Goal: Task Accomplishment & Management: Manage account settings

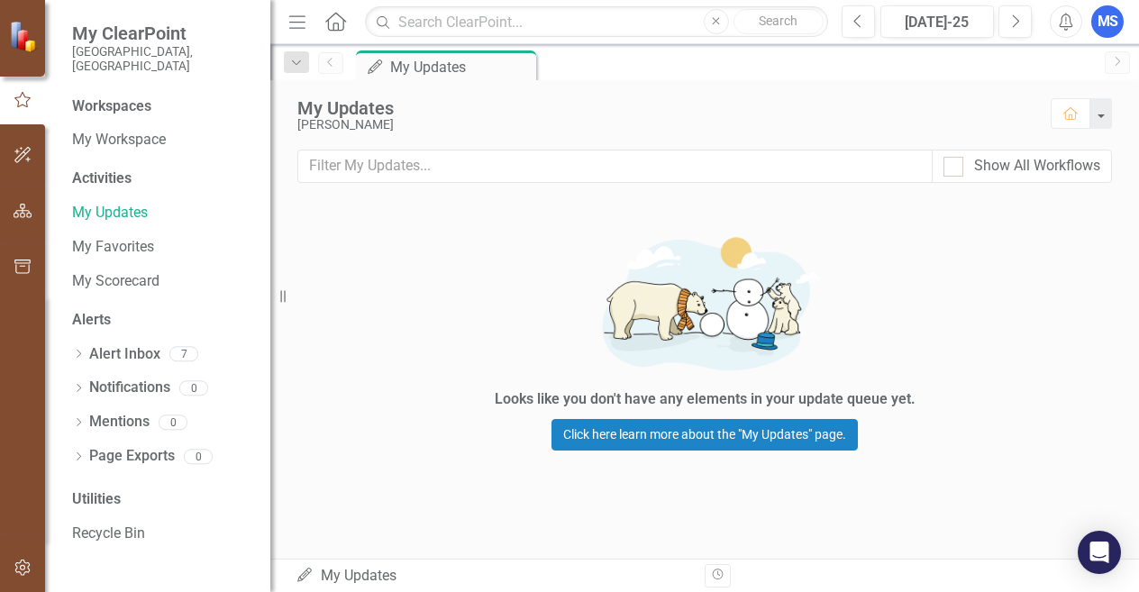
click at [112, 96] on div "Workspaces" at bounding box center [111, 106] width 79 height 21
click at [144, 32] on span "My ClearPoint" at bounding box center [162, 34] width 180 height 22
click at [137, 55] on small "[GEOGRAPHIC_DATA], [GEOGRAPHIC_DATA]" at bounding box center [162, 59] width 180 height 30
click at [126, 130] on link "My Workspace" at bounding box center [162, 140] width 180 height 21
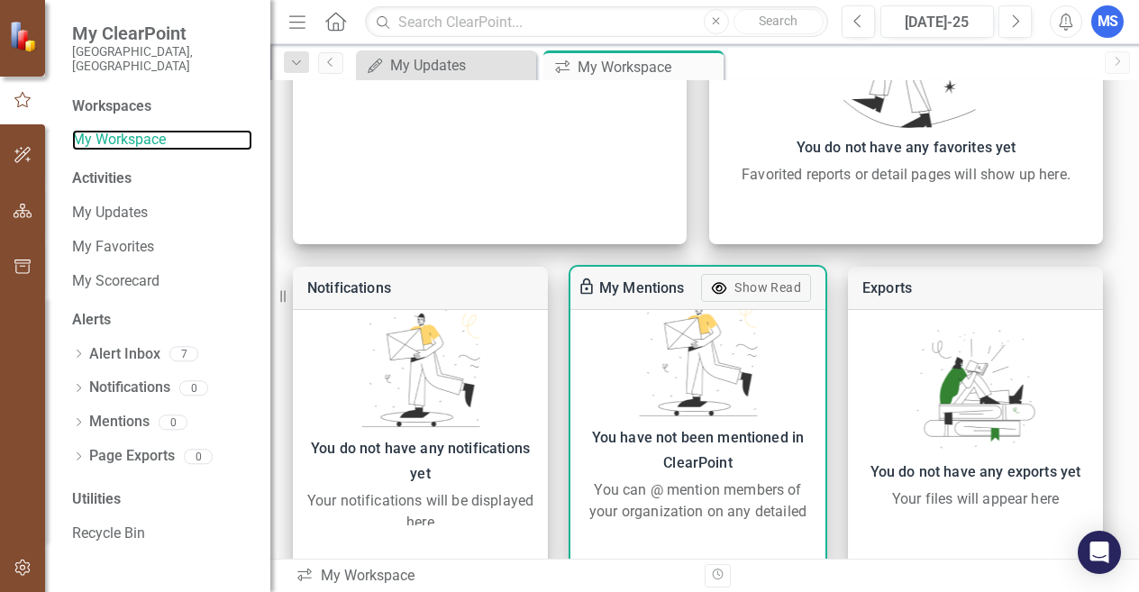
scroll to position [694, 0]
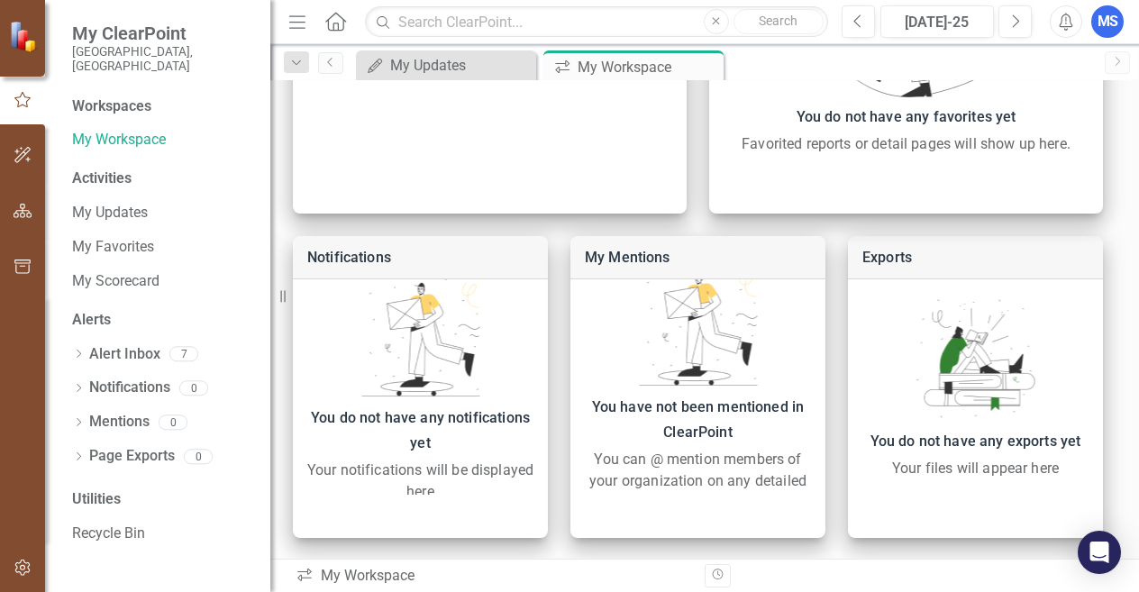
click at [132, 50] on small "[GEOGRAPHIC_DATA], [GEOGRAPHIC_DATA]" at bounding box center [162, 59] width 180 height 30
click at [108, 96] on div "Workspaces" at bounding box center [111, 106] width 79 height 21
click at [34, 41] on img at bounding box center [25, 36] width 32 height 32
click at [14, 28] on img at bounding box center [25, 36] width 32 height 32
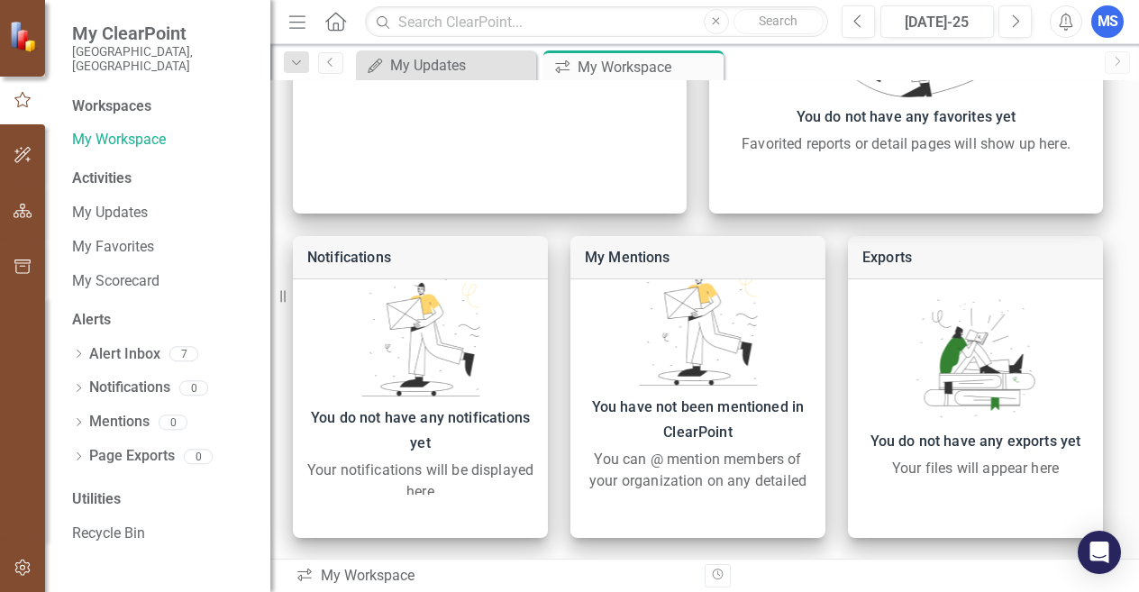
click at [344, 32] on link "Home" at bounding box center [335, 21] width 23 height 27
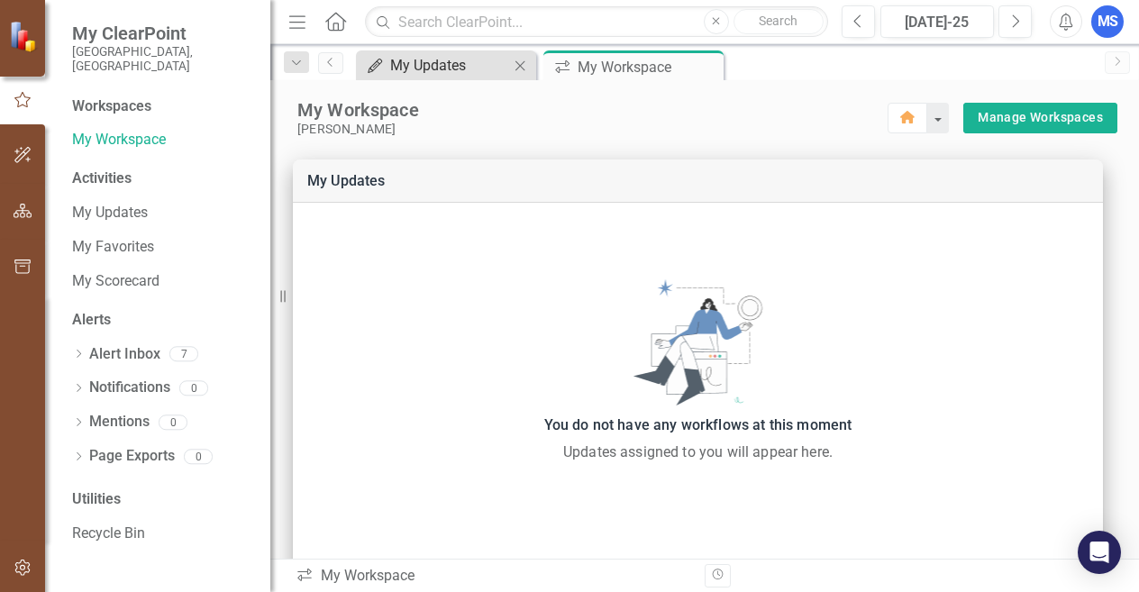
click at [450, 61] on div "My Updates" at bounding box center [449, 65] width 119 height 23
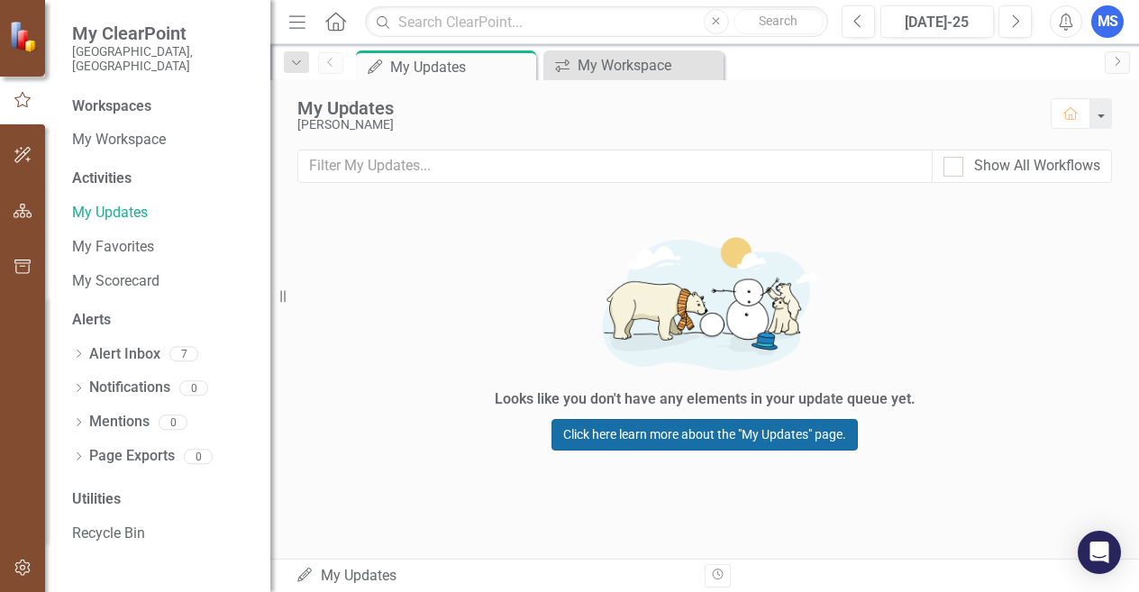
click at [578, 423] on link "Click here learn more about the "My Updates" page." at bounding box center [705, 435] width 306 height 32
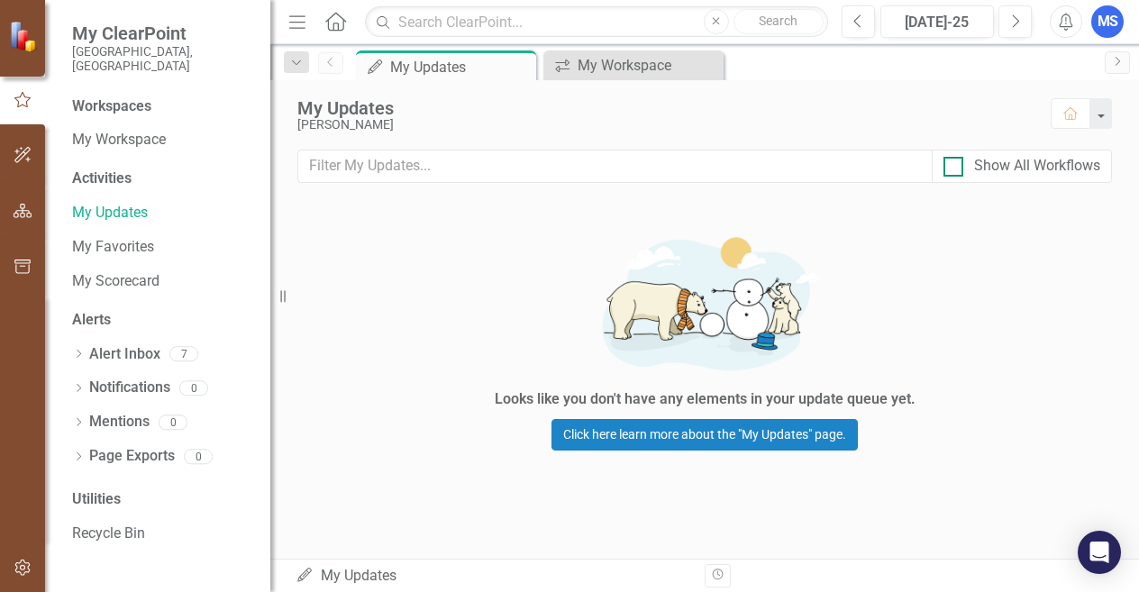
click at [953, 165] on input "Show All Workflows" at bounding box center [950, 163] width 12 height 12
checkbox input "true"
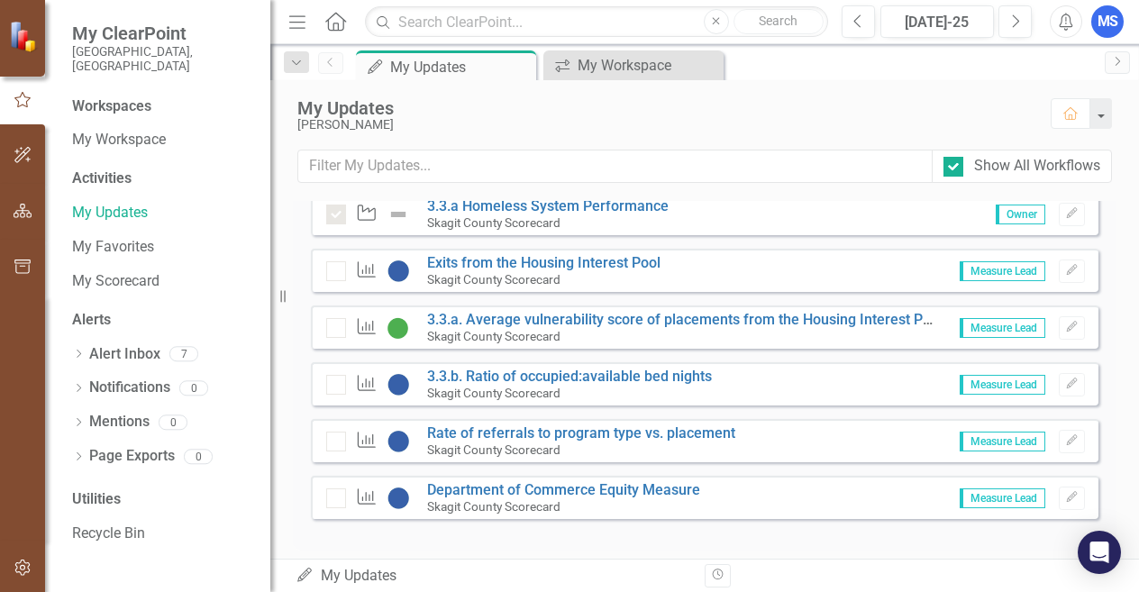
scroll to position [631, 0]
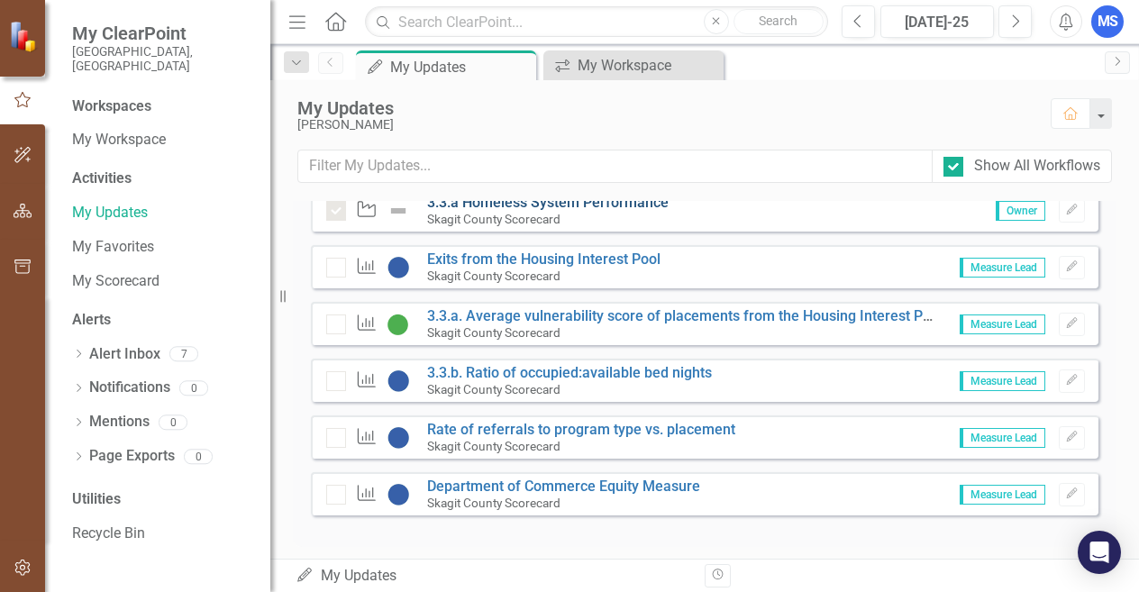
click at [531, 211] on link "3.3.a Homeless System Performance" at bounding box center [548, 202] width 242 height 17
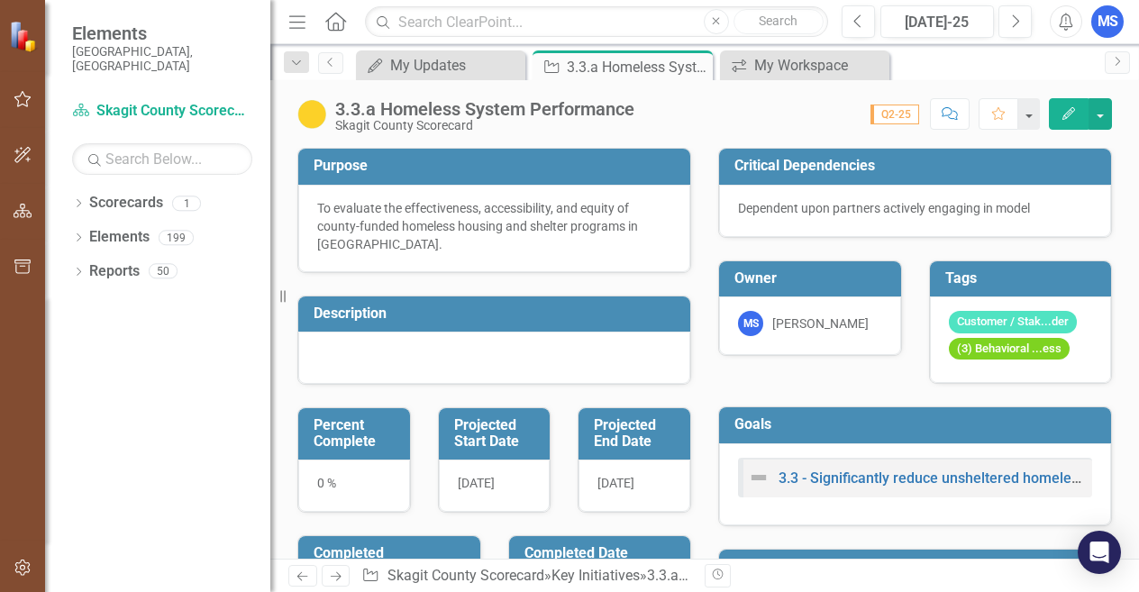
click at [341, 484] on div "0 %" at bounding box center [354, 486] width 112 height 52
click at [516, 482] on div "[DATE]" at bounding box center [495, 486] width 112 height 52
click at [1078, 123] on button "Edit" at bounding box center [1069, 114] width 40 height 32
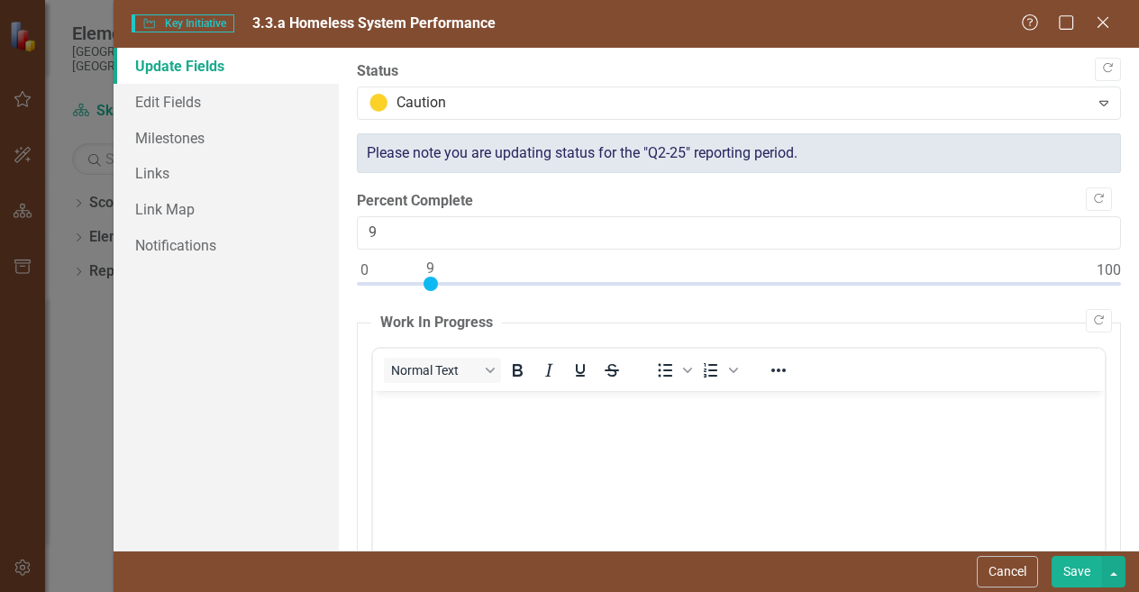
type input "25"
drag, startPoint x: 363, startPoint y: 280, endPoint x: 548, endPoint y: 315, distance: 188.1
click at [543, 326] on fieldset "Work In Progress Normal Text To open the popup, press Shift+Enter To open the p…" at bounding box center [739, 533] width 764 height 441
click at [435, 436] on body "Rich Text Area. Press ALT-0 for help." at bounding box center [739, 525] width 732 height 270
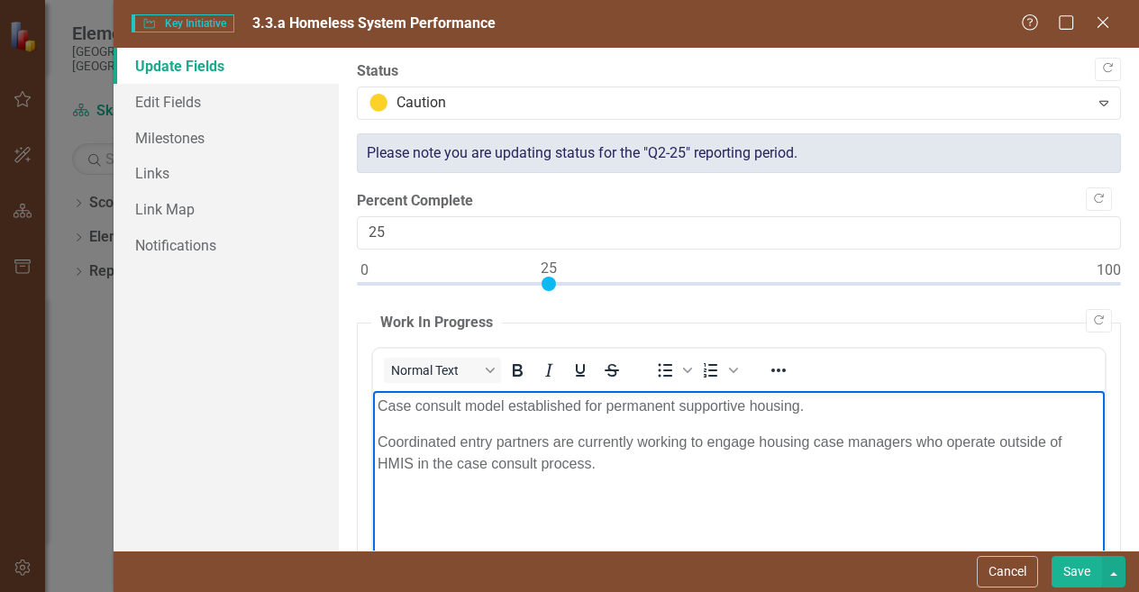
click at [671, 457] on p "Coordinated entry partners are currently working to engage housing case manager…" at bounding box center [739, 452] width 723 height 43
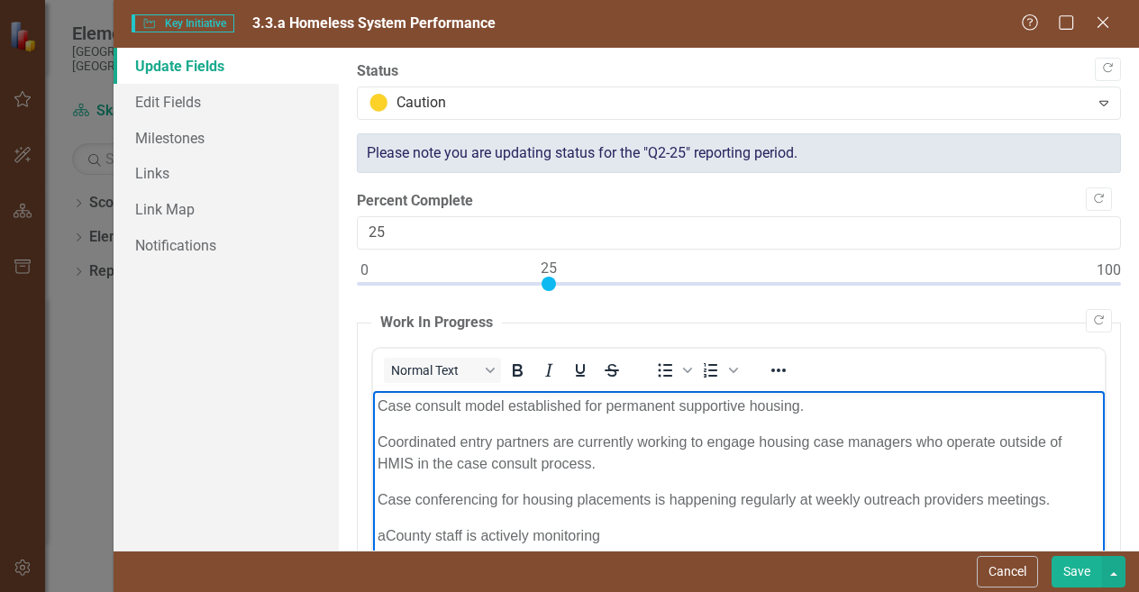
click at [387, 532] on p "aCounty staff is actively monitoring" at bounding box center [739, 536] width 723 height 22
click at [661, 530] on p "County staff is actively monitoring" at bounding box center [739, 536] width 723 height 22
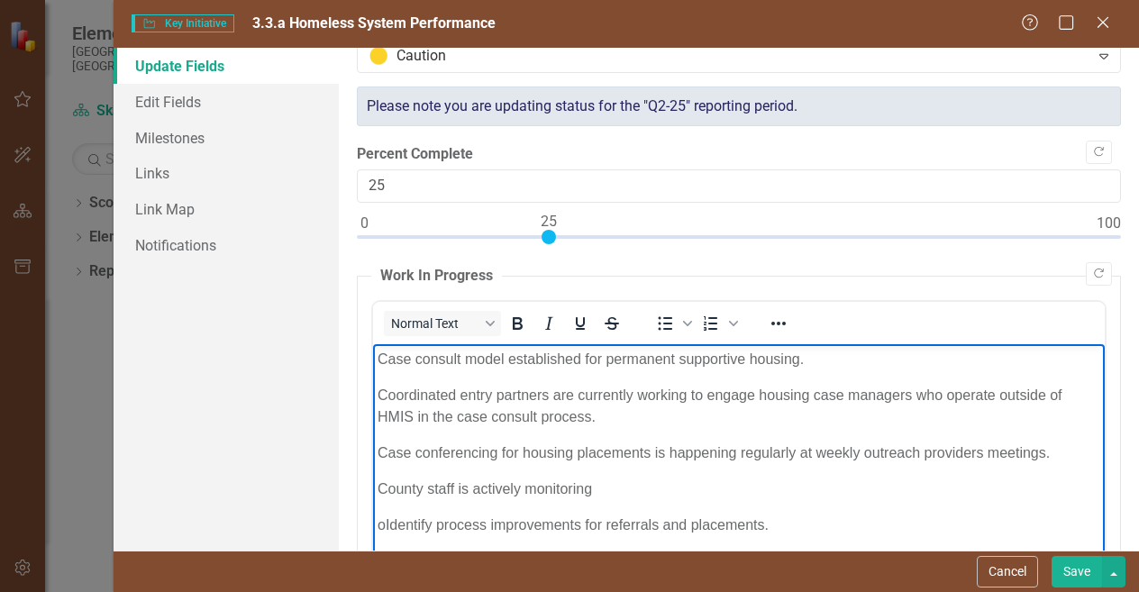
click at [392, 521] on p "o Identify process improvements for referrals and placements." at bounding box center [739, 525] width 723 height 22
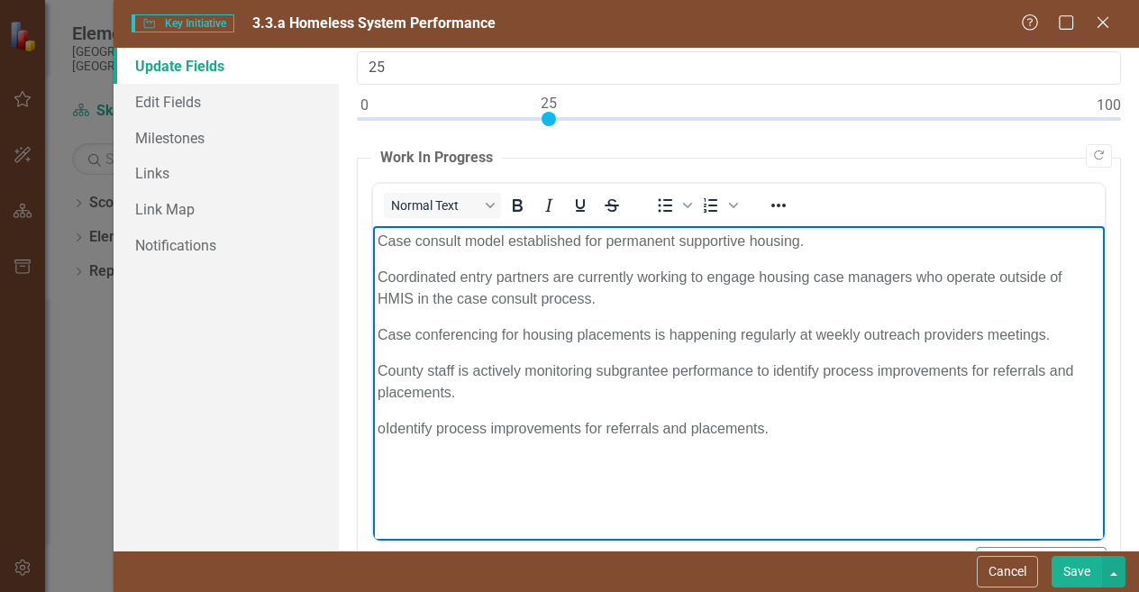
scroll to position [137, 0]
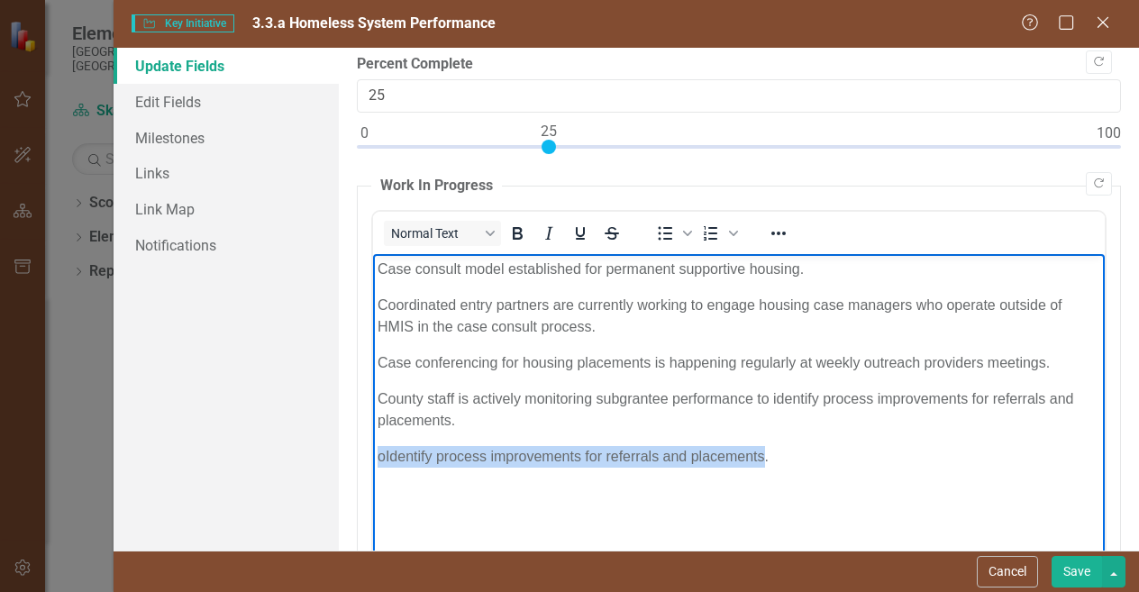
drag, startPoint x: 778, startPoint y: 452, endPoint x: 719, endPoint y: 697, distance: 251.2
click at [373, 445] on html "Case consult model established for permanent supportive housing. Coordinated en…" at bounding box center [739, 388] width 732 height 270
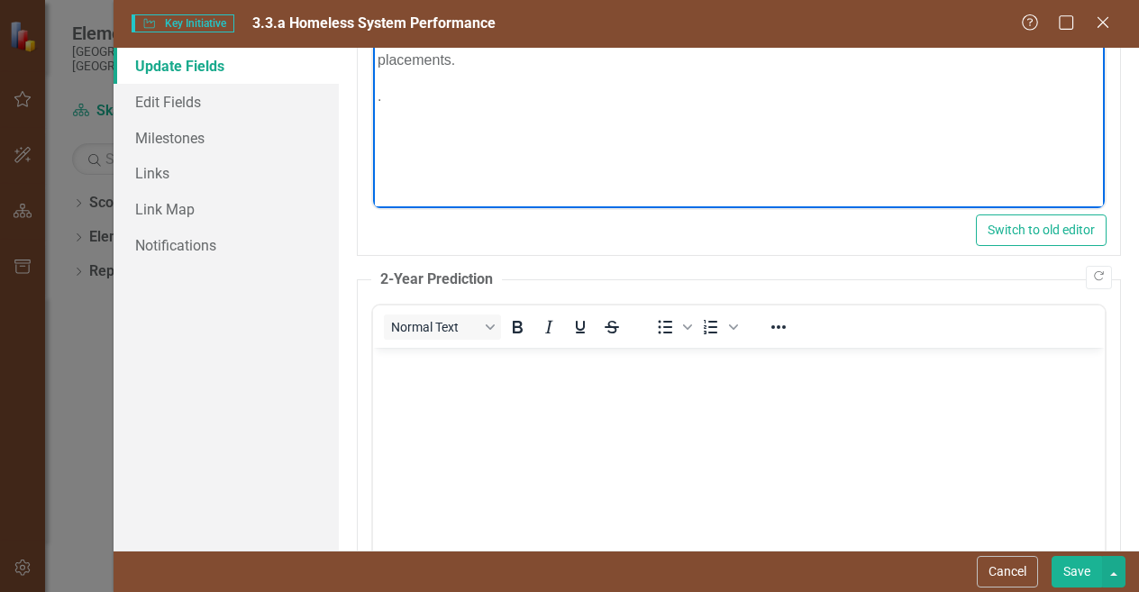
scroll to position [588, 0]
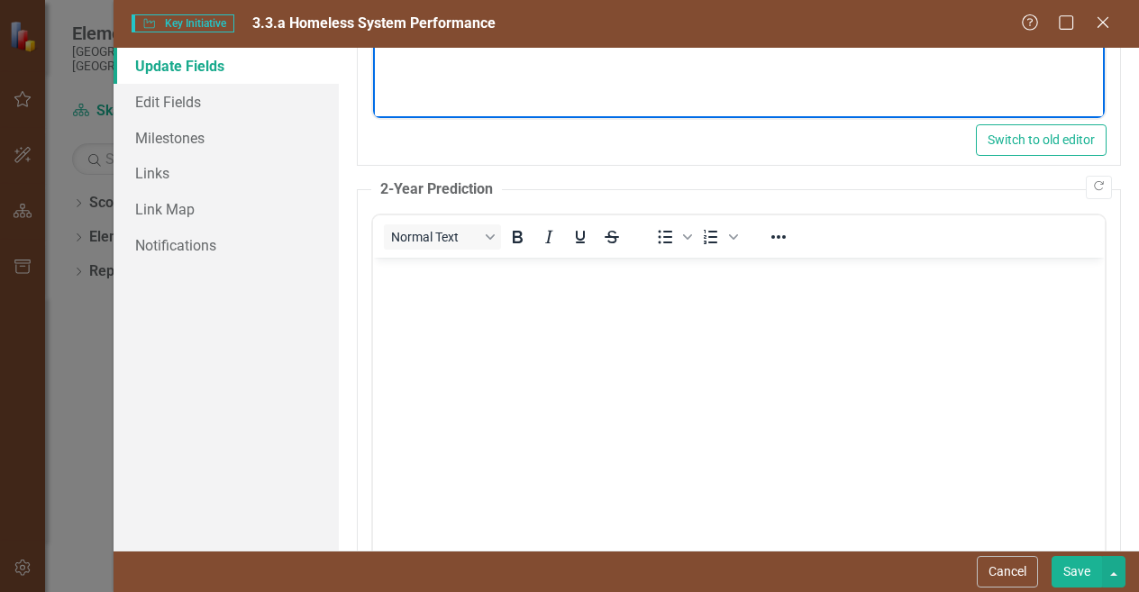
click at [437, 346] on body "Rich Text Area. Press ALT-0 for help." at bounding box center [739, 392] width 732 height 270
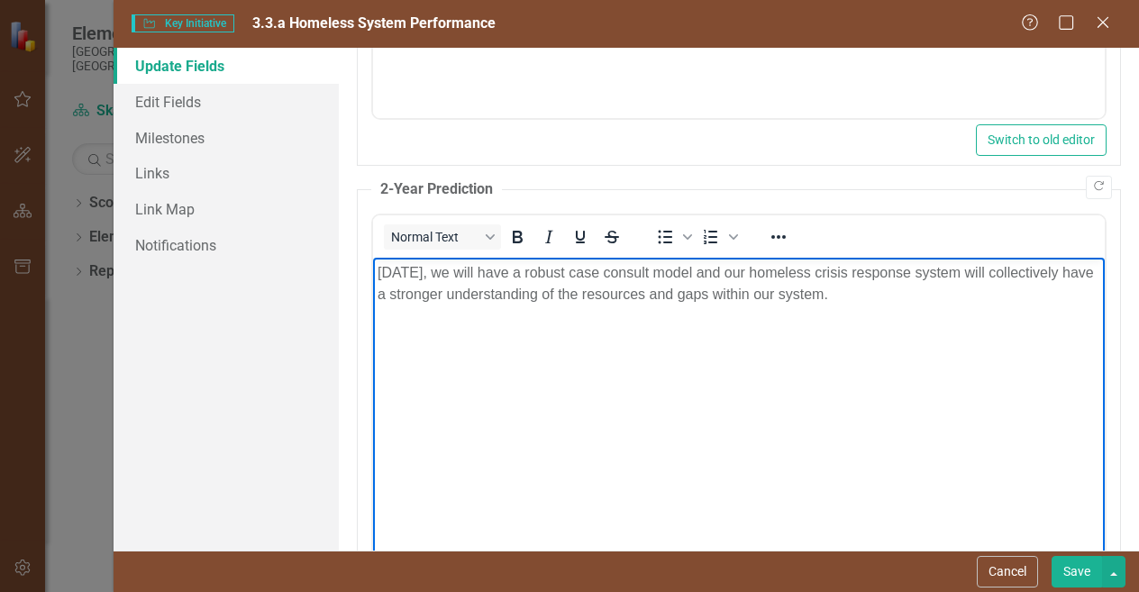
drag, startPoint x: 1010, startPoint y: 318, endPoint x: 376, endPoint y: 260, distance: 637.2
click at [376, 260] on body "[DATE], we will have a robust case consult model and our homeless crisis respon…" at bounding box center [739, 392] width 732 height 270
copy p "[DATE], we will have a robust case consult model and our homeless crisis respon…"
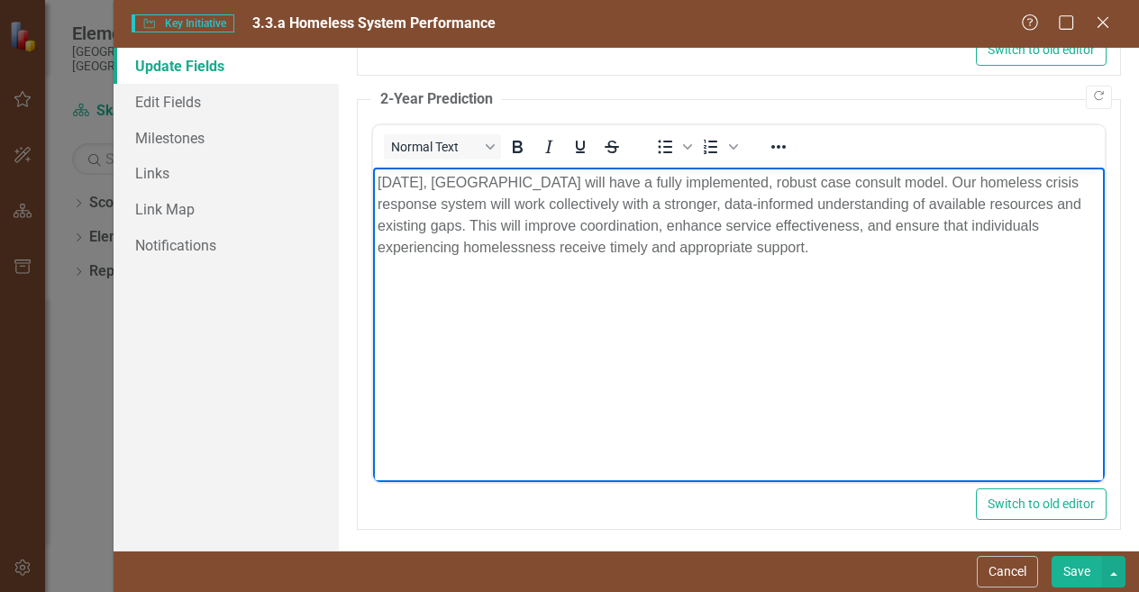
scroll to position [680, 0]
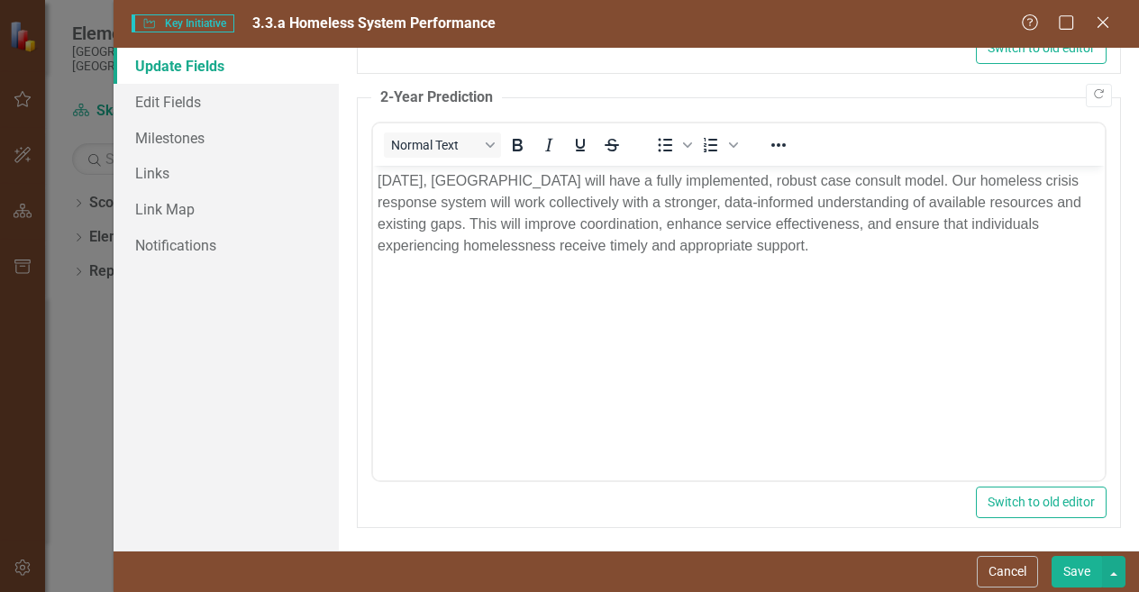
click at [1076, 558] on button "Save" at bounding box center [1077, 572] width 50 height 32
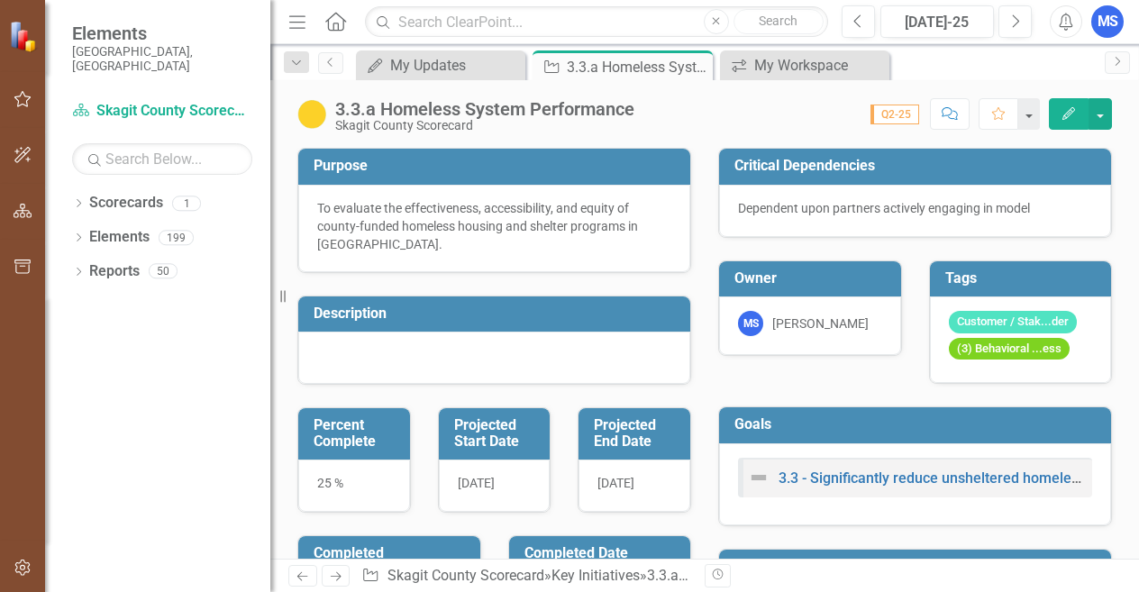
click at [1079, 123] on button "Edit" at bounding box center [1069, 114] width 40 height 32
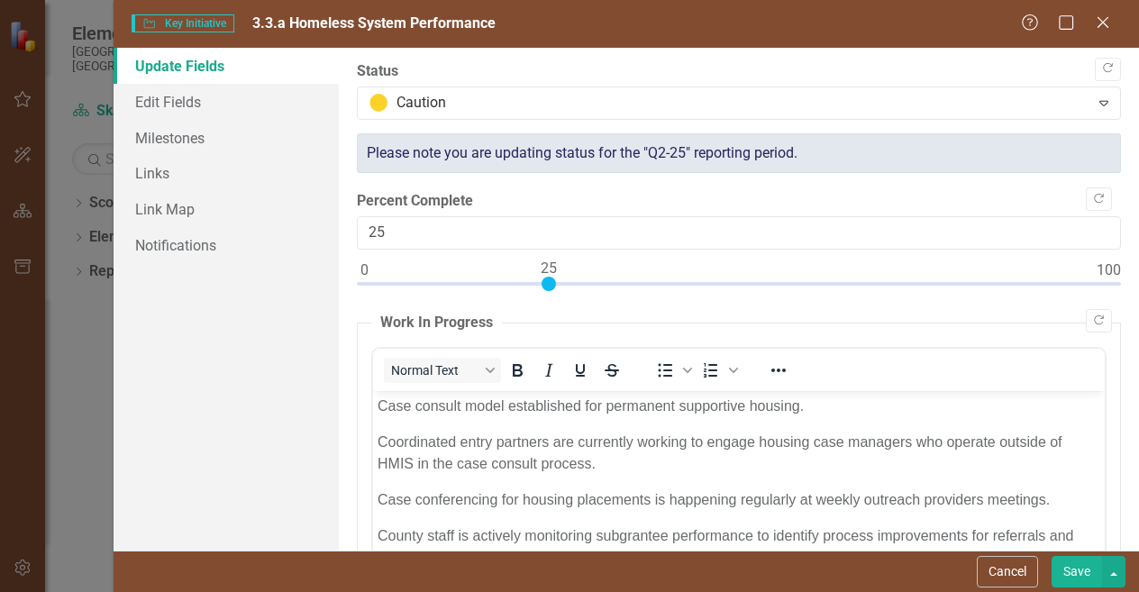
scroll to position [0, 0]
click at [206, 134] on link "Milestones" at bounding box center [226, 138] width 225 height 36
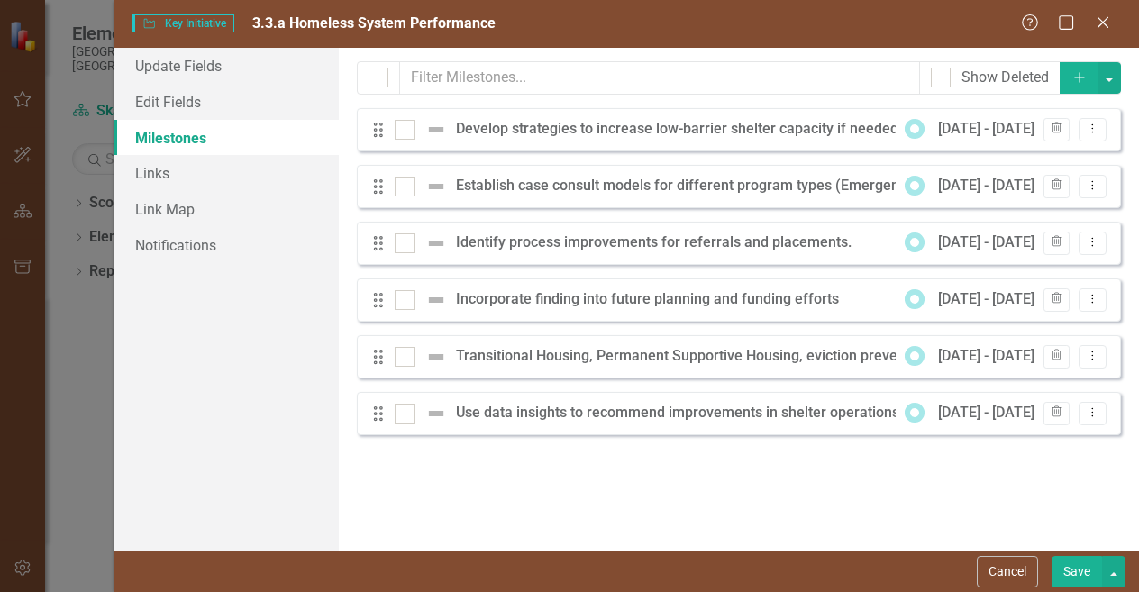
click at [366, 132] on div "Drag Develop strategies to increase low-barrier shelter capacity if needed. [DA…" at bounding box center [739, 129] width 764 height 43
click at [386, 137] on icon "Drag" at bounding box center [378, 130] width 23 height 18
click at [374, 138] on icon "Drag" at bounding box center [378, 130] width 23 height 18
click at [1099, 131] on icon "Dropdown Menu" at bounding box center [1092, 129] width 15 height 12
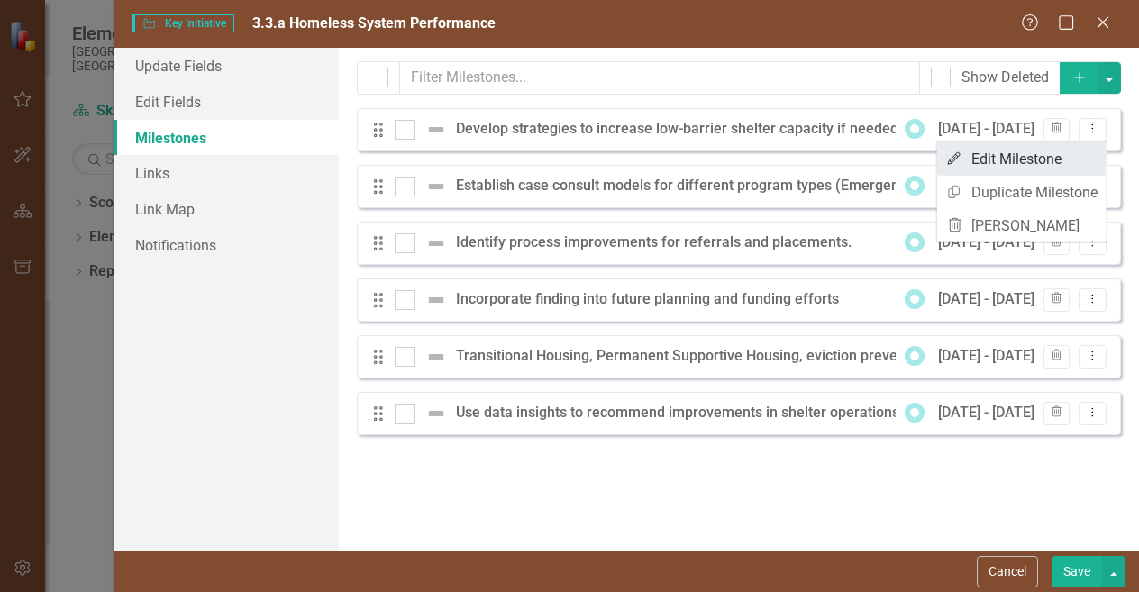
click at [1024, 166] on link "Edit Edit Milestone" at bounding box center [1021, 158] width 169 height 33
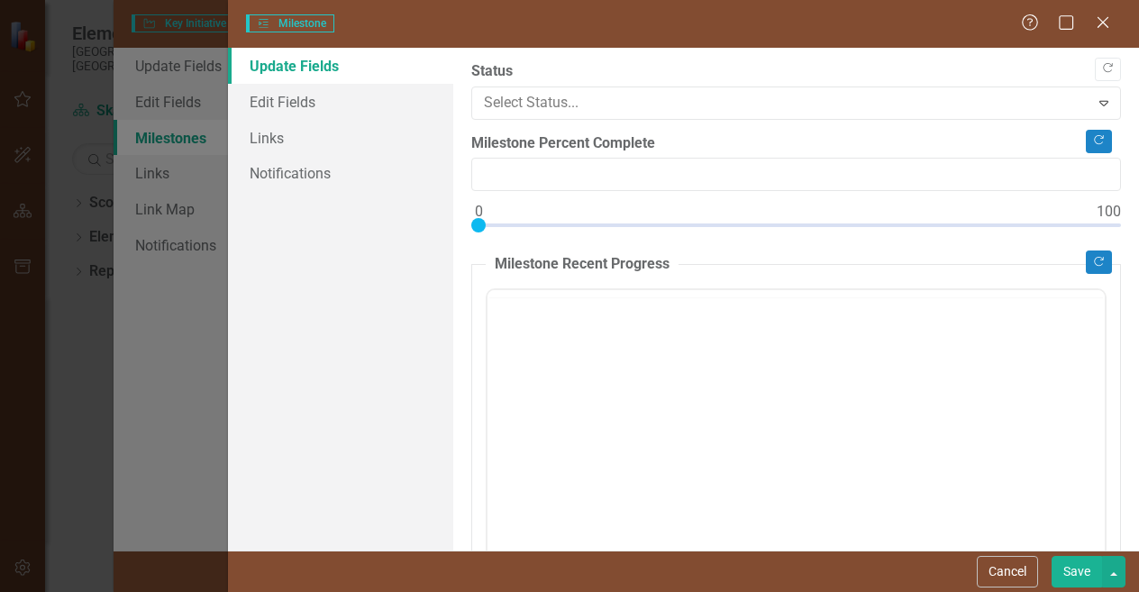
type input "0"
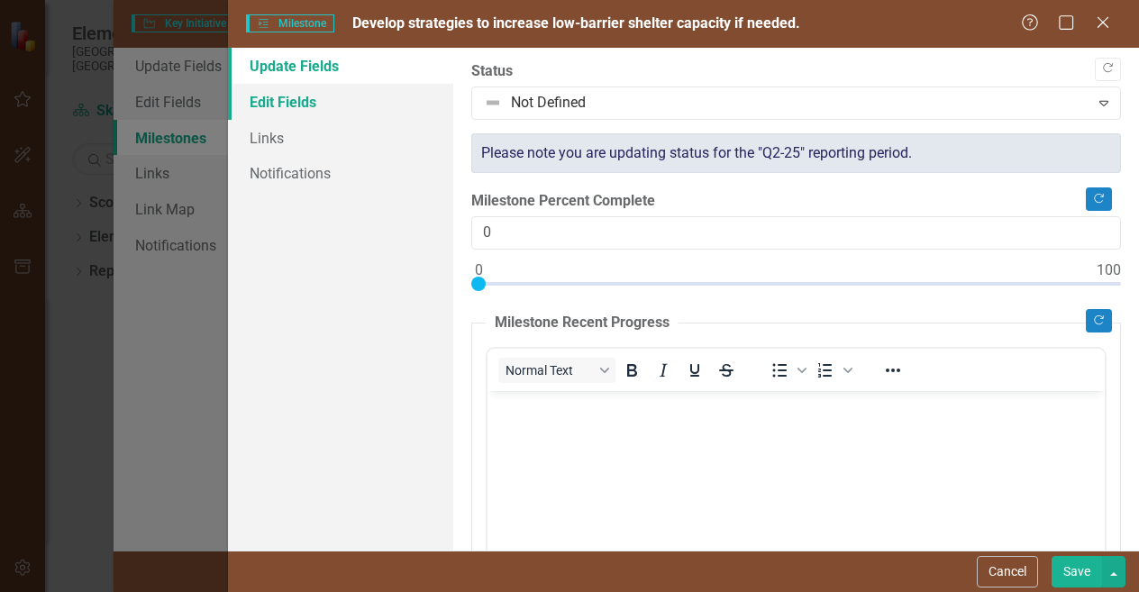
click at [320, 112] on link "Edit Fields" at bounding box center [340, 102] width 225 height 36
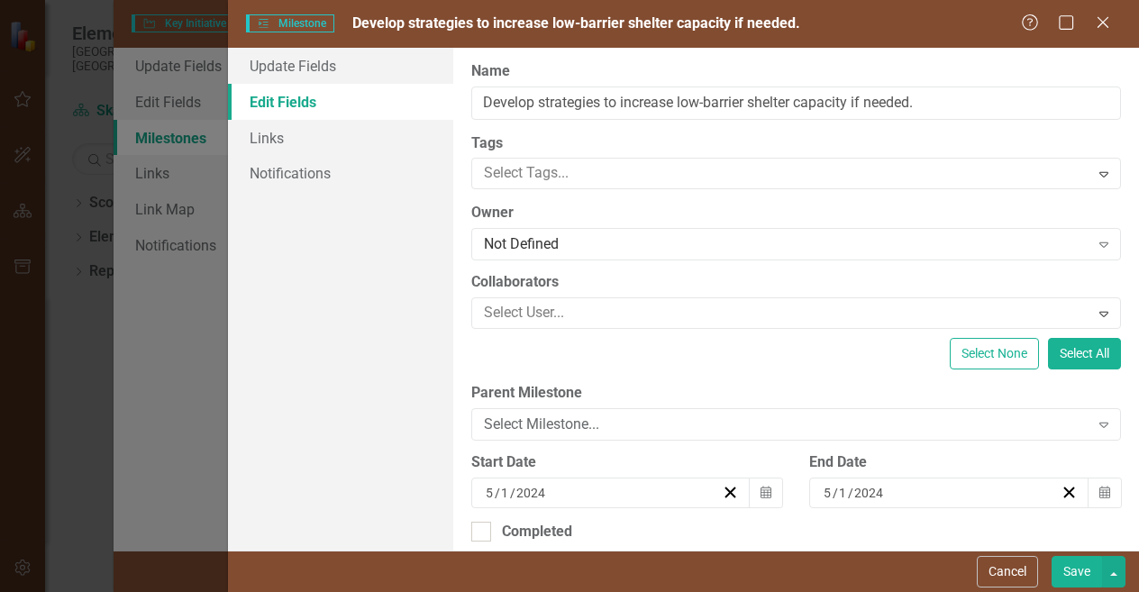
click at [880, 494] on div "[DATE]" at bounding box center [940, 493] width 239 height 18
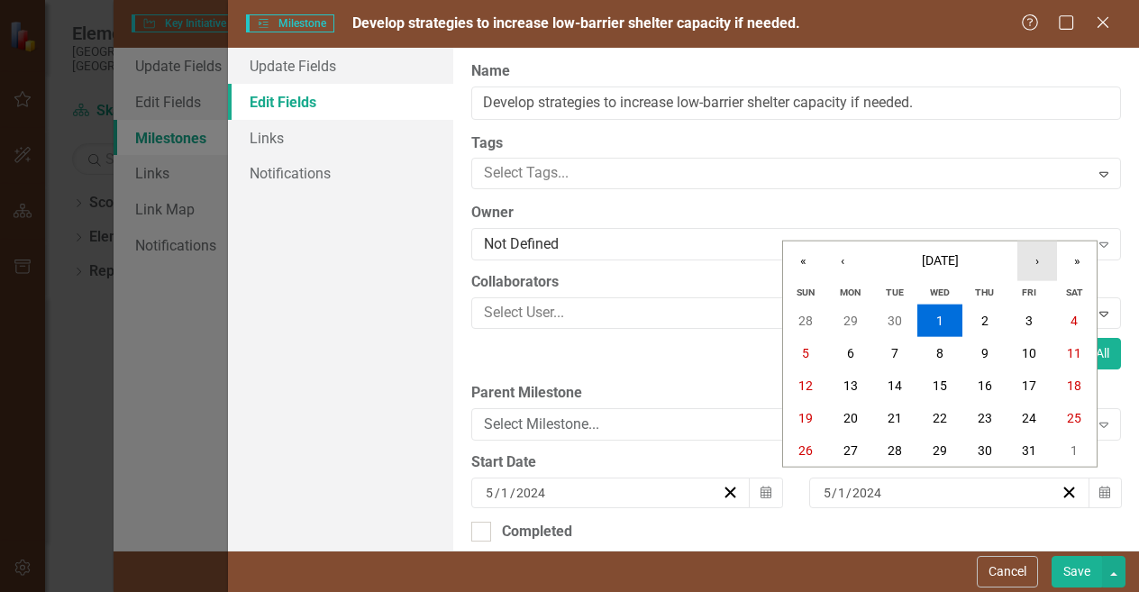
click at [1040, 258] on button "›" at bounding box center [1038, 262] width 40 height 40
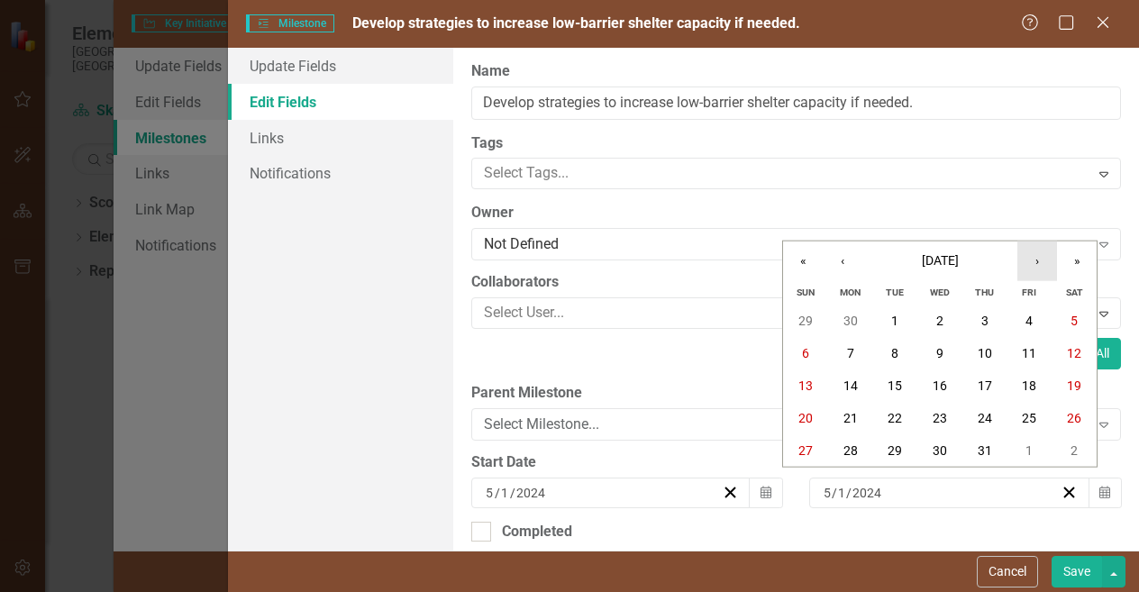
click at [1040, 258] on button "›" at bounding box center [1038, 262] width 40 height 40
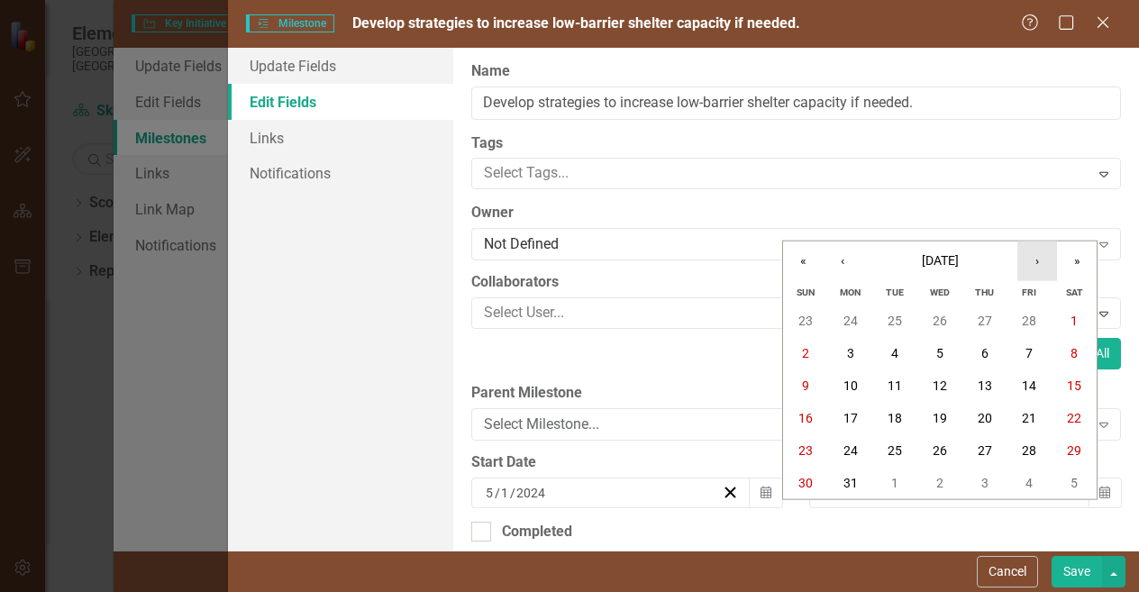
click at [1040, 258] on button "›" at bounding box center [1038, 262] width 40 height 40
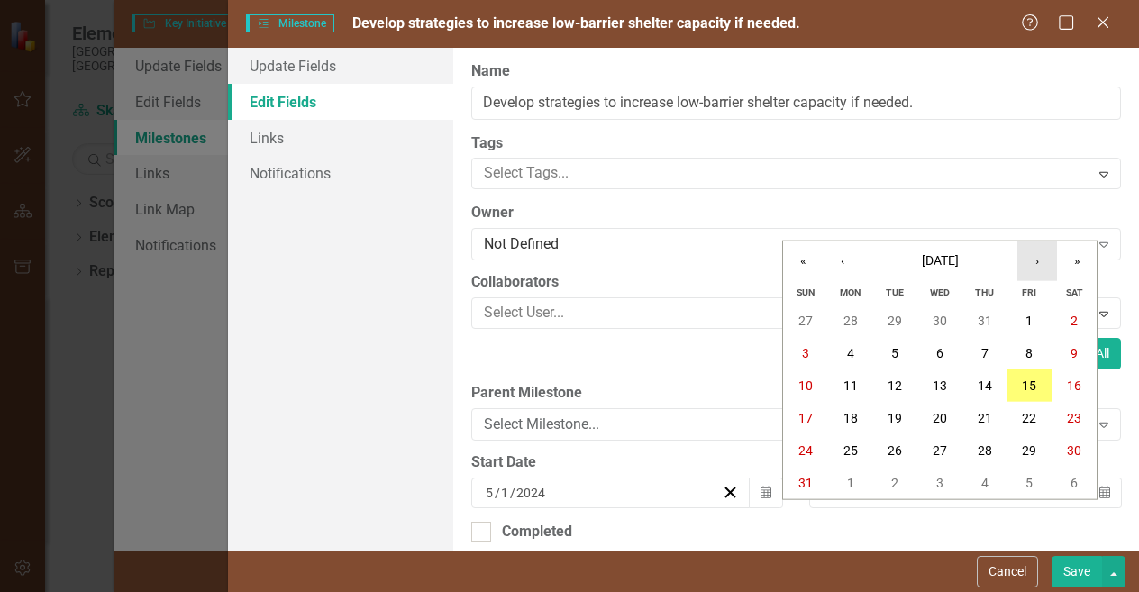
click at [1040, 258] on button "›" at bounding box center [1038, 262] width 40 height 40
click at [1021, 264] on button "›" at bounding box center [1038, 262] width 40 height 40
click at [1028, 260] on button "›" at bounding box center [1038, 262] width 40 height 40
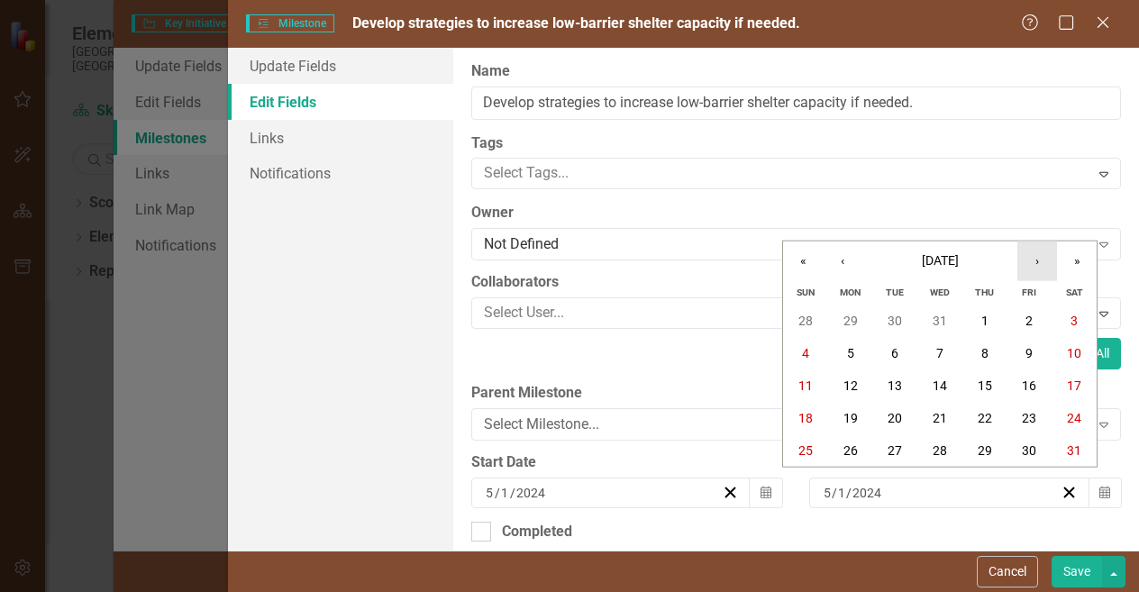
click at [1028, 260] on button "›" at bounding box center [1038, 262] width 40 height 40
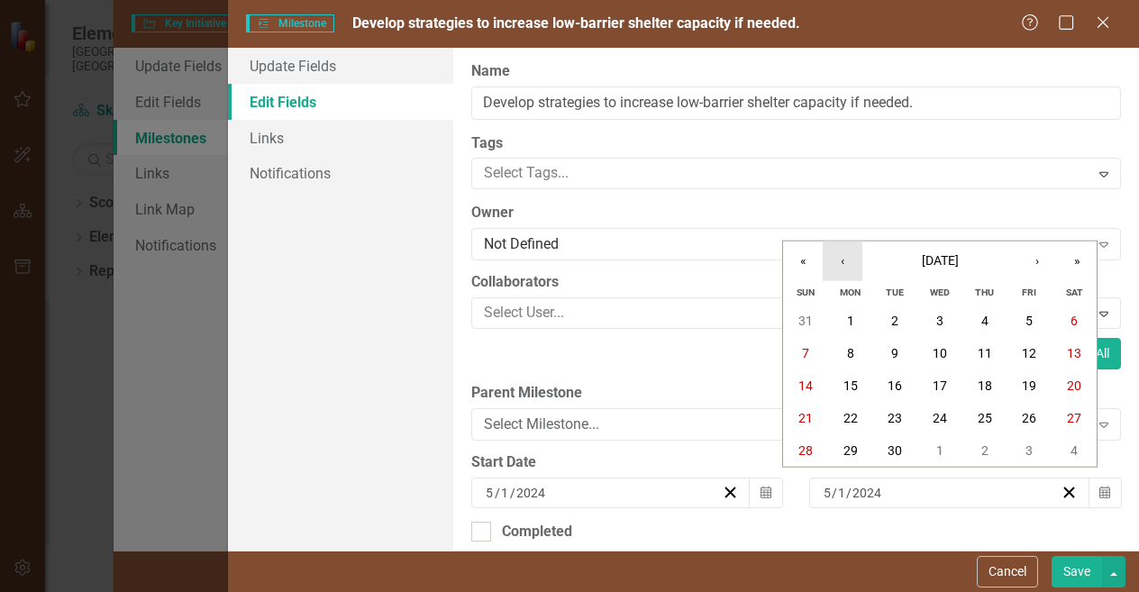
click at [838, 274] on button "‹" at bounding box center [843, 262] width 40 height 40
click at [1008, 310] on button "1" at bounding box center [1030, 321] width 45 height 32
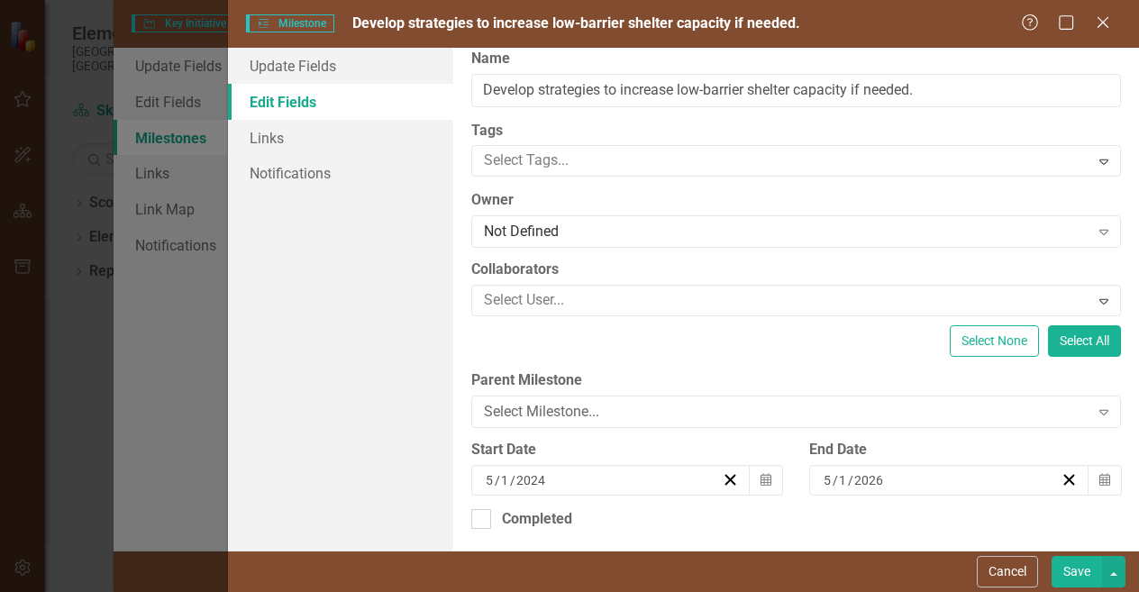
scroll to position [16, 0]
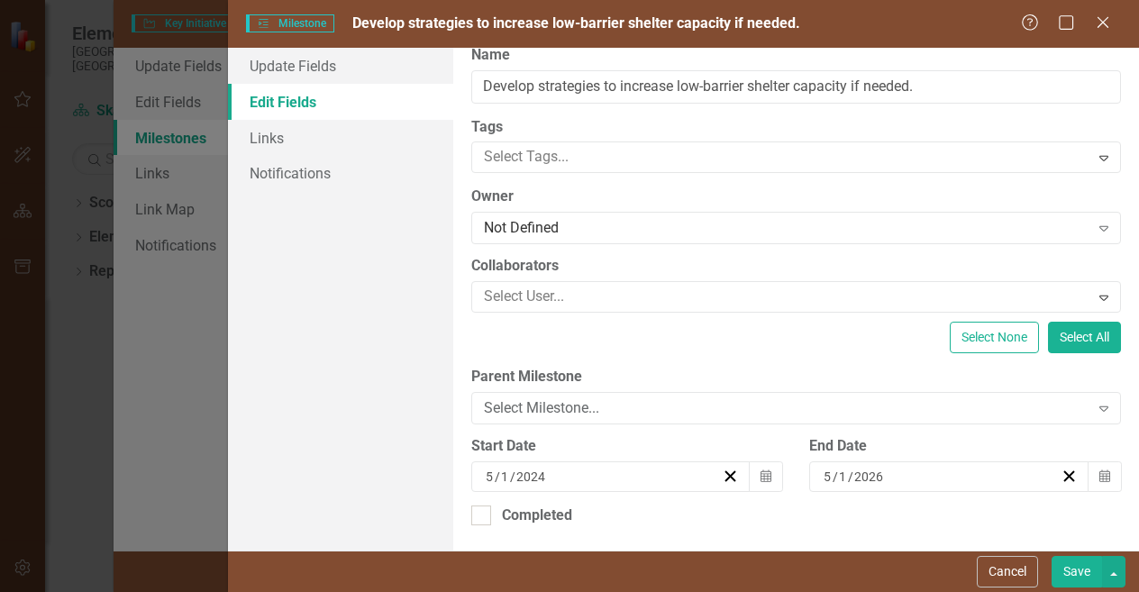
click at [1071, 571] on button "Save" at bounding box center [1077, 572] width 50 height 32
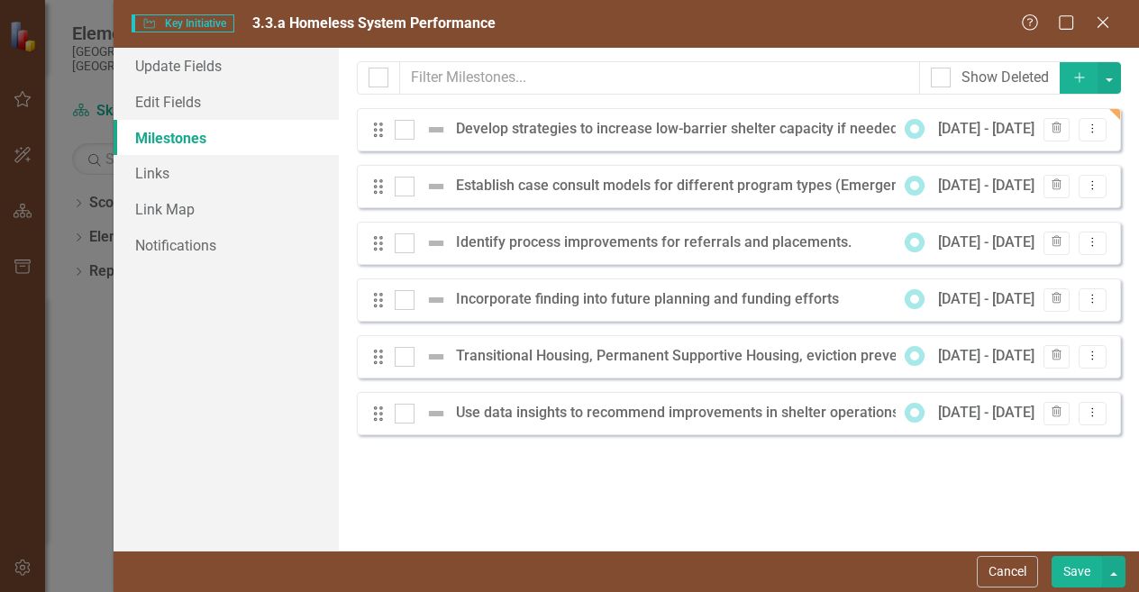
click at [384, 194] on icon "Drag" at bounding box center [378, 187] width 23 height 18
click at [521, 188] on div "Establish case consult models for different program types (Emergency Shelter," at bounding box center [716, 186] width 520 height 21
click at [397, 188] on div at bounding box center [405, 187] width 20 height 20
click at [397, 188] on input "checkbox" at bounding box center [401, 183] width 12 height 12
click at [397, 188] on div at bounding box center [405, 187] width 20 height 20
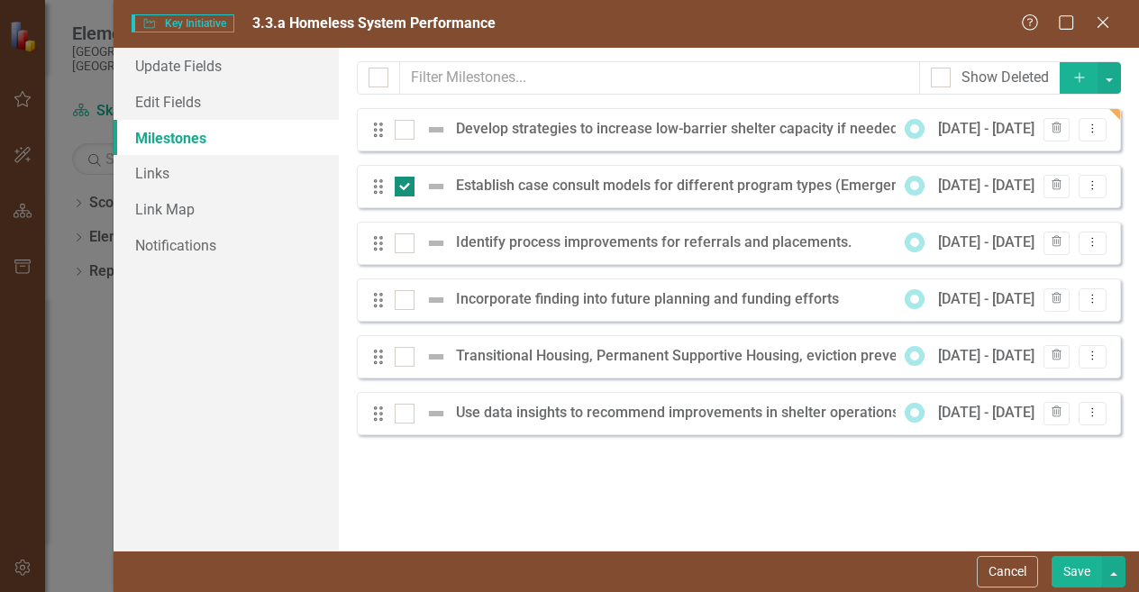
click at [397, 188] on input "checkbox" at bounding box center [401, 183] width 12 height 12
checkbox input "false"
click at [1083, 183] on button "Dropdown Menu" at bounding box center [1093, 187] width 28 height 24
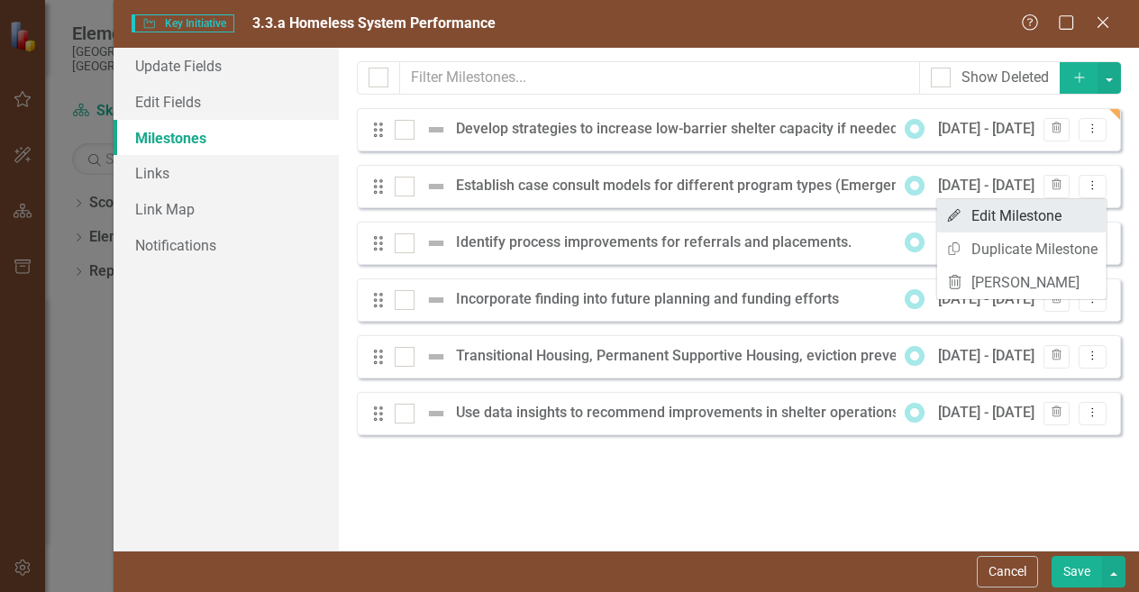
click at [1070, 216] on link "Edit Edit Milestone" at bounding box center [1021, 215] width 169 height 33
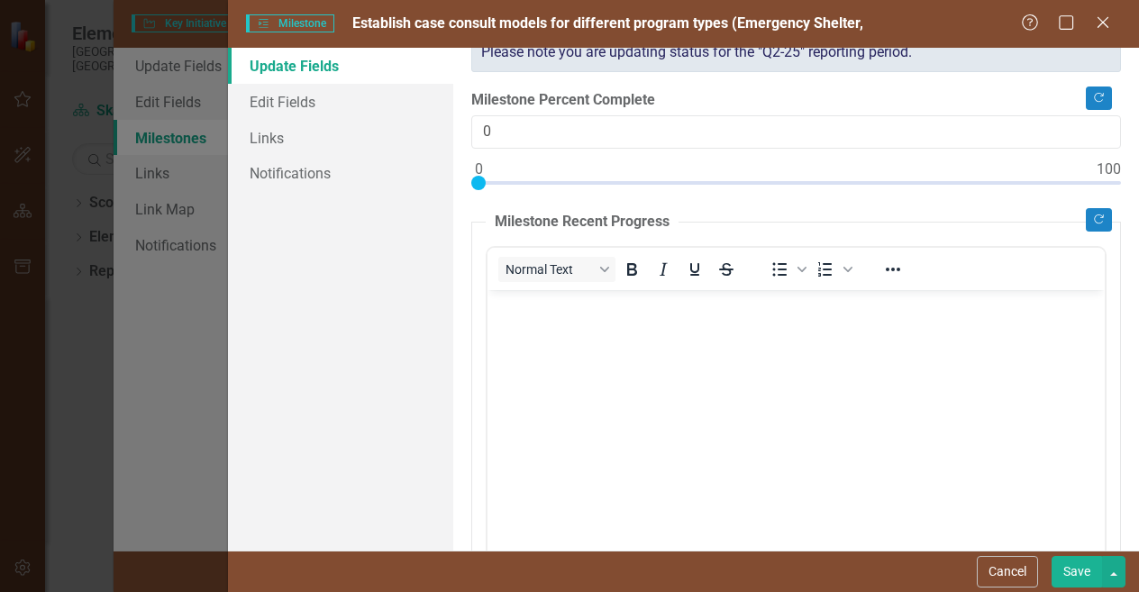
scroll to position [0, 0]
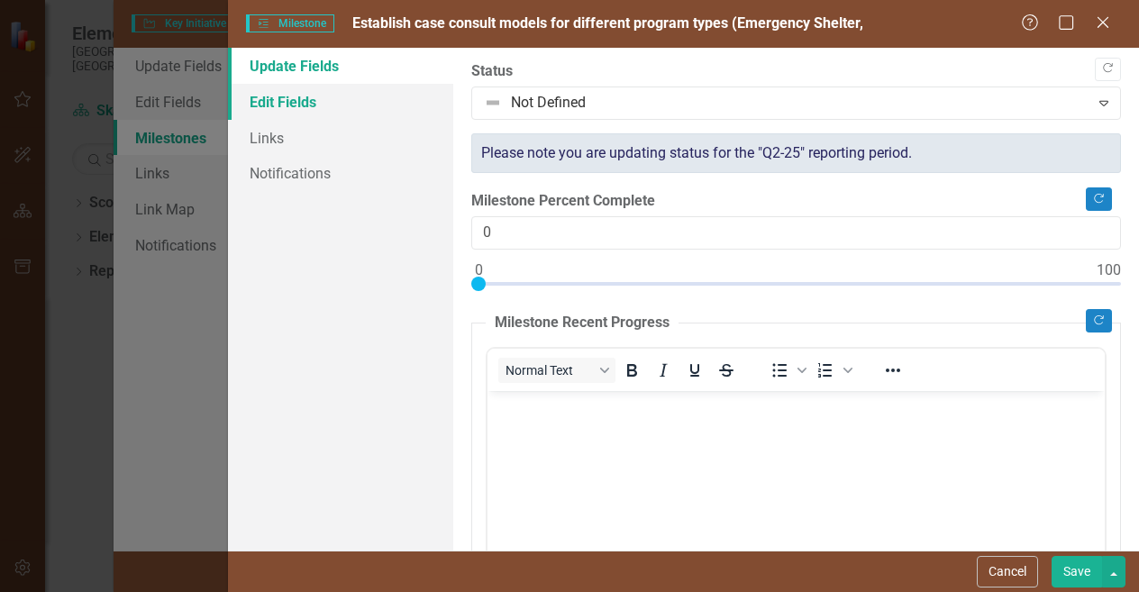
click at [274, 107] on link "Edit Fields" at bounding box center [340, 102] width 225 height 36
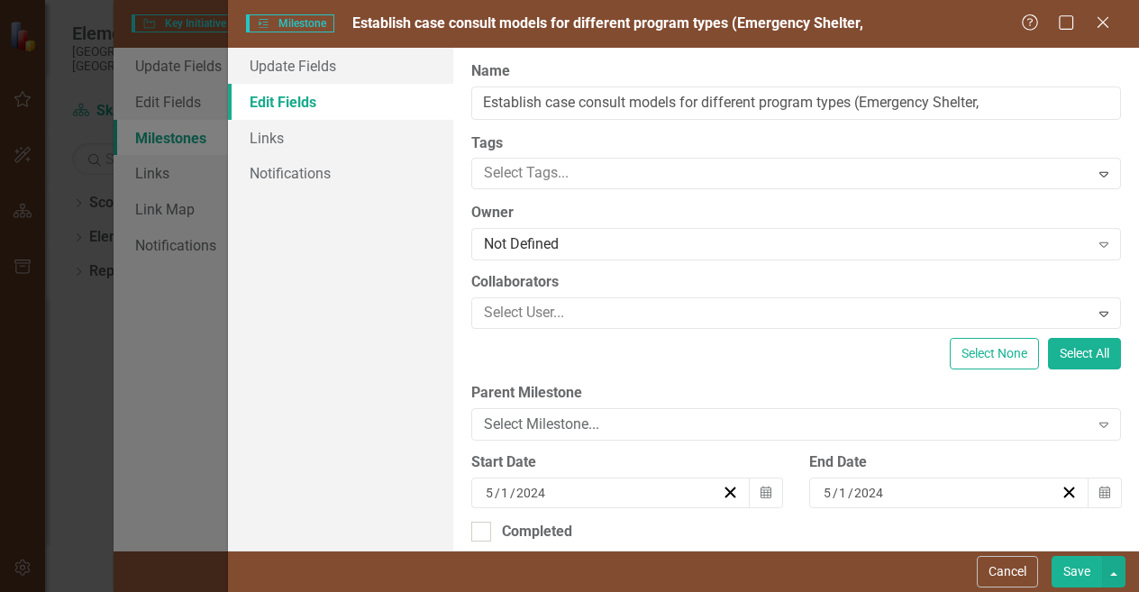
click at [855, 488] on input "2024" at bounding box center [870, 493] width 32 height 18
click at [863, 489] on input "2024" at bounding box center [870, 493] width 32 height 18
click at [865, 490] on input "2024" at bounding box center [870, 493] width 32 height 18
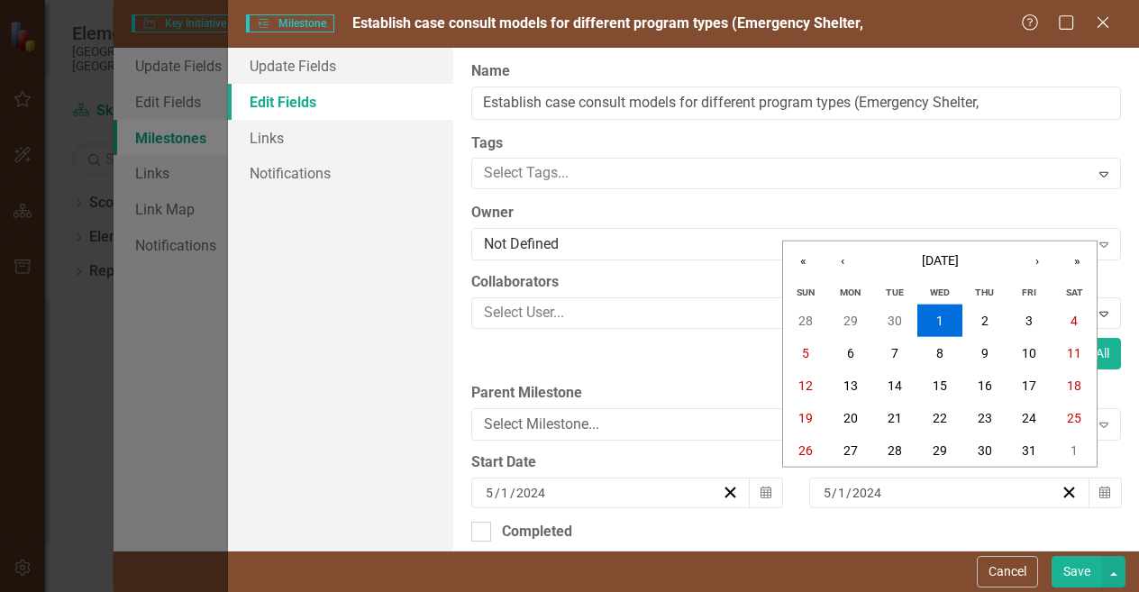
scroll to position [16, 0]
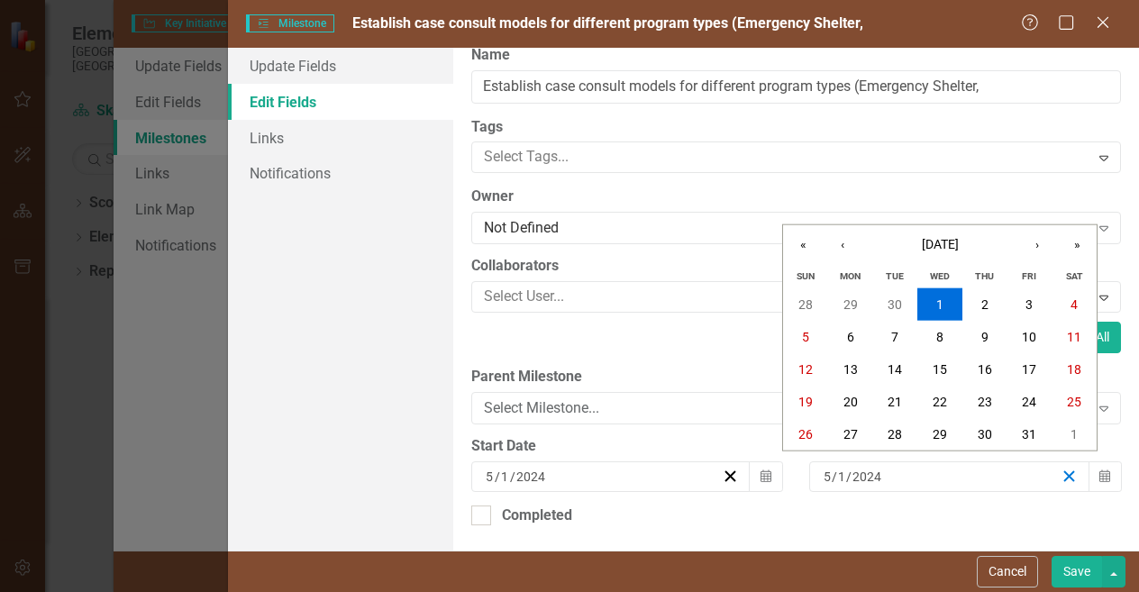
click at [1061, 480] on icon "button" at bounding box center [1069, 476] width 17 height 17
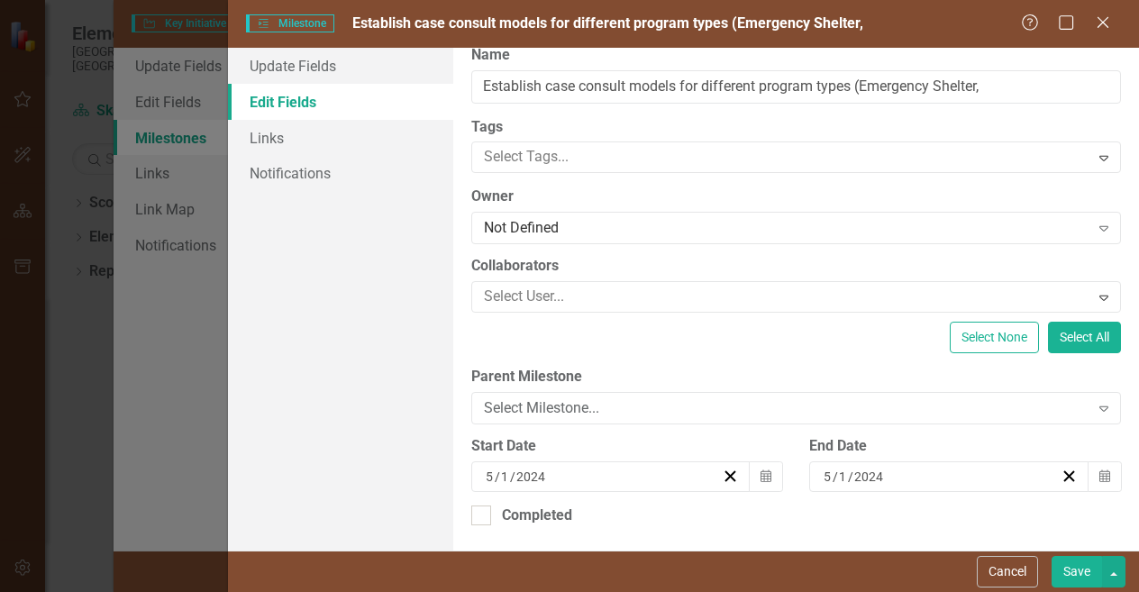
click at [900, 482] on div "[DATE]" at bounding box center [940, 477] width 239 height 18
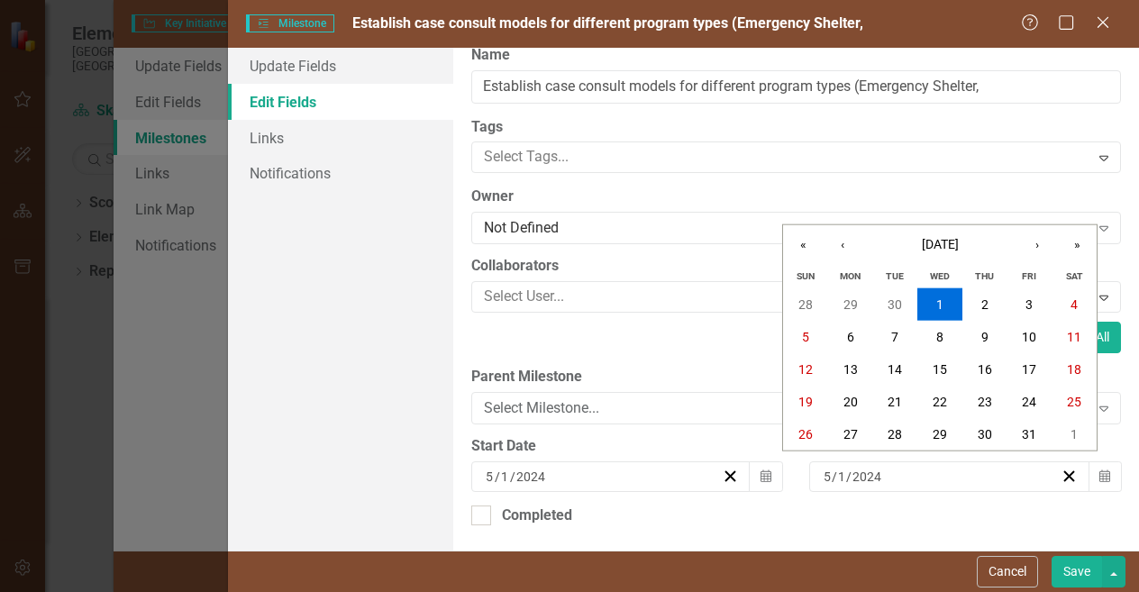
click at [1052, 273] on div "Sun Mon Tue Wed Thu Fri Sat" at bounding box center [940, 276] width 314 height 23
click at [1046, 257] on button "›" at bounding box center [1038, 245] width 40 height 40
click at [1074, 246] on button "»" at bounding box center [1077, 245] width 40 height 40
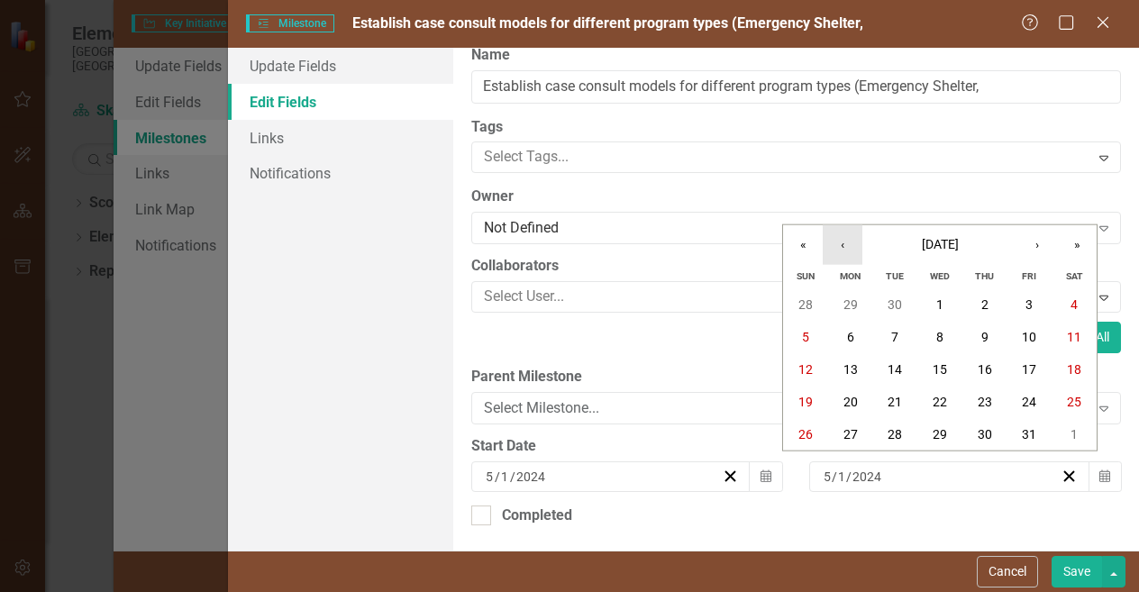
click at [839, 241] on button "‹" at bounding box center [843, 245] width 40 height 40
click at [1027, 309] on abbr "1" at bounding box center [1029, 304] width 7 height 14
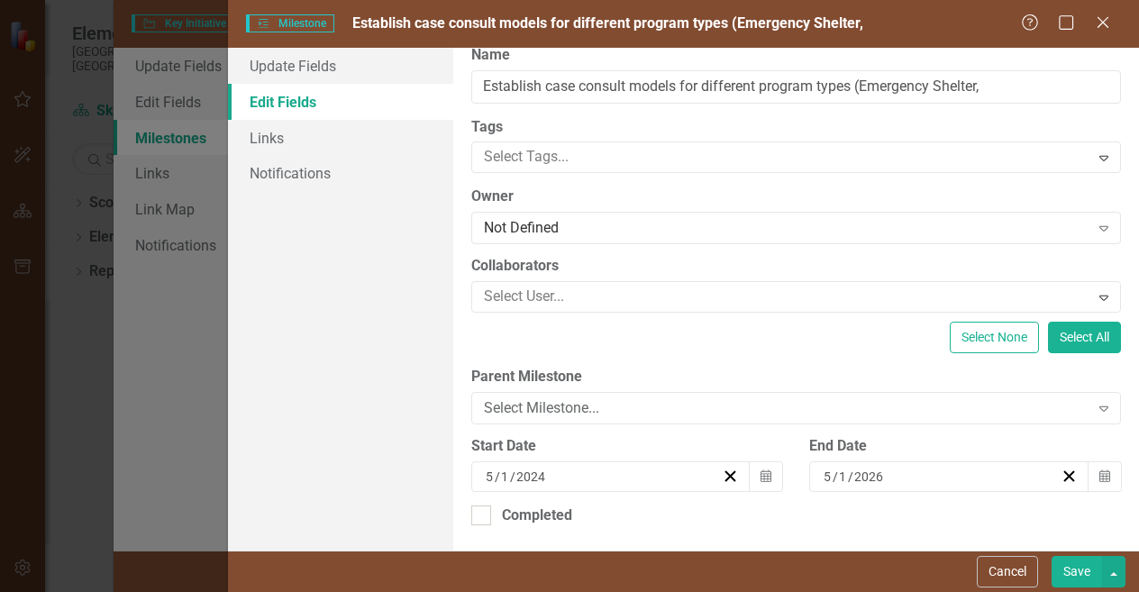
click at [1081, 570] on button "Save" at bounding box center [1077, 572] width 50 height 32
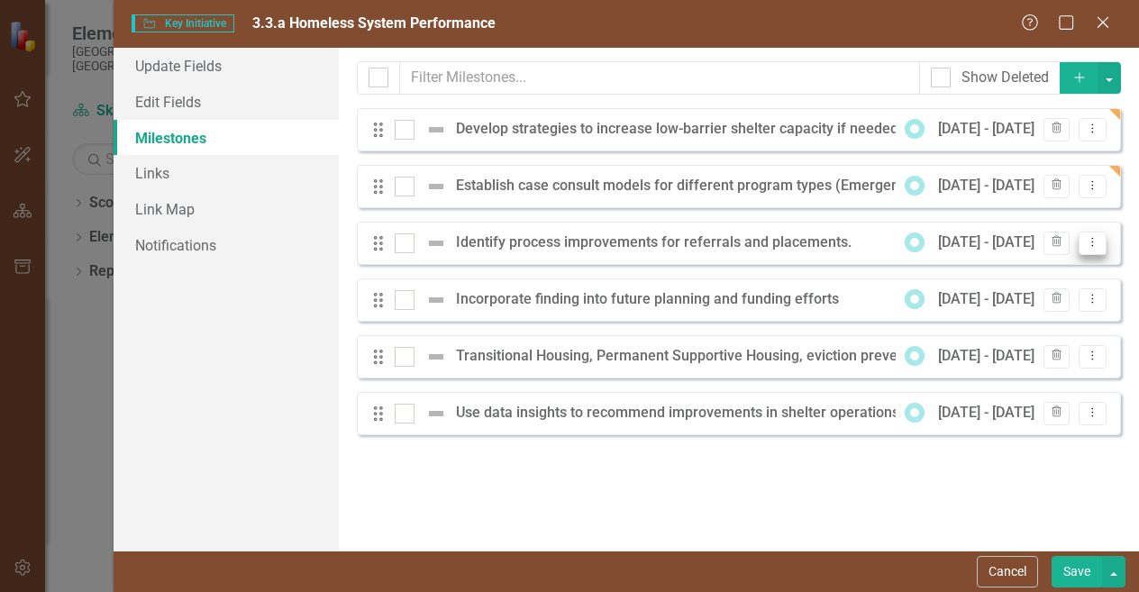
click at [1090, 243] on icon "Dropdown Menu" at bounding box center [1092, 242] width 15 height 12
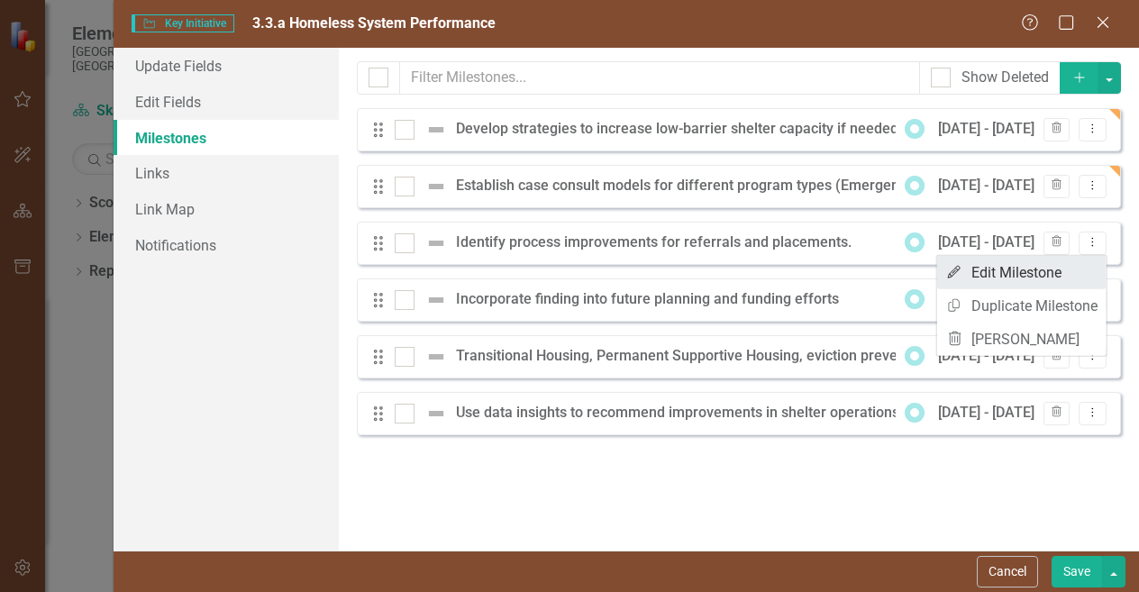
click at [1066, 280] on link "Edit Edit Milestone" at bounding box center [1021, 272] width 169 height 33
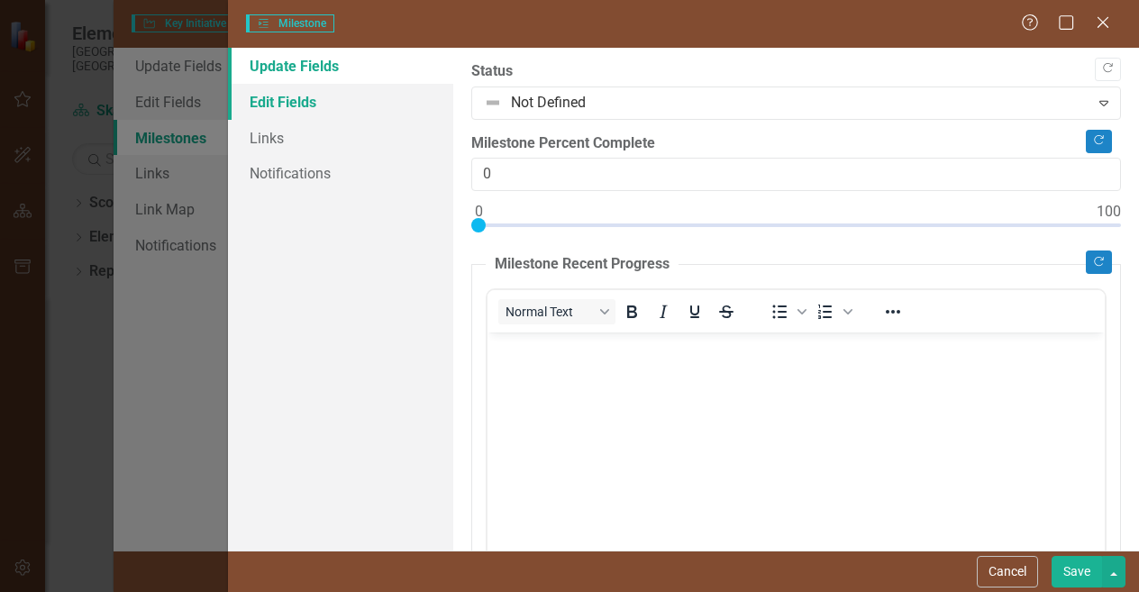
click at [296, 101] on link "Edit Fields" at bounding box center [340, 102] width 225 height 36
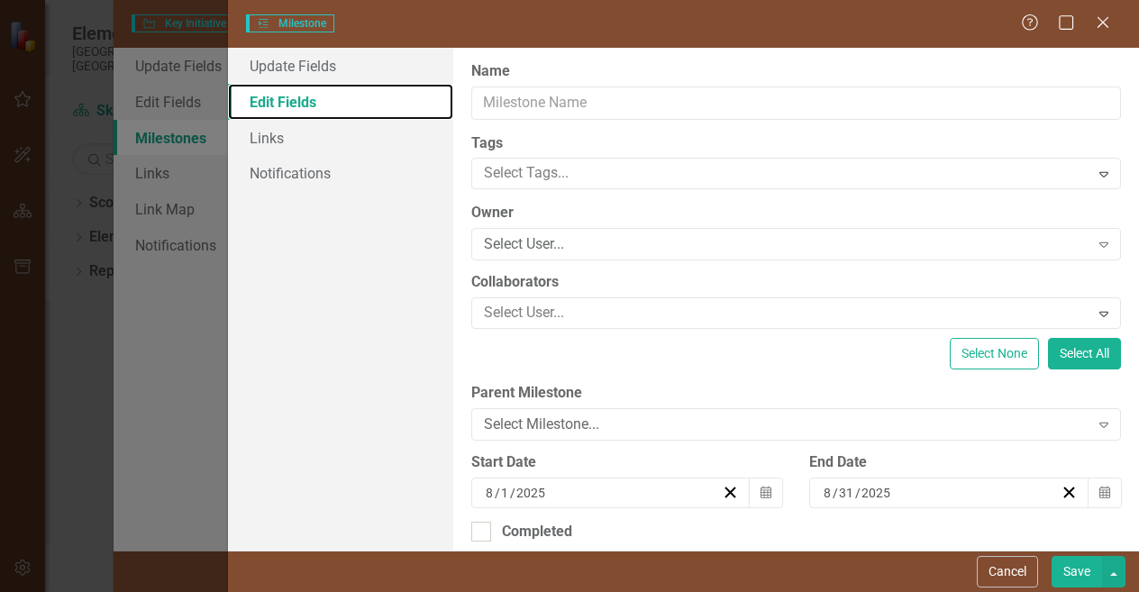
type input "Identify process improvements for referrals and placements."
type input "5"
type input "2024"
type input "5"
type input "1"
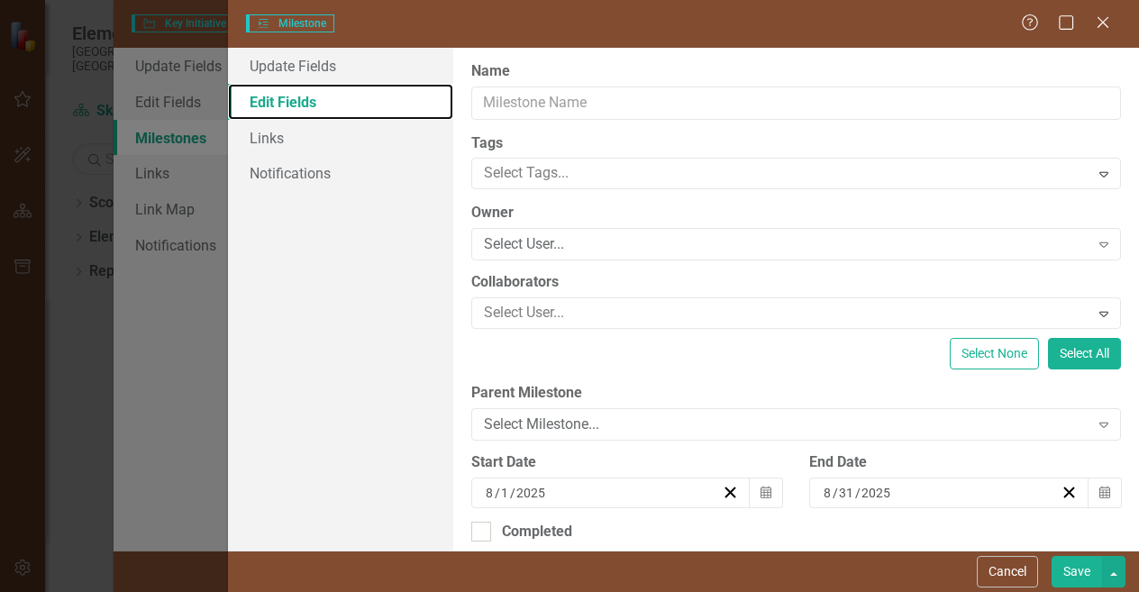
type input "2024"
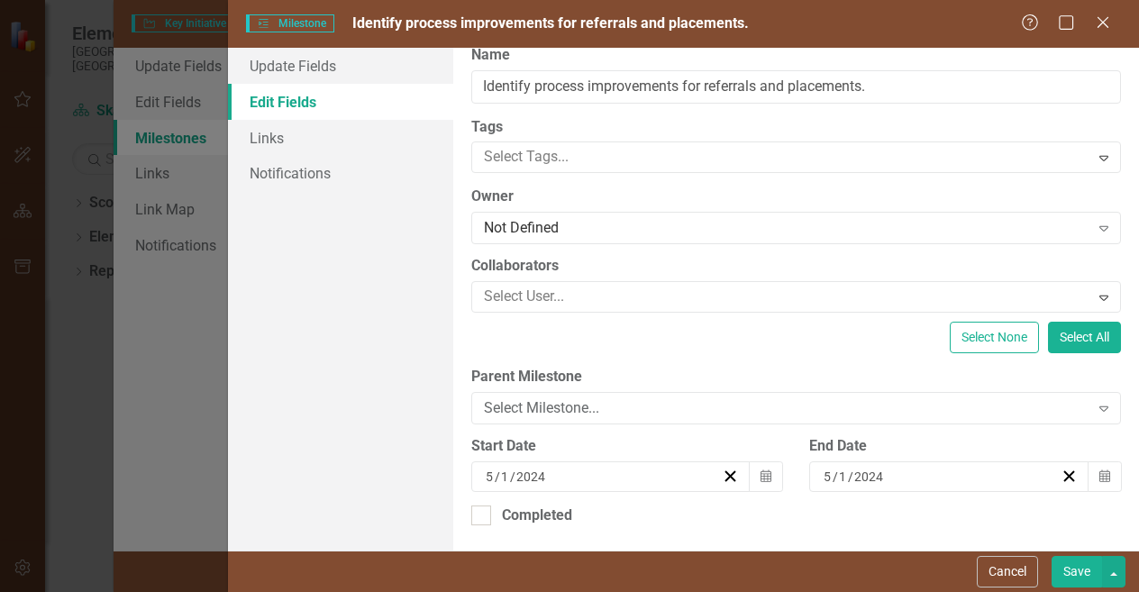
click at [1020, 470] on div "[DATE]" at bounding box center [940, 477] width 239 height 18
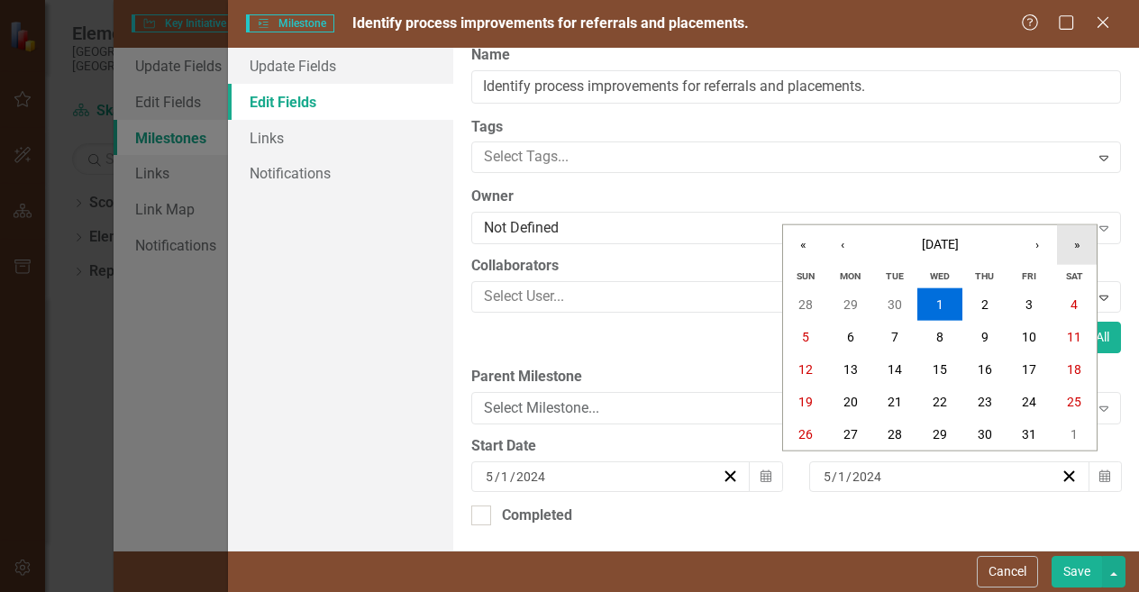
click at [1078, 246] on button "»" at bounding box center [1077, 245] width 40 height 40
click at [1015, 302] on button "1" at bounding box center [1030, 304] width 45 height 32
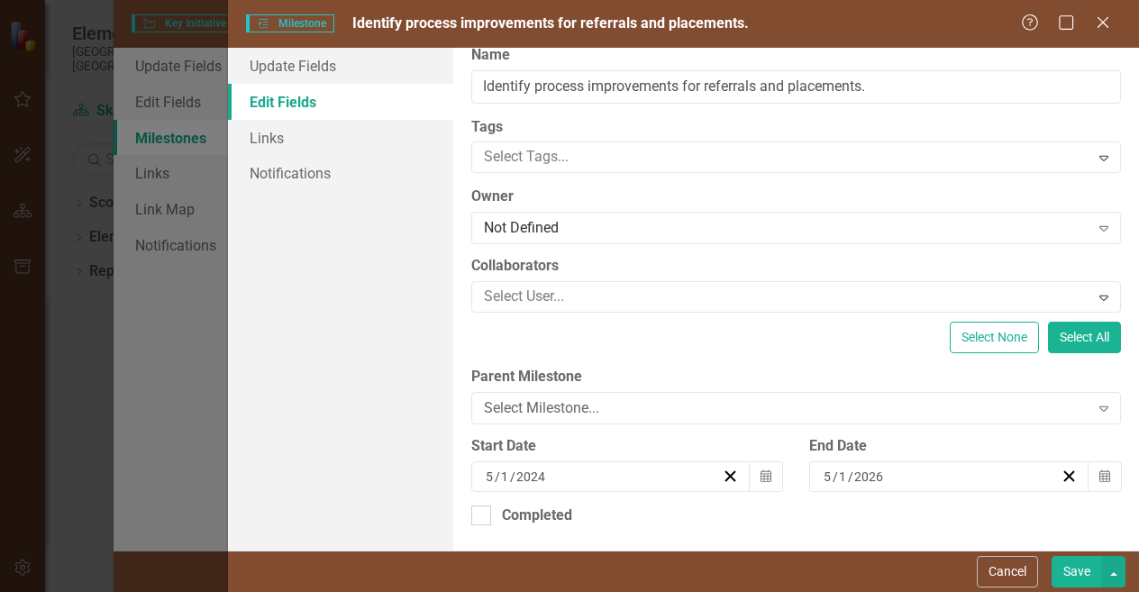
click at [1064, 570] on button "Save" at bounding box center [1077, 572] width 50 height 32
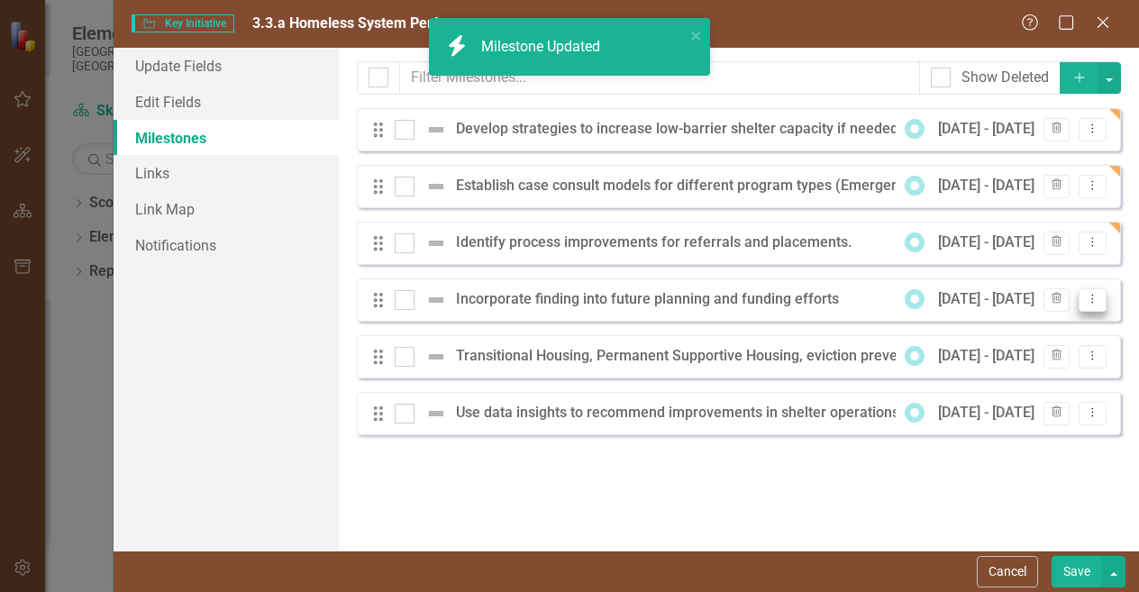
click at [1083, 301] on button "Dropdown Menu" at bounding box center [1093, 300] width 28 height 24
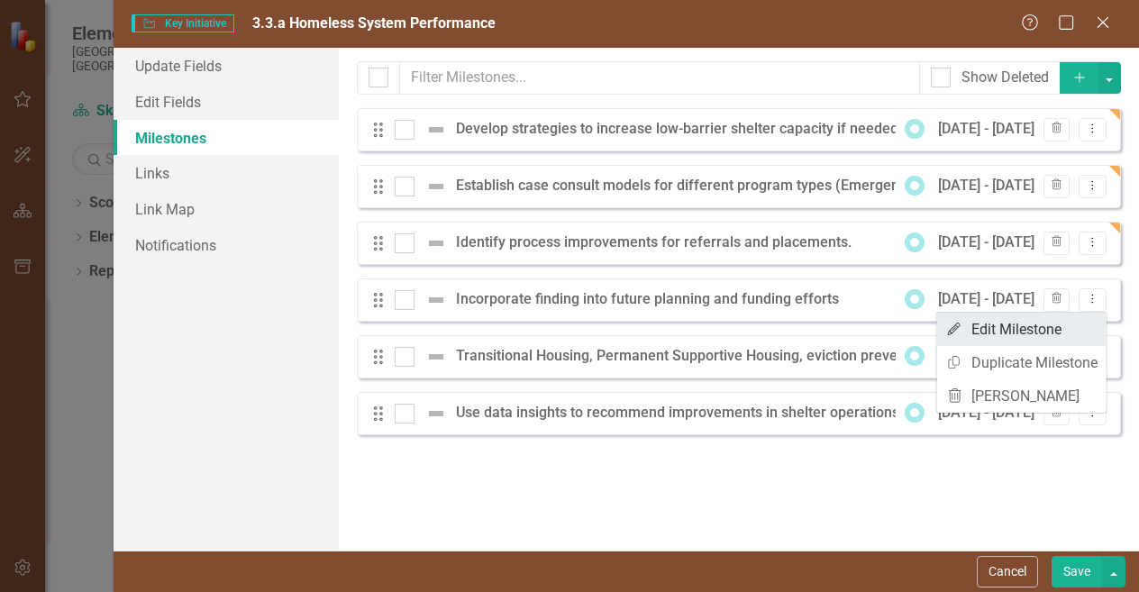
click at [1044, 334] on link "Edit Edit Milestone" at bounding box center [1021, 329] width 169 height 33
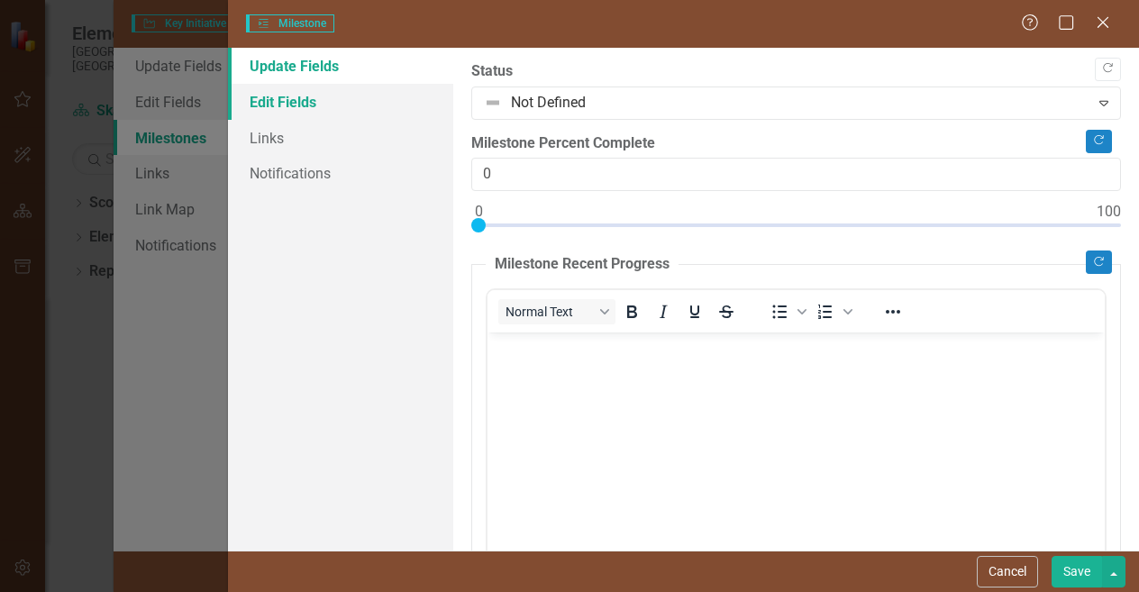
scroll to position [0, 0]
click at [317, 104] on link "Edit Fields" at bounding box center [340, 102] width 225 height 36
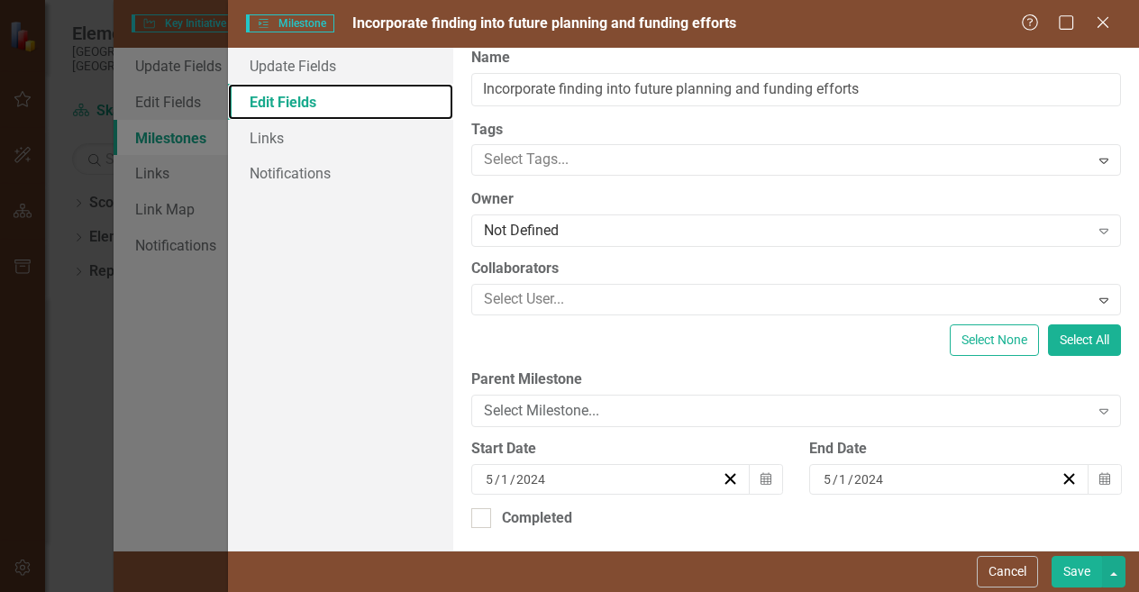
scroll to position [16, 0]
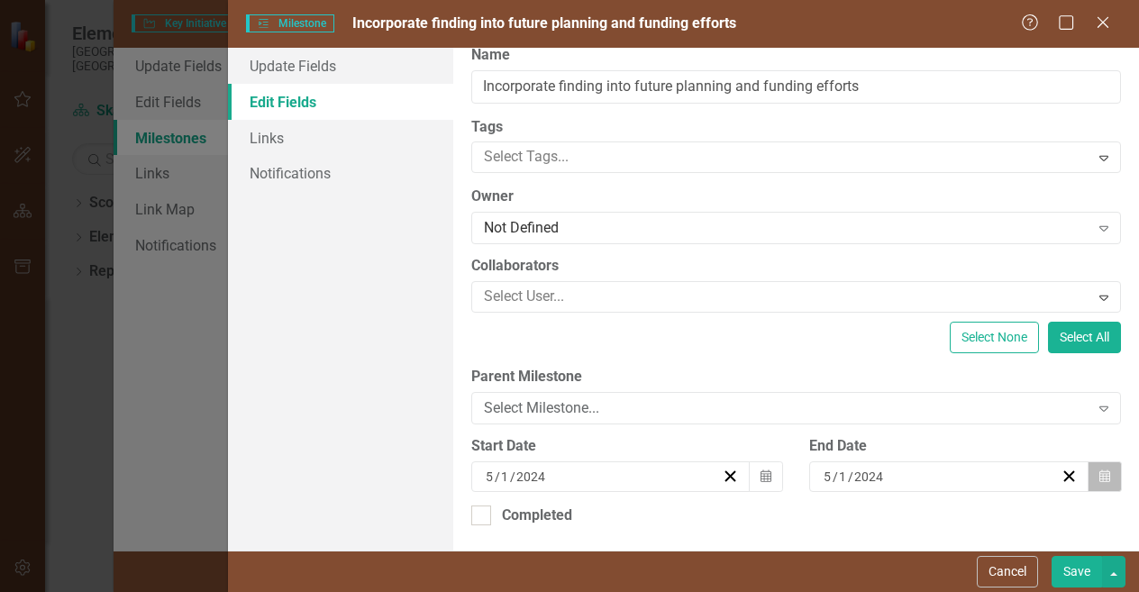
click at [1088, 487] on button "Calendar" at bounding box center [1105, 476] width 34 height 31
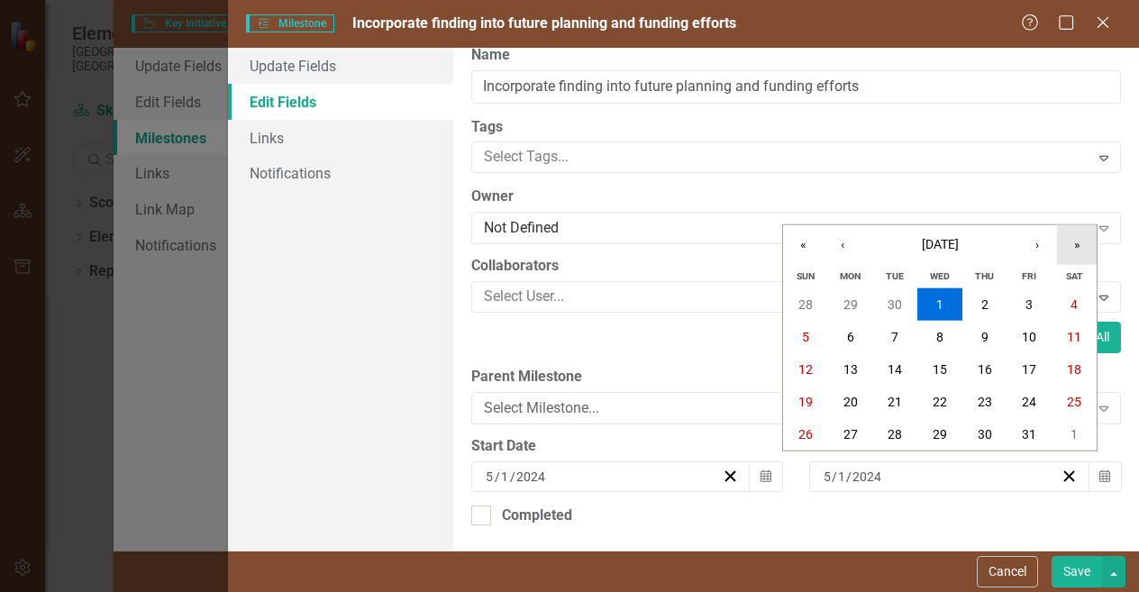
click at [1083, 246] on button "»" at bounding box center [1077, 245] width 40 height 40
click at [1080, 237] on button "»" at bounding box center [1077, 245] width 40 height 40
click at [1020, 301] on button "1" at bounding box center [1030, 304] width 45 height 32
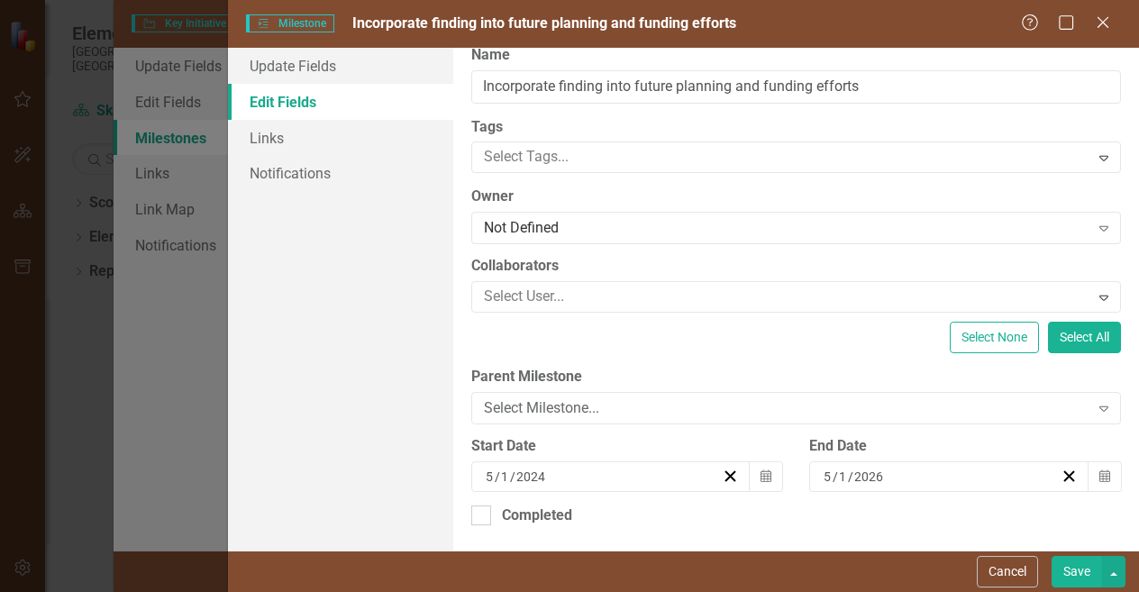
click at [1092, 575] on button "Save" at bounding box center [1077, 572] width 50 height 32
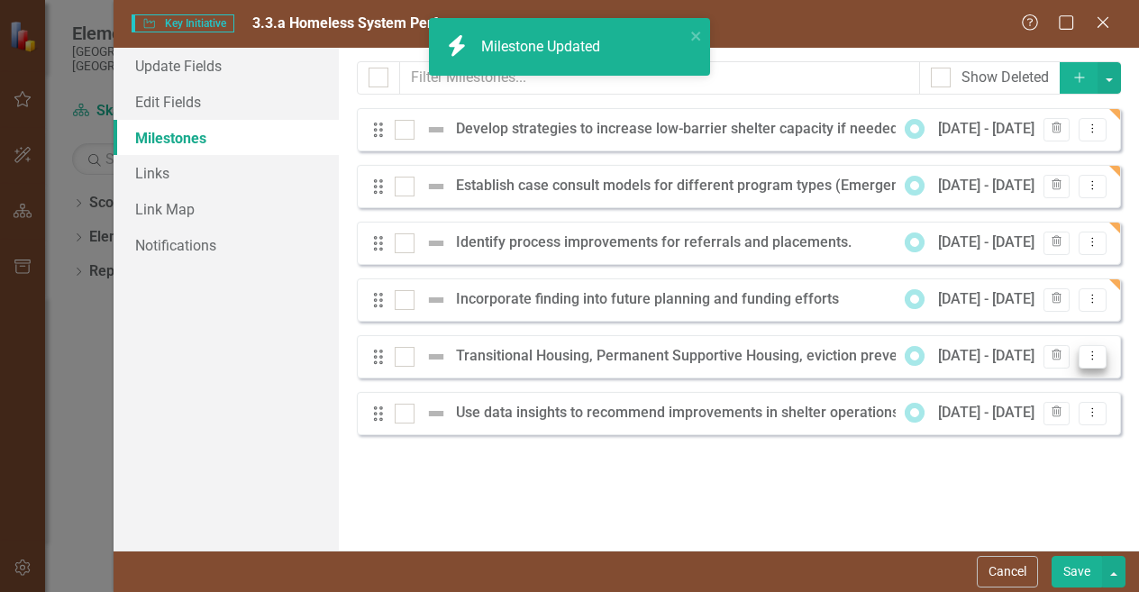
click at [1084, 361] on button "Dropdown Menu" at bounding box center [1093, 357] width 28 height 24
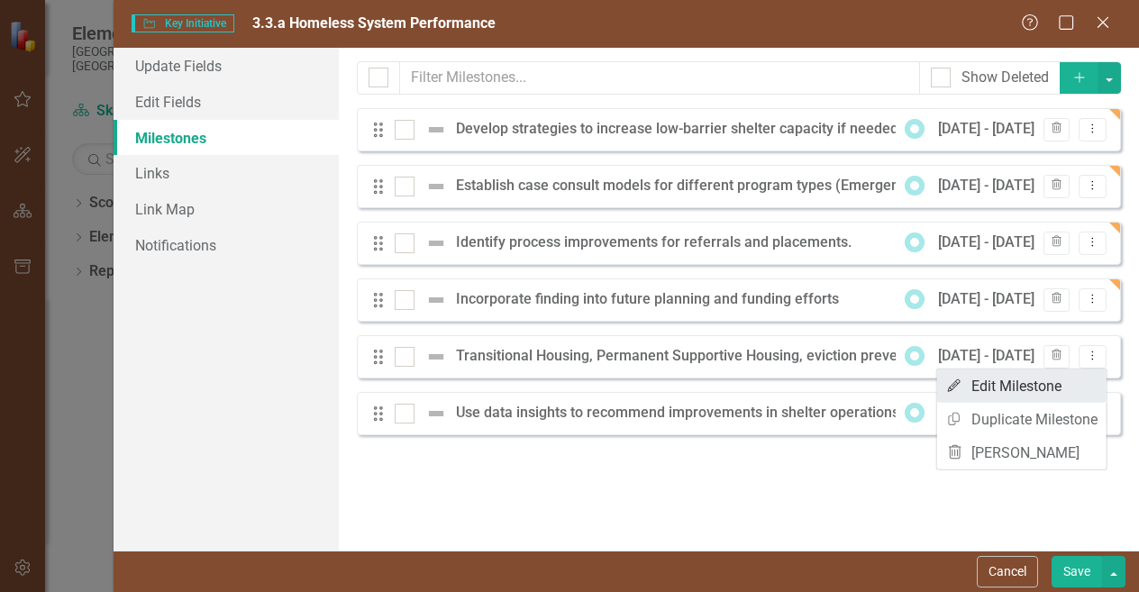
click at [1055, 396] on link "Edit Edit Milestone" at bounding box center [1021, 386] width 169 height 33
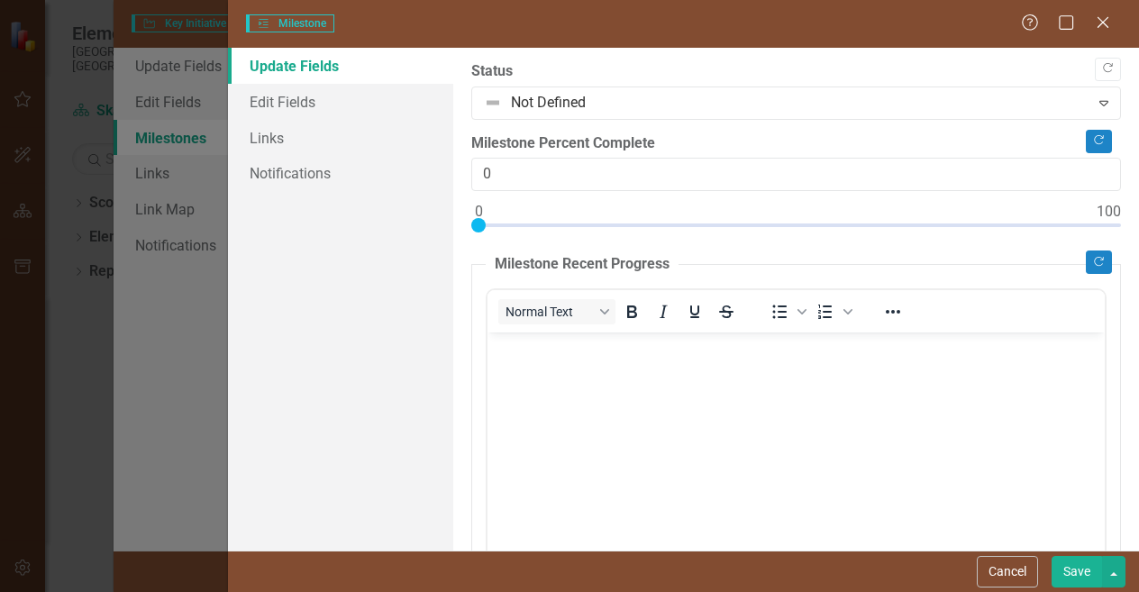
scroll to position [0, 0]
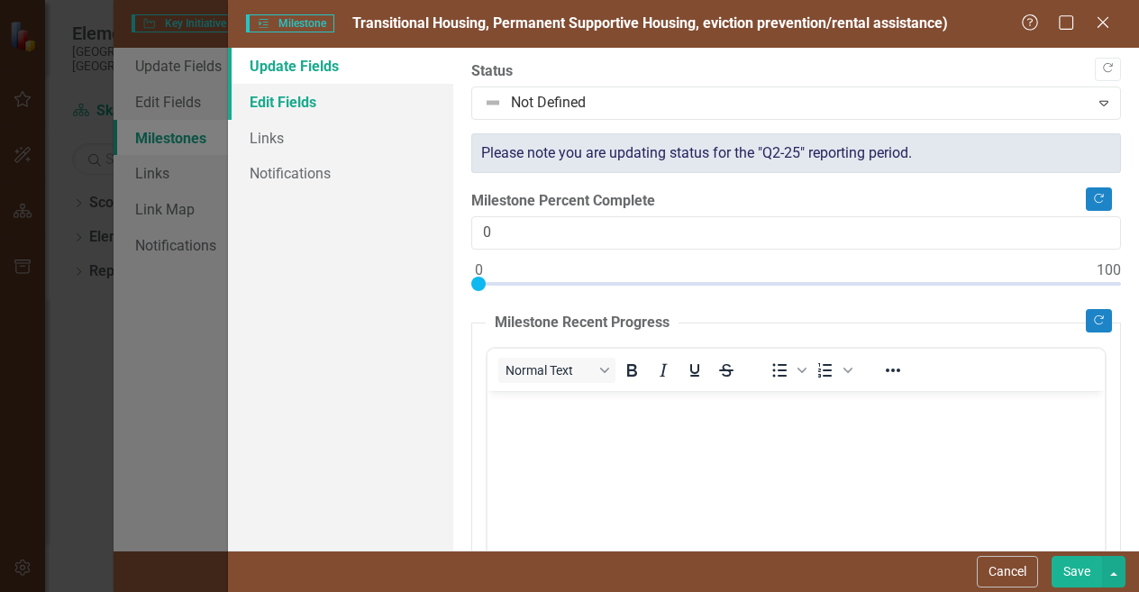
click at [366, 102] on link "Edit Fields" at bounding box center [340, 102] width 225 height 36
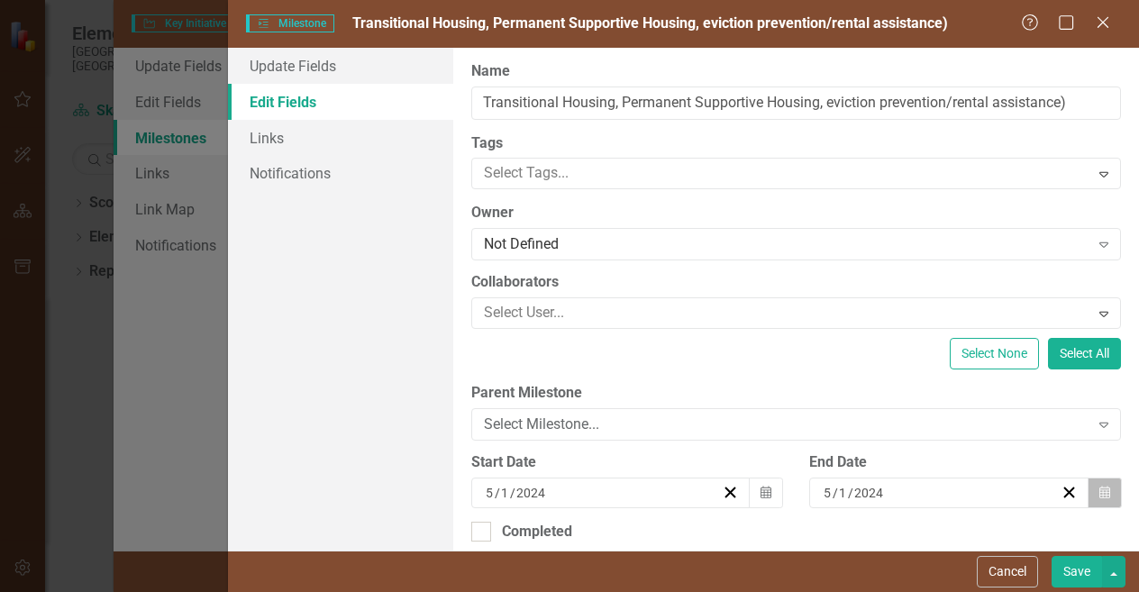
click at [1106, 491] on button "Calendar" at bounding box center [1105, 493] width 34 height 31
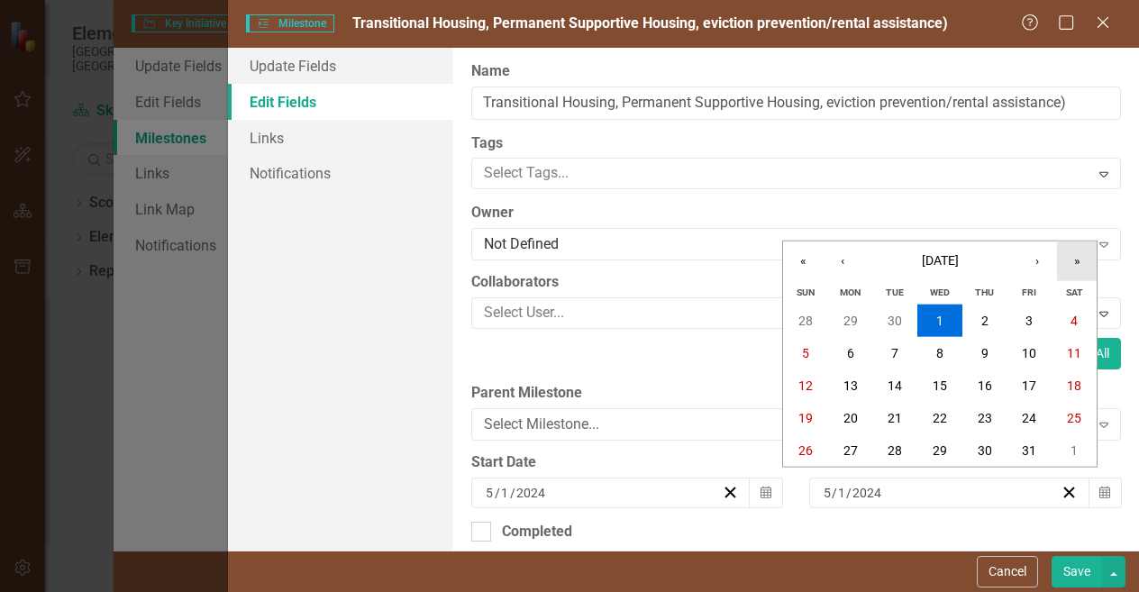
click at [1085, 264] on button "»" at bounding box center [1077, 262] width 40 height 40
click at [1013, 315] on button "1" at bounding box center [1030, 321] width 45 height 32
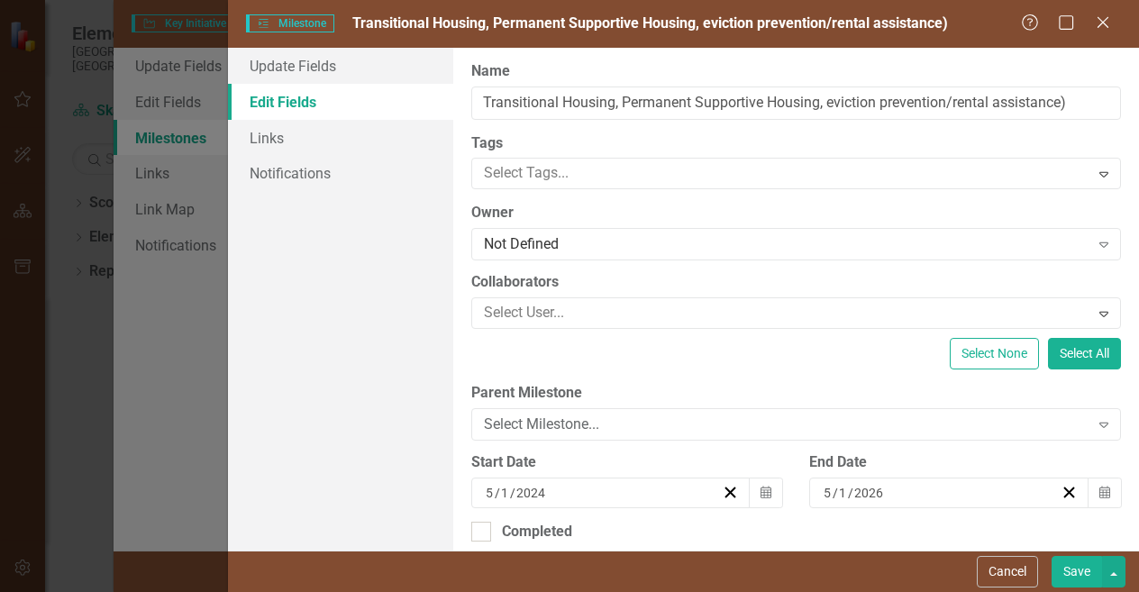
click at [1071, 566] on button "Save" at bounding box center [1077, 572] width 50 height 32
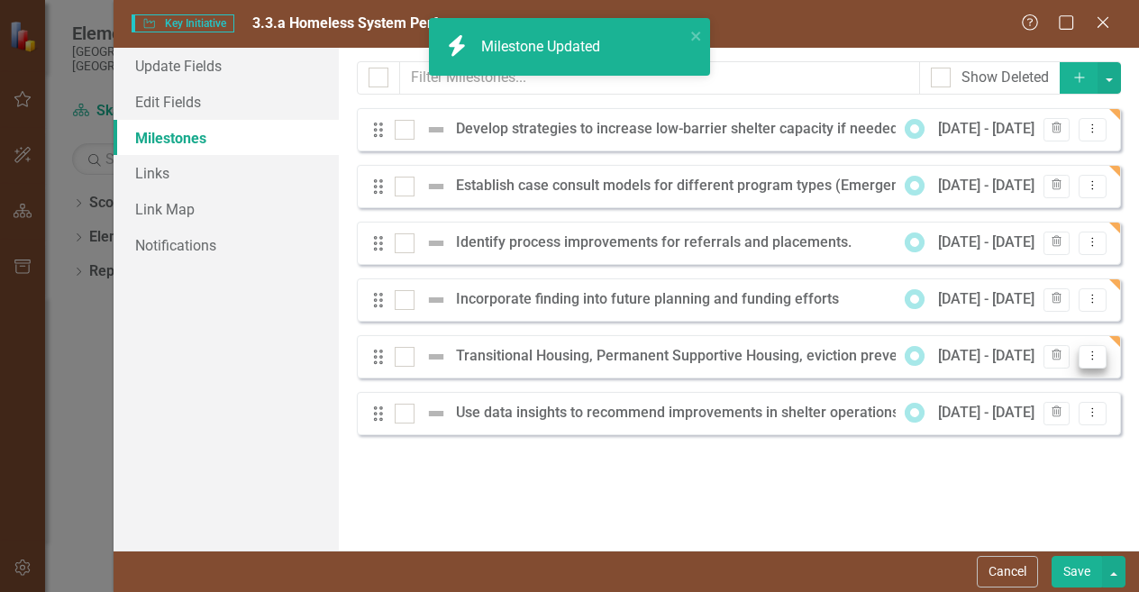
click at [1083, 352] on button "Dropdown Menu" at bounding box center [1093, 357] width 28 height 24
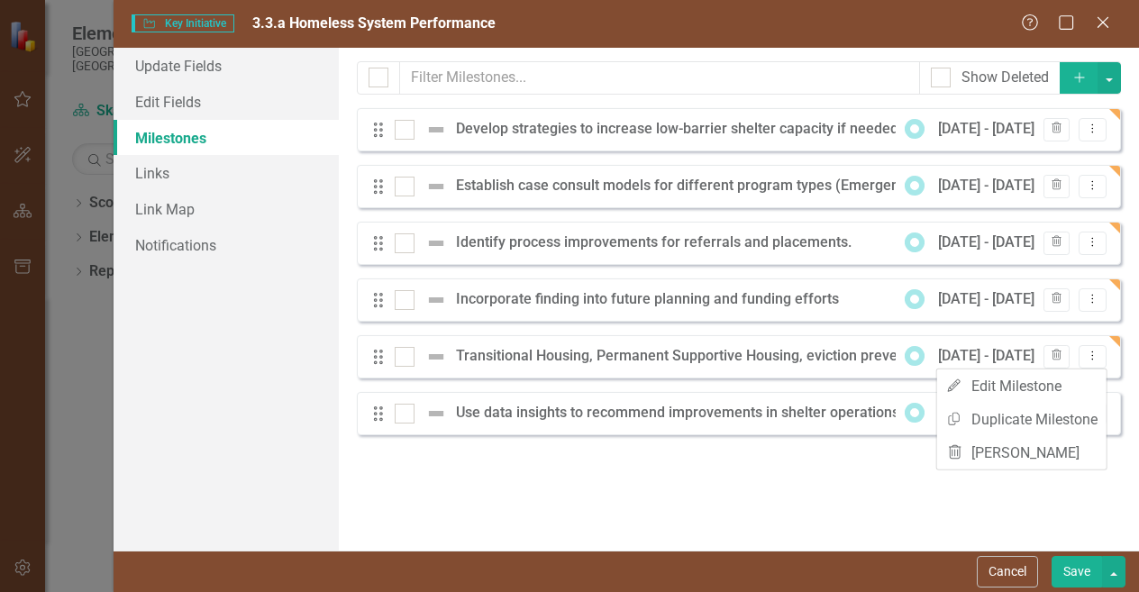
click at [948, 513] on div "Milestones allow you to break down your projects (or initiatives) into smaller …" at bounding box center [739, 299] width 800 height 503
click at [1105, 407] on button "Dropdown Menu" at bounding box center [1093, 414] width 28 height 24
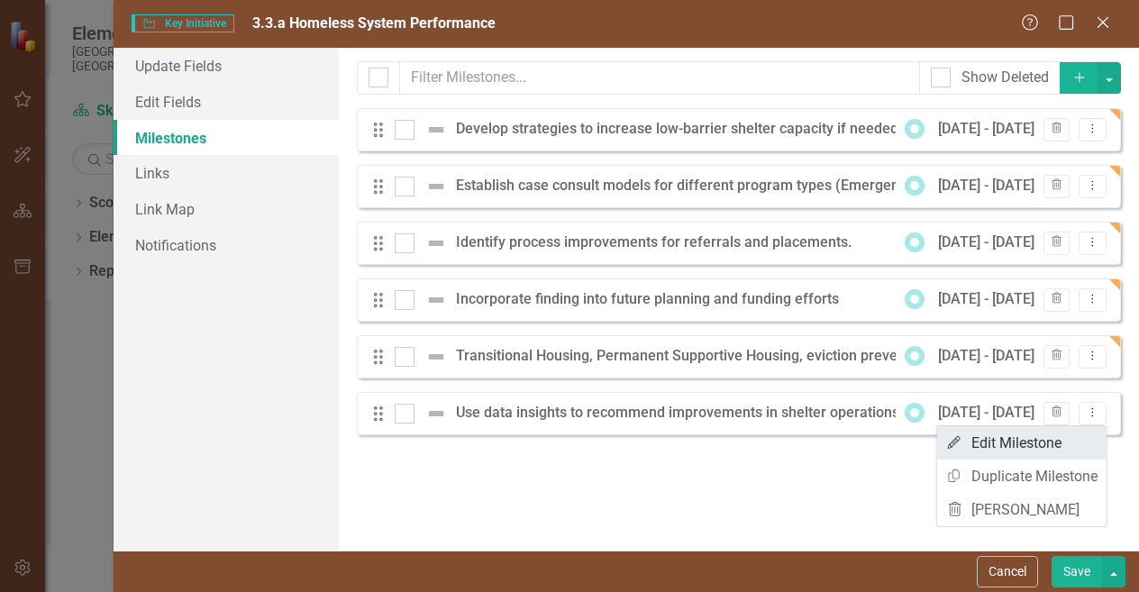
click at [1035, 441] on link "Edit Edit Milestone" at bounding box center [1021, 442] width 169 height 33
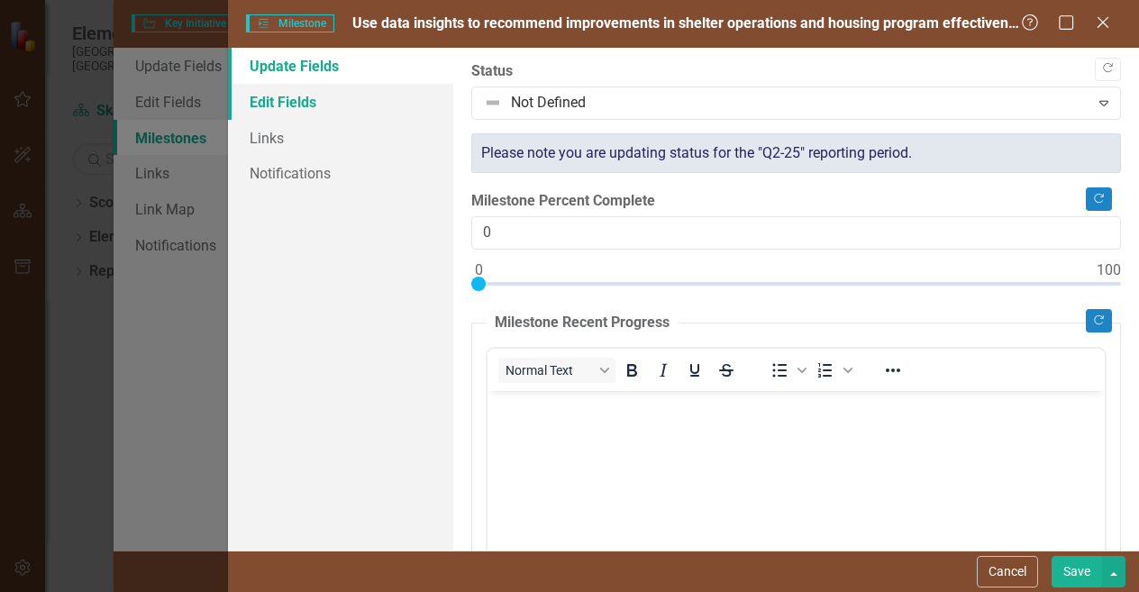
click at [286, 97] on link "Edit Fields" at bounding box center [340, 102] width 225 height 36
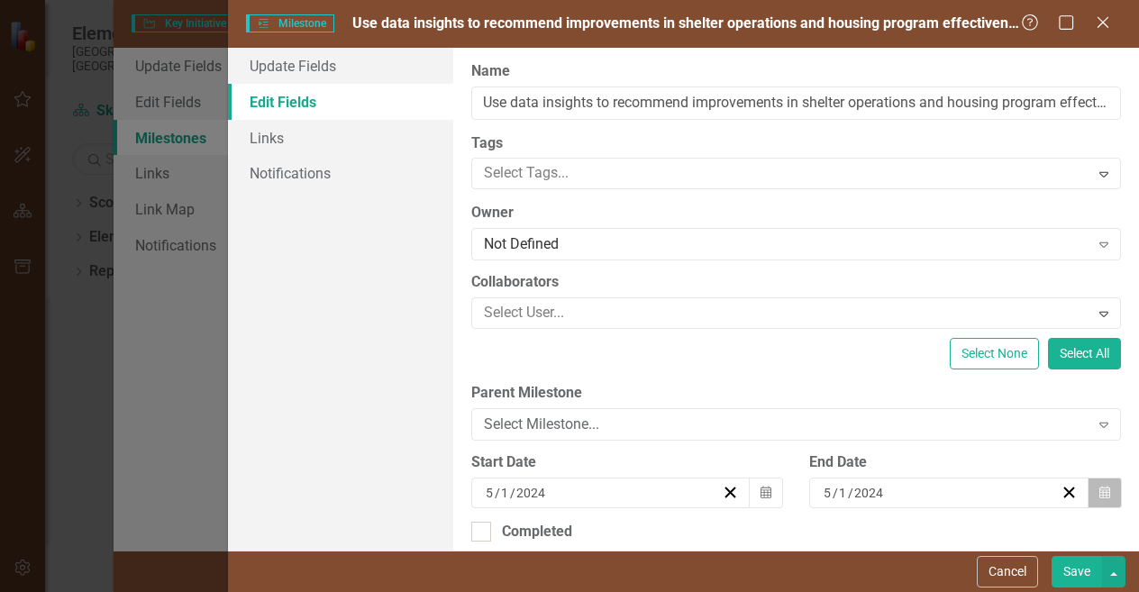
click at [1100, 491] on icon "Calendar" at bounding box center [1105, 493] width 11 height 13
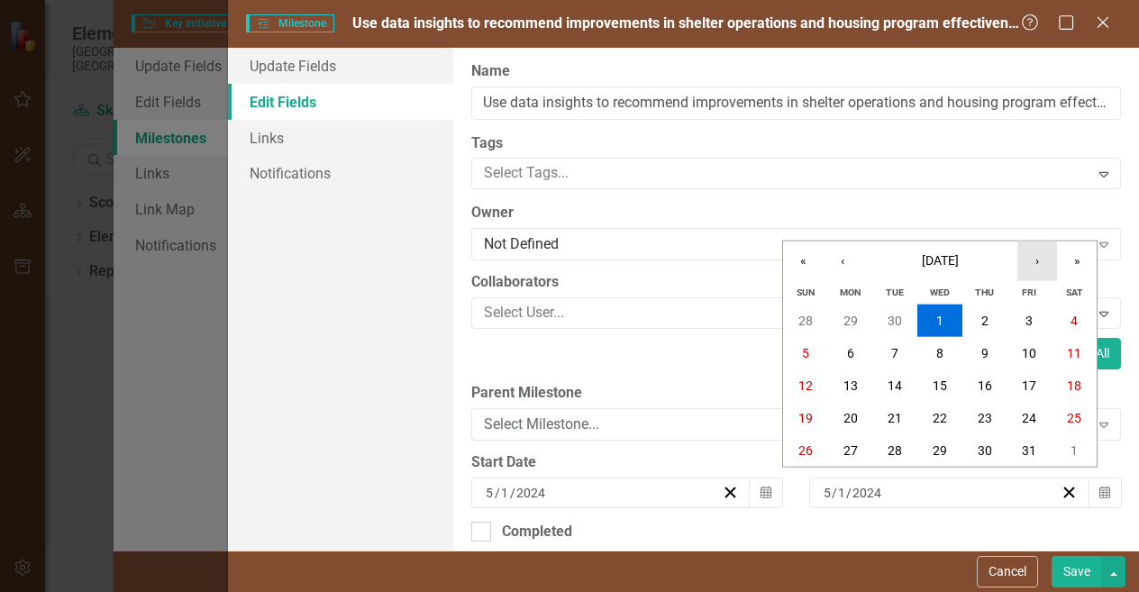
click at [1026, 262] on button "›" at bounding box center [1038, 262] width 40 height 40
click at [1089, 263] on button "»" at bounding box center [1077, 262] width 40 height 40
click at [842, 275] on button "‹" at bounding box center [843, 262] width 40 height 40
click at [1028, 323] on abbr "1" at bounding box center [1029, 321] width 7 height 14
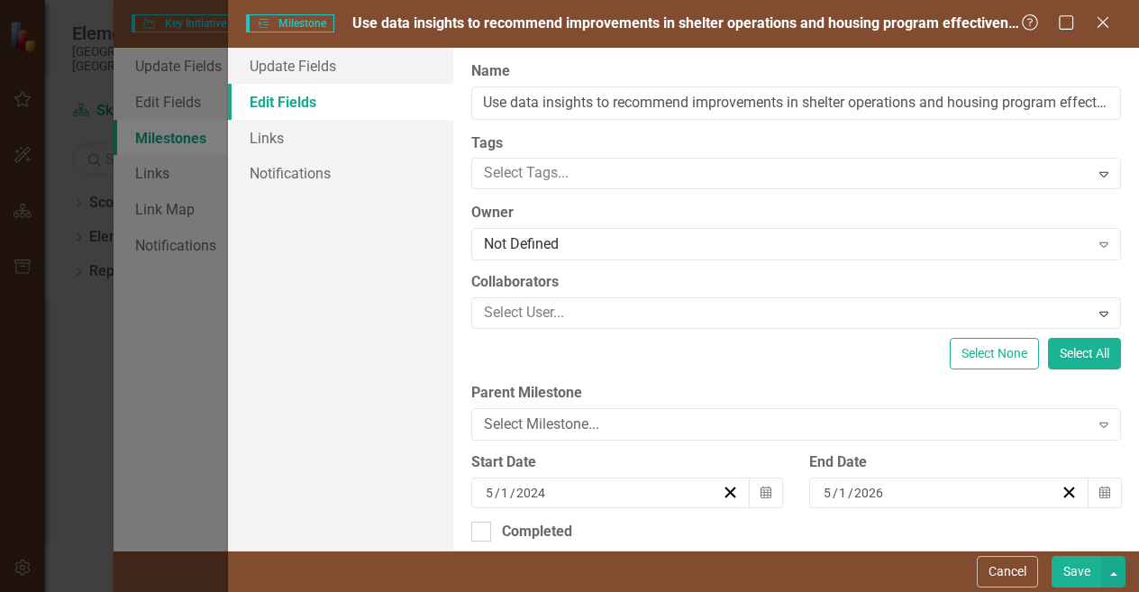
click at [1083, 571] on button "Save" at bounding box center [1077, 572] width 50 height 32
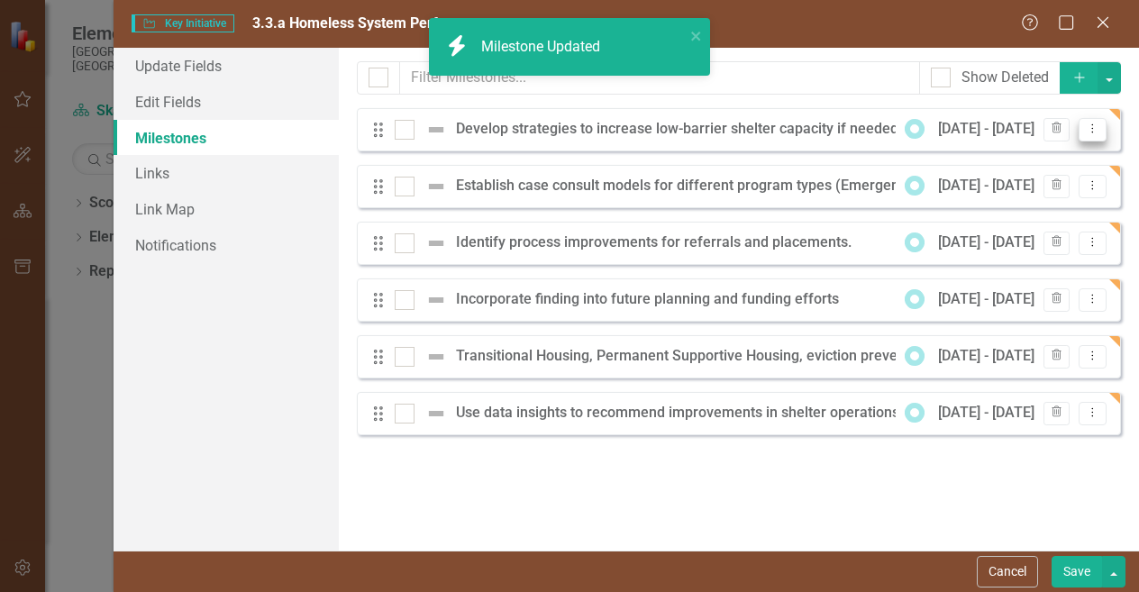
click at [1091, 122] on button "Dropdown Menu" at bounding box center [1093, 130] width 28 height 24
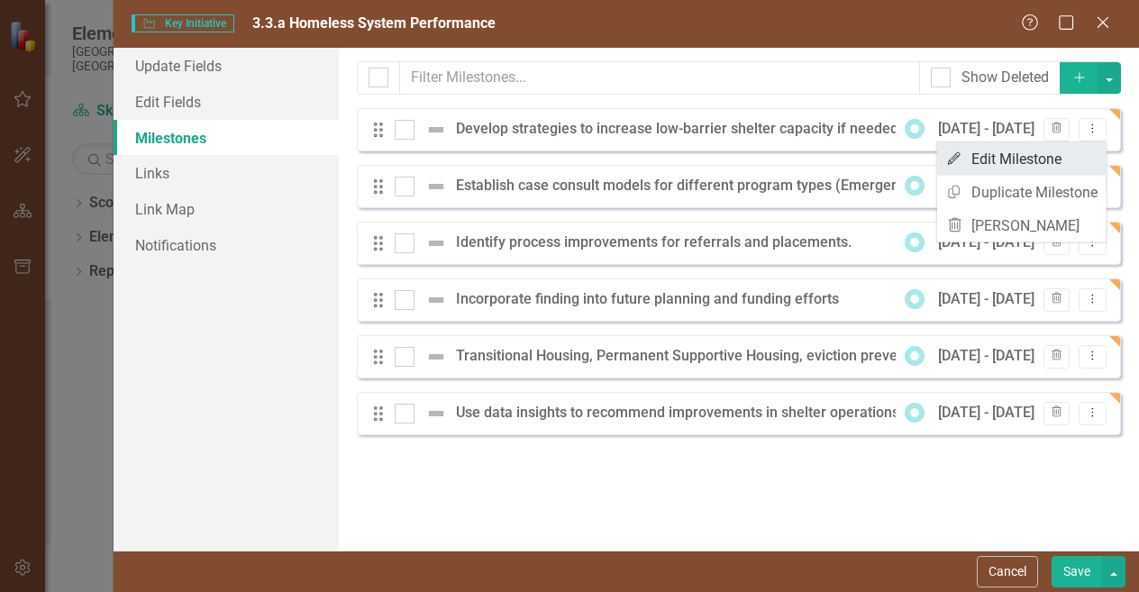
click at [1046, 174] on link "Edit Edit Milestone" at bounding box center [1021, 158] width 169 height 33
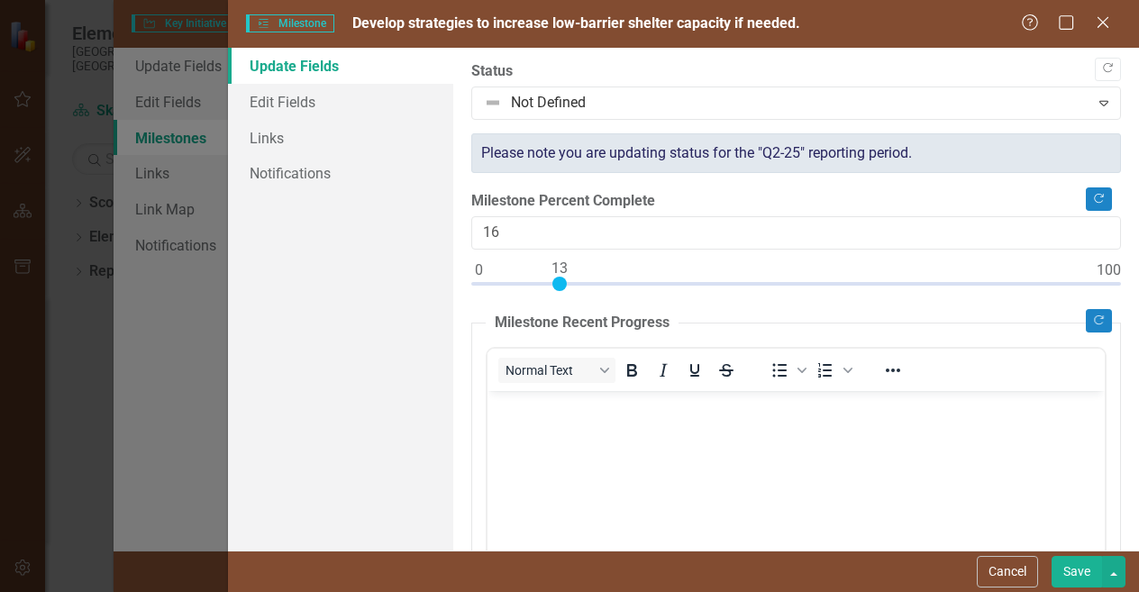
type input "13"
drag, startPoint x: 482, startPoint y: 279, endPoint x: 562, endPoint y: 279, distance: 80.2
click at [562, 279] on div at bounding box center [560, 284] width 14 height 14
click at [1080, 571] on button "Save" at bounding box center [1077, 572] width 50 height 32
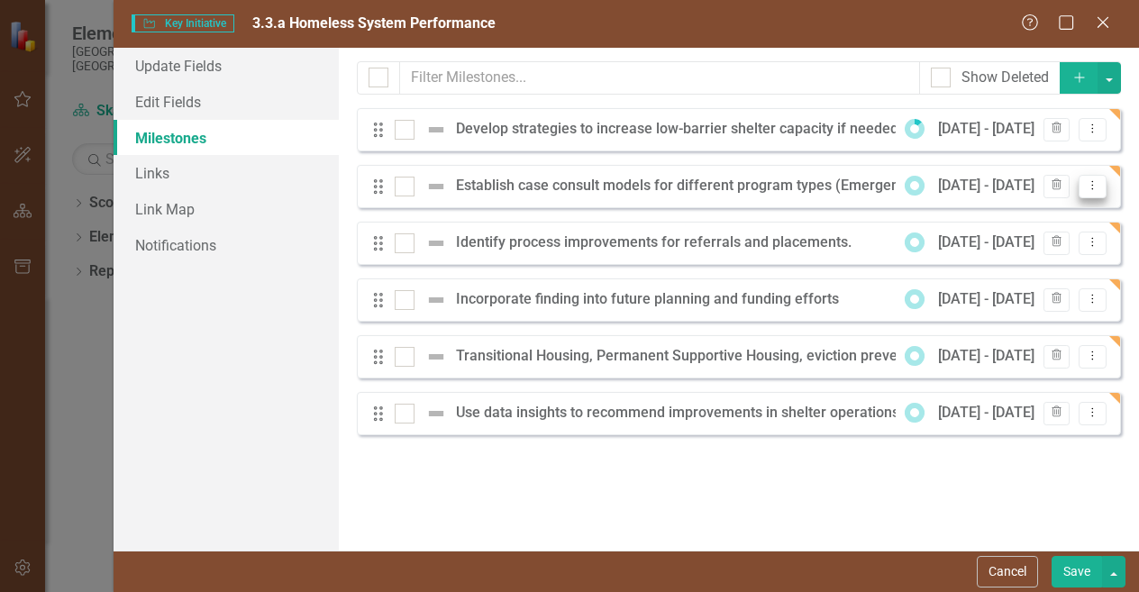
click at [1098, 188] on icon "Dropdown Menu" at bounding box center [1092, 185] width 15 height 12
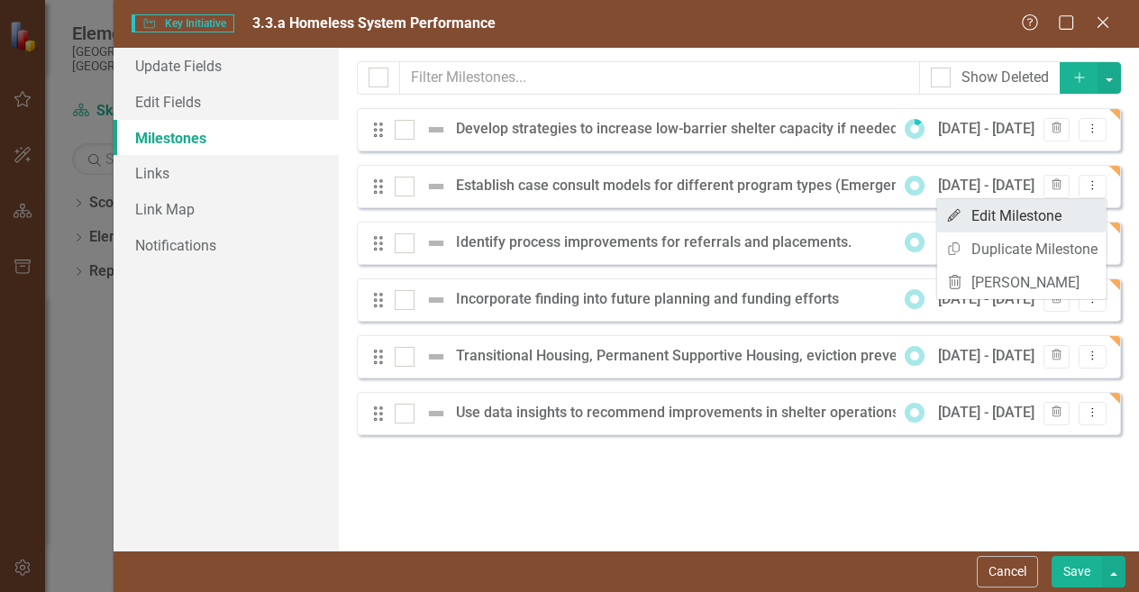
click at [1041, 221] on link "Edit Edit Milestone" at bounding box center [1021, 215] width 169 height 33
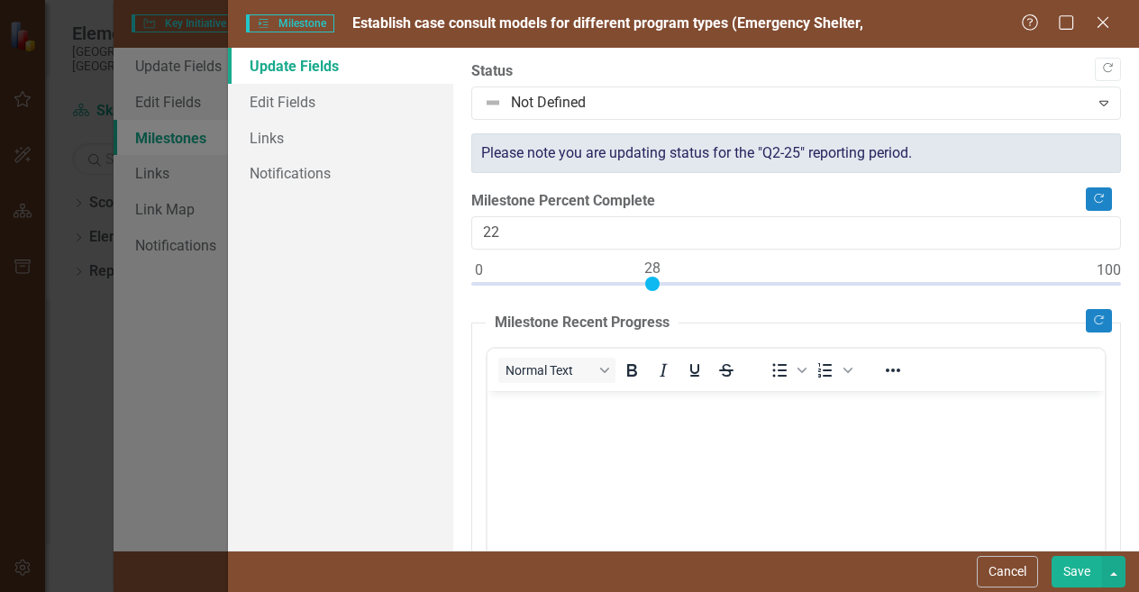
type input "30"
drag, startPoint x: 483, startPoint y: 288, endPoint x: 665, endPoint y: 279, distance: 182.3
click at [665, 279] on div at bounding box center [796, 288] width 650 height 23
click at [1076, 576] on button "Save" at bounding box center [1077, 572] width 50 height 32
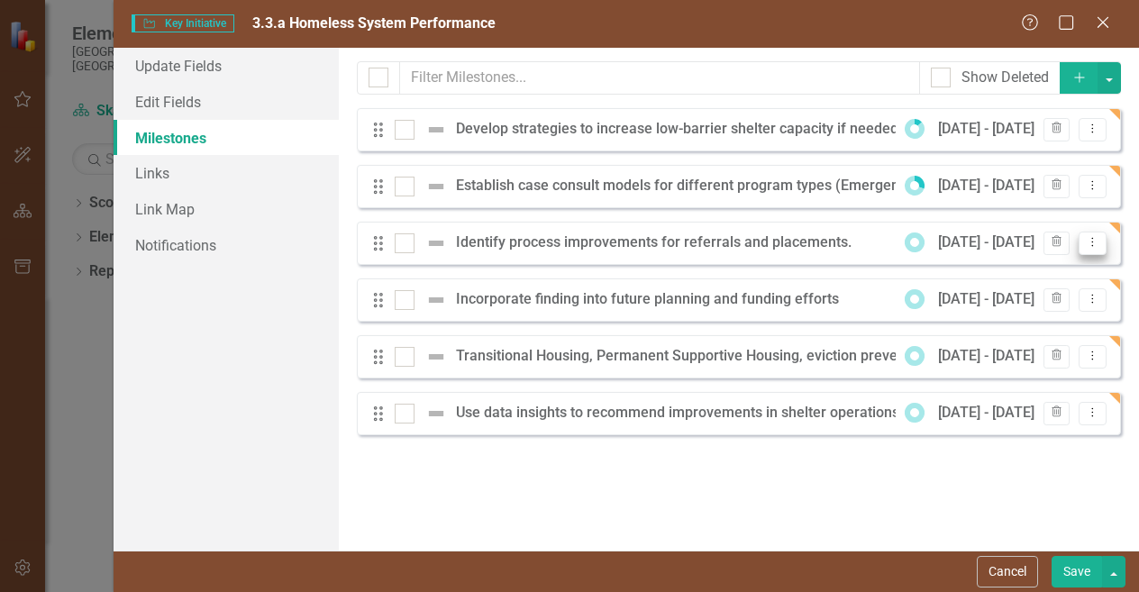
click at [1106, 244] on button "Dropdown Menu" at bounding box center [1093, 244] width 28 height 24
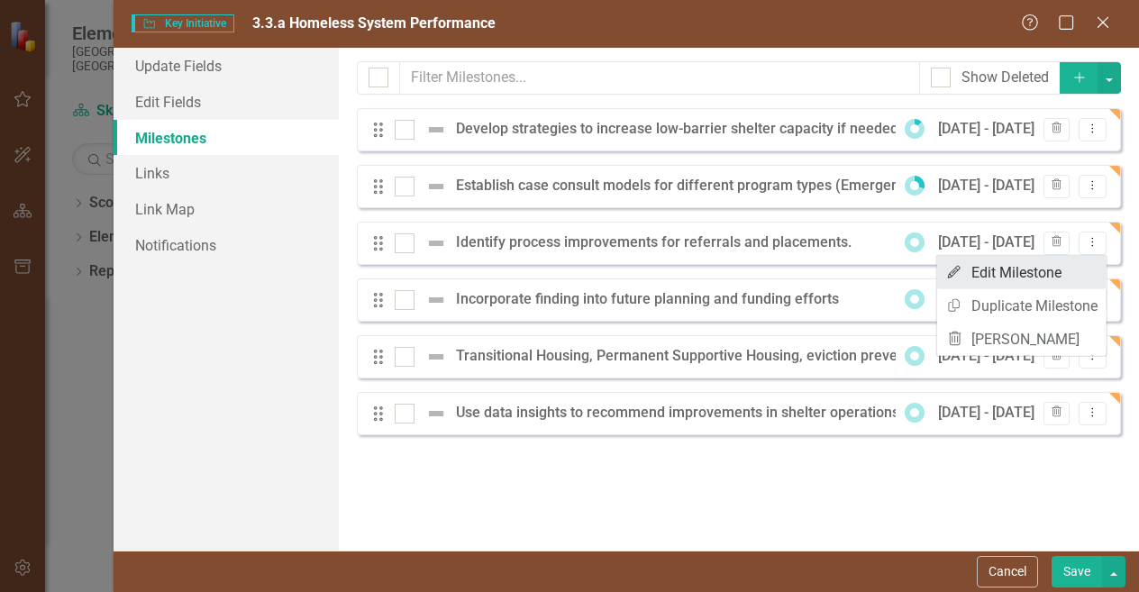
click at [1058, 264] on link "Edit Edit Milestone" at bounding box center [1021, 272] width 169 height 33
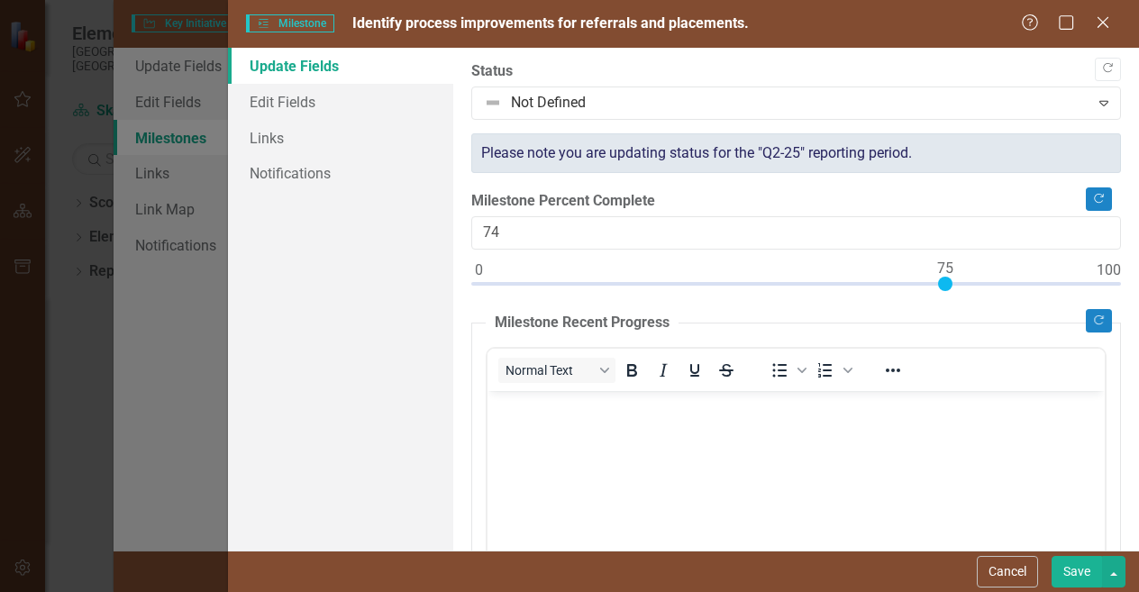
type input "75"
drag, startPoint x: 476, startPoint y: 275, endPoint x: 943, endPoint y: 284, distance: 467.0
click at [943, 284] on div at bounding box center [945, 284] width 14 height 14
click at [1058, 574] on button "Save" at bounding box center [1077, 572] width 50 height 32
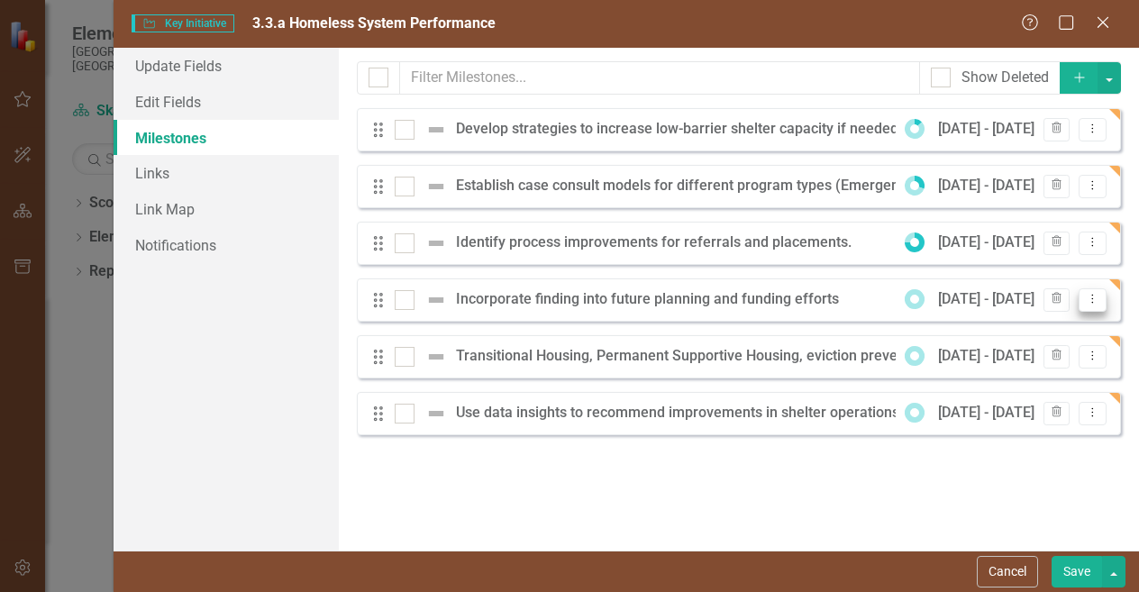
click at [1092, 297] on icon "Dropdown Menu" at bounding box center [1092, 299] width 15 height 12
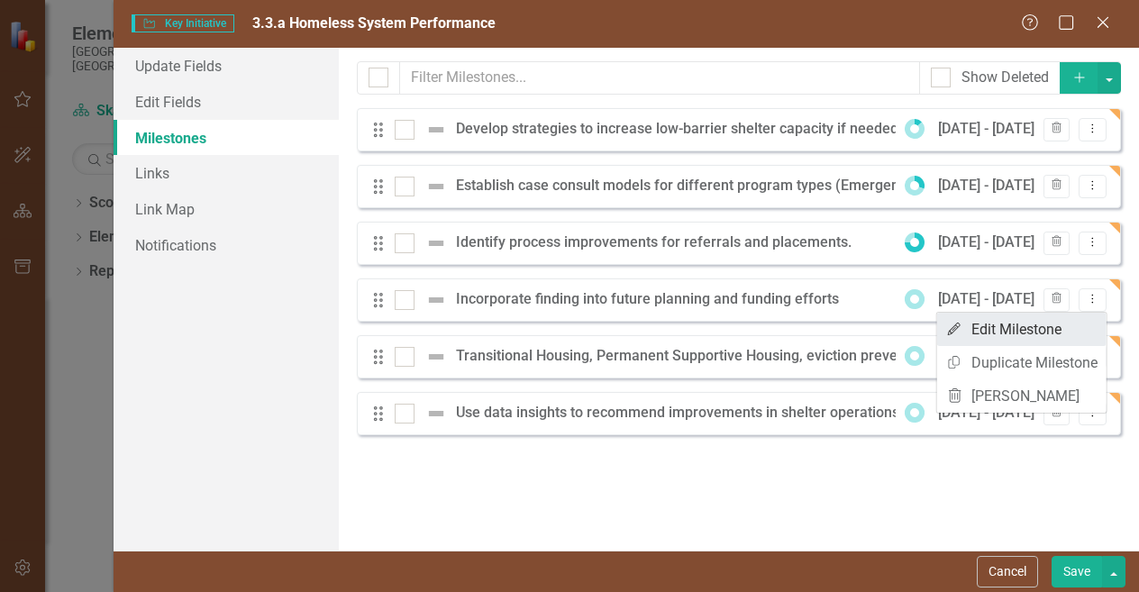
click at [1049, 326] on link "Edit Edit Milestone" at bounding box center [1021, 329] width 169 height 33
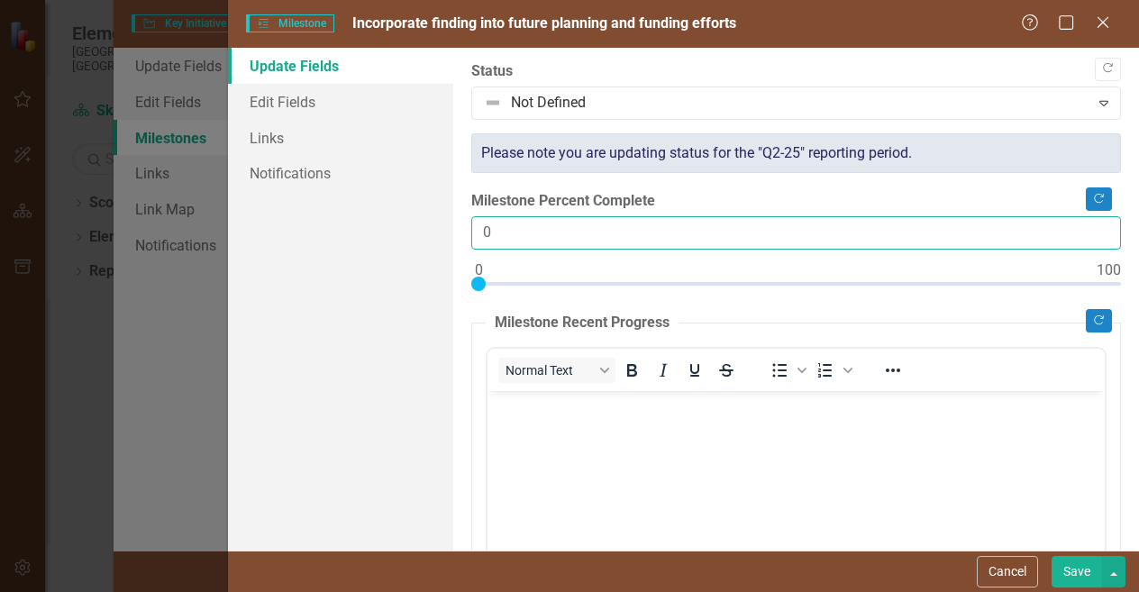
click at [516, 217] on input "0" at bounding box center [796, 232] width 650 height 33
type input "025"
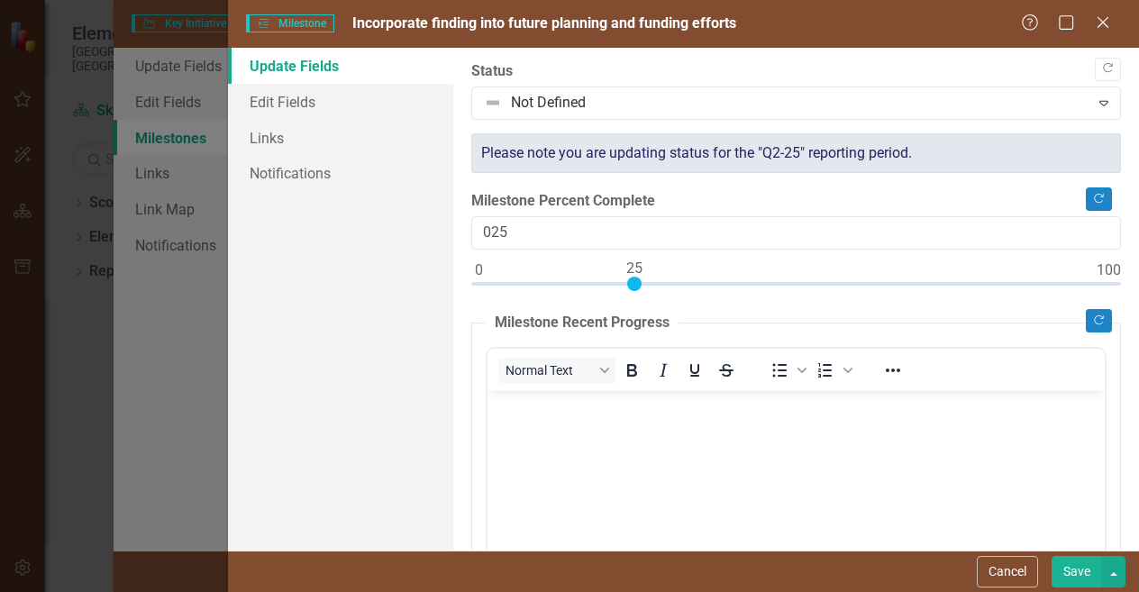
click at [1080, 571] on button "Save" at bounding box center [1077, 572] width 50 height 32
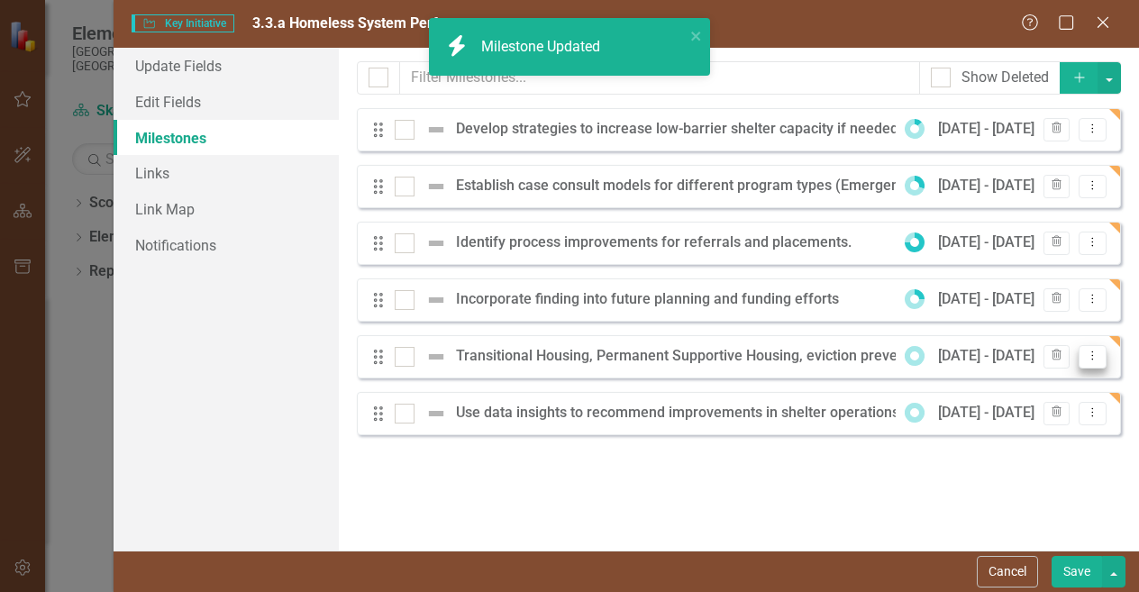
click at [1087, 357] on icon "Dropdown Menu" at bounding box center [1092, 356] width 15 height 12
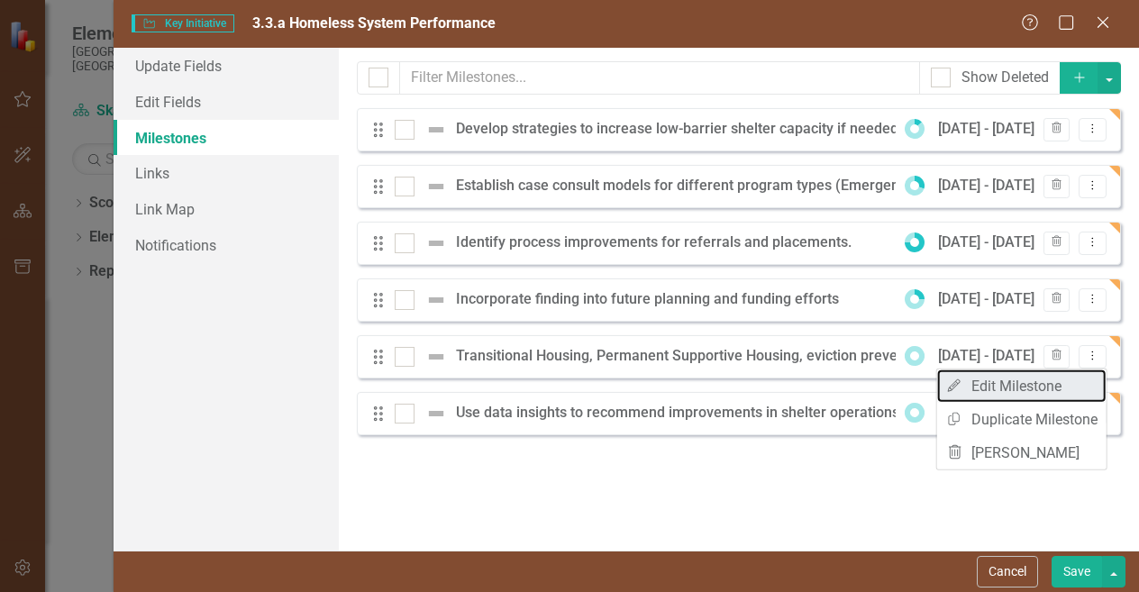
click at [1037, 388] on link "Edit Edit Milestone" at bounding box center [1021, 386] width 169 height 33
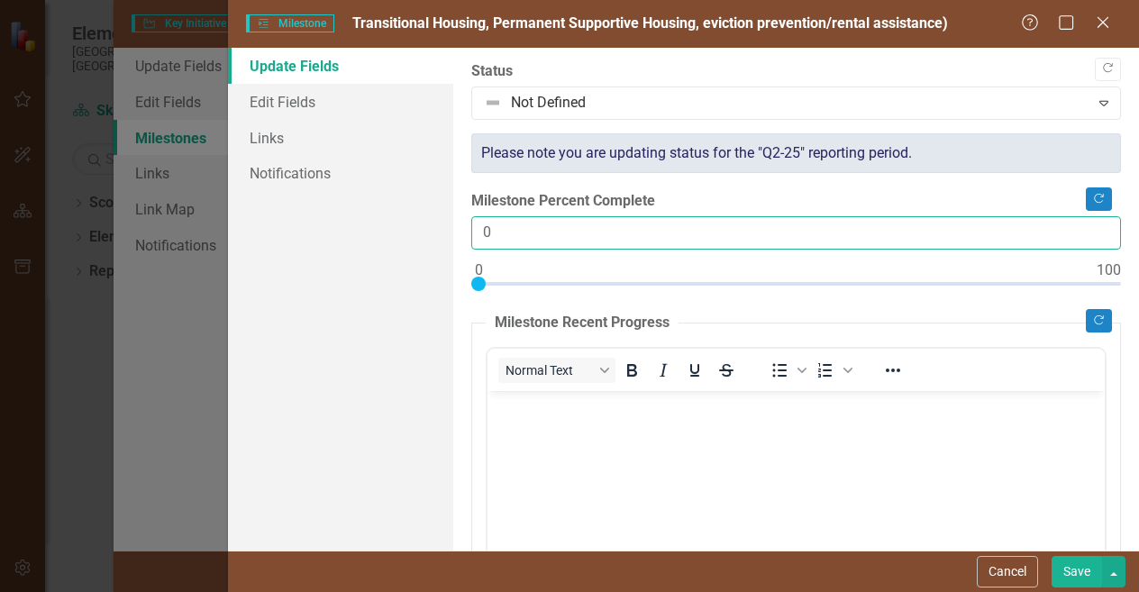
click at [506, 230] on input "0" at bounding box center [796, 232] width 650 height 33
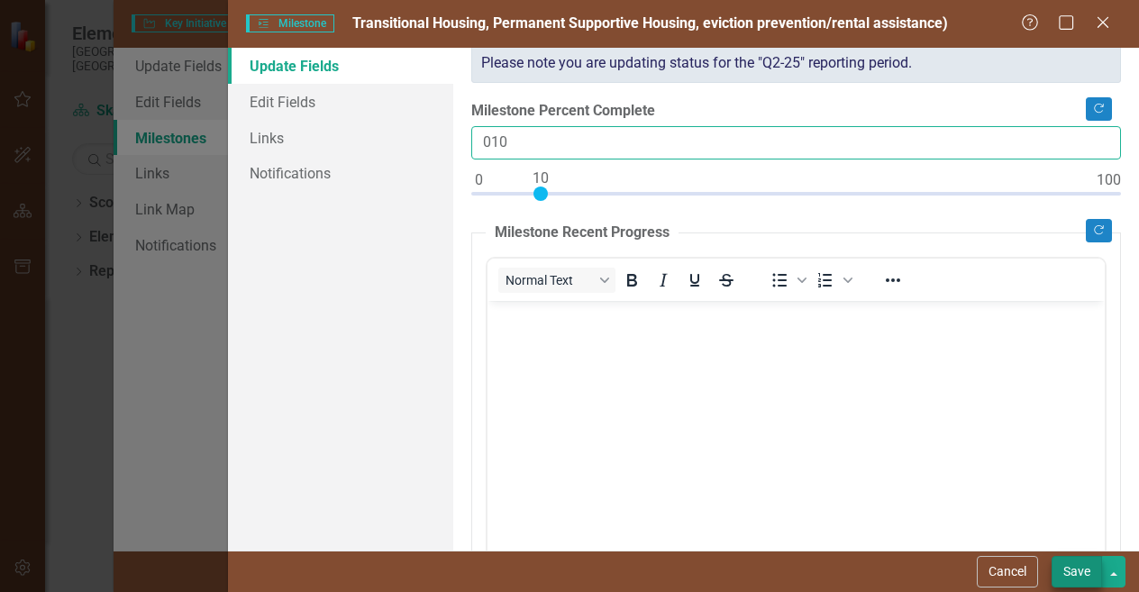
type input "010"
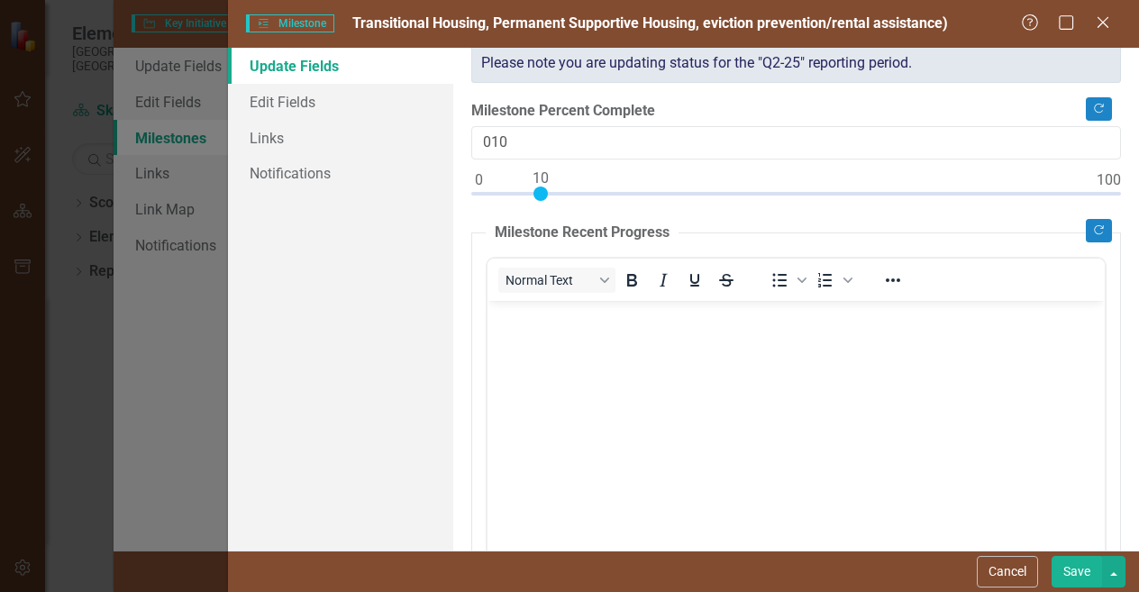
click at [1091, 576] on button "Save" at bounding box center [1077, 572] width 50 height 32
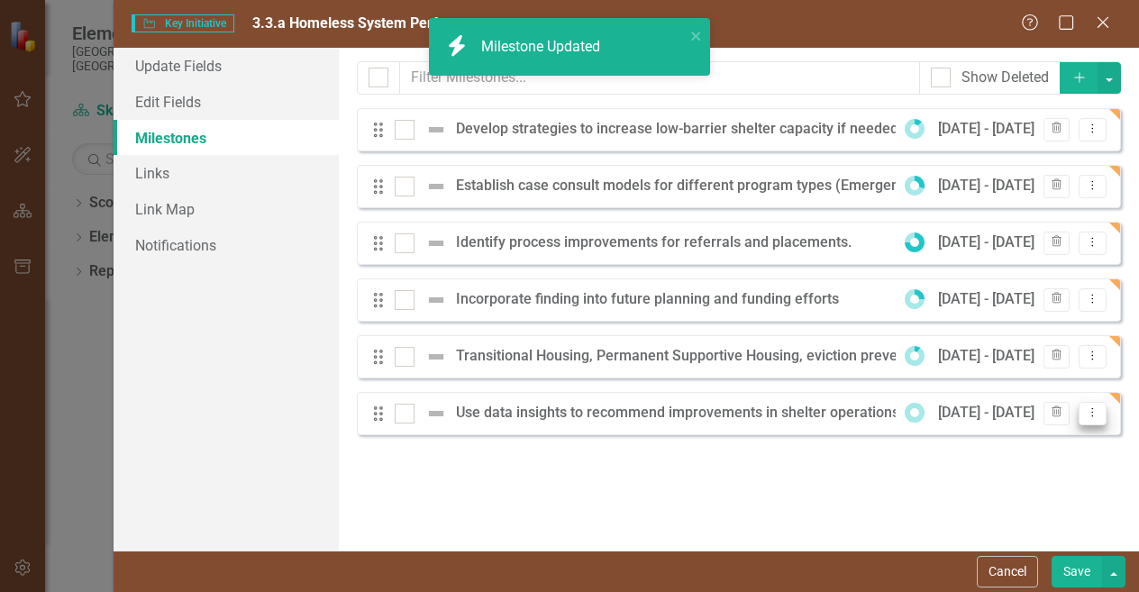
click at [1089, 407] on icon "Dropdown Menu" at bounding box center [1092, 413] width 15 height 12
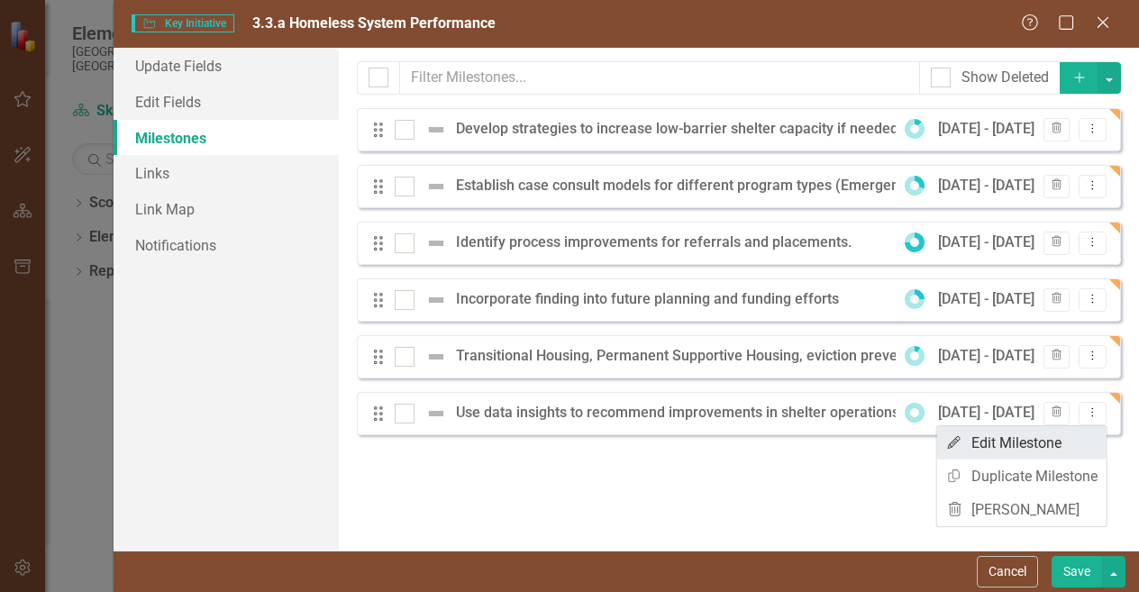
click at [982, 443] on link "Edit Edit Milestone" at bounding box center [1021, 442] width 169 height 33
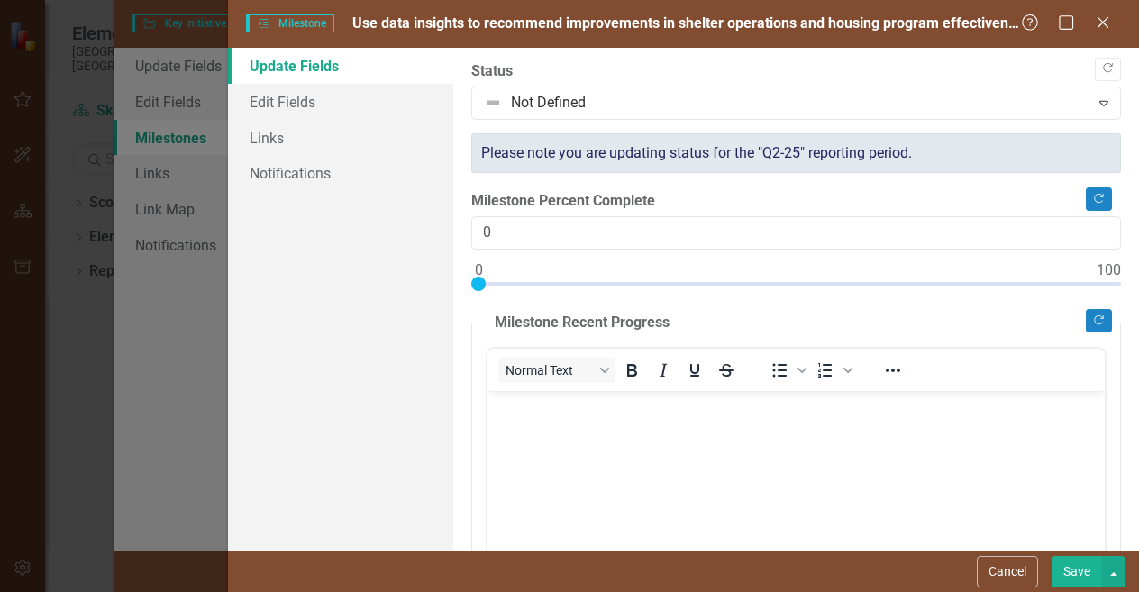
scroll to position [0, 0]
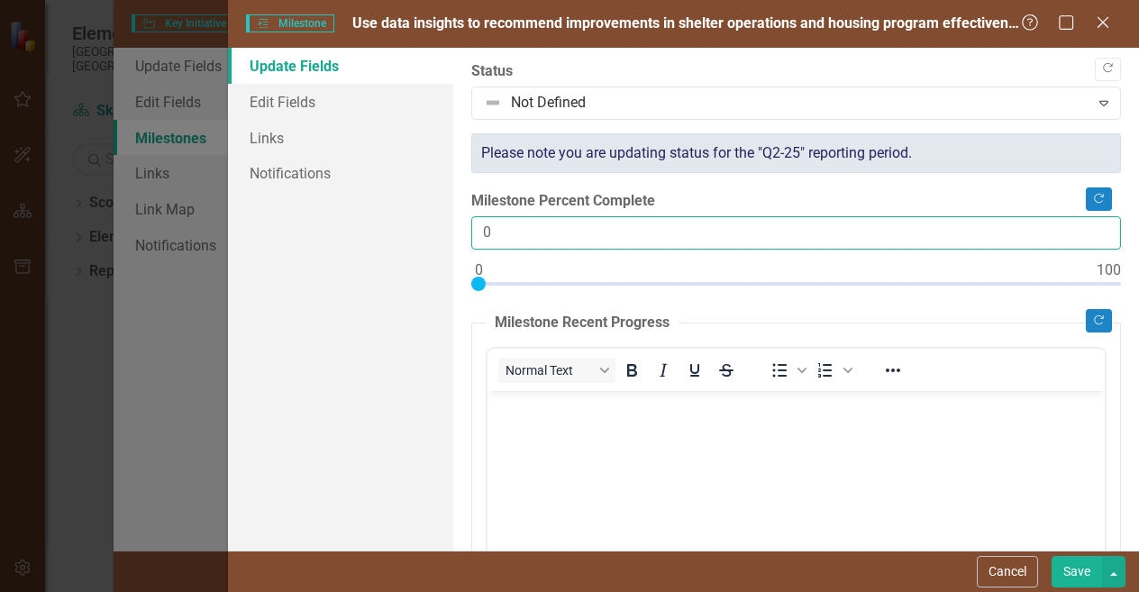
click at [576, 232] on input "0" at bounding box center [796, 232] width 650 height 33
type input "030"
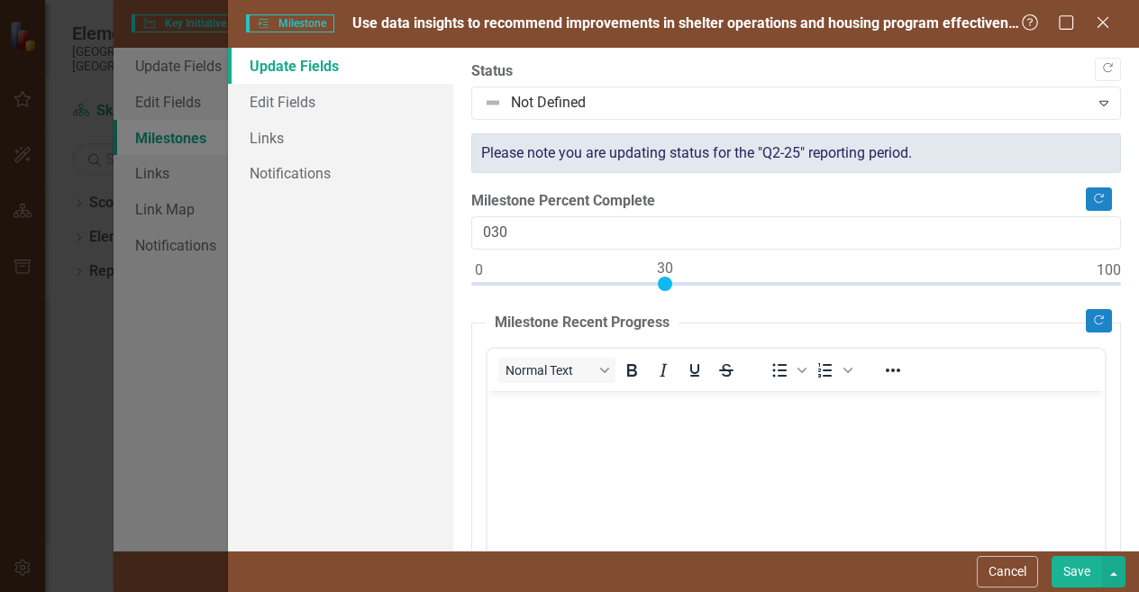
click at [1076, 580] on button "Save" at bounding box center [1077, 572] width 50 height 32
